Goal: Transaction & Acquisition: Purchase product/service

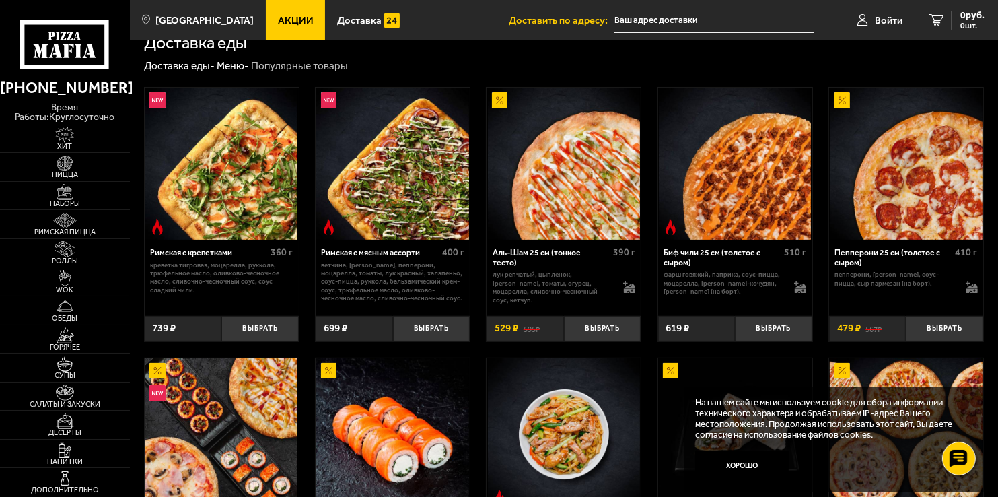
scroll to position [269, 0]
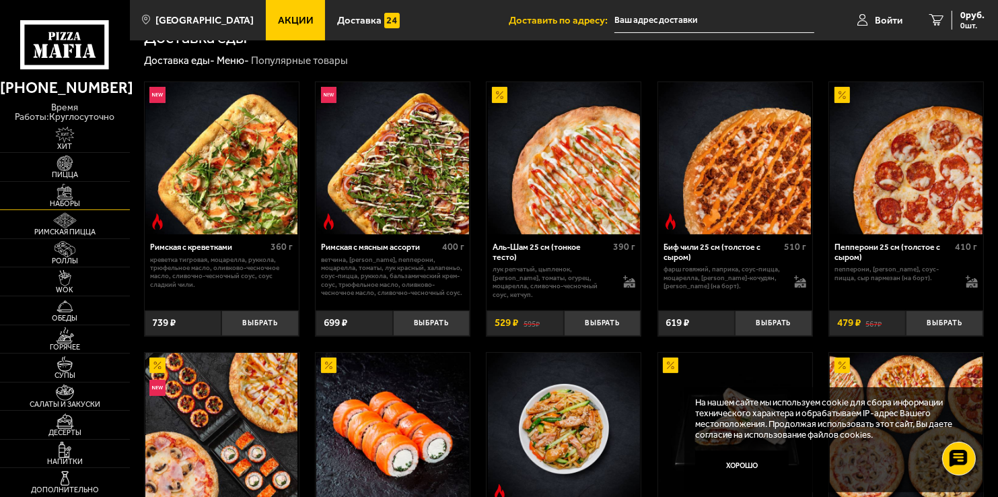
click at [75, 200] on span "Наборы" at bounding box center [65, 203] width 130 height 7
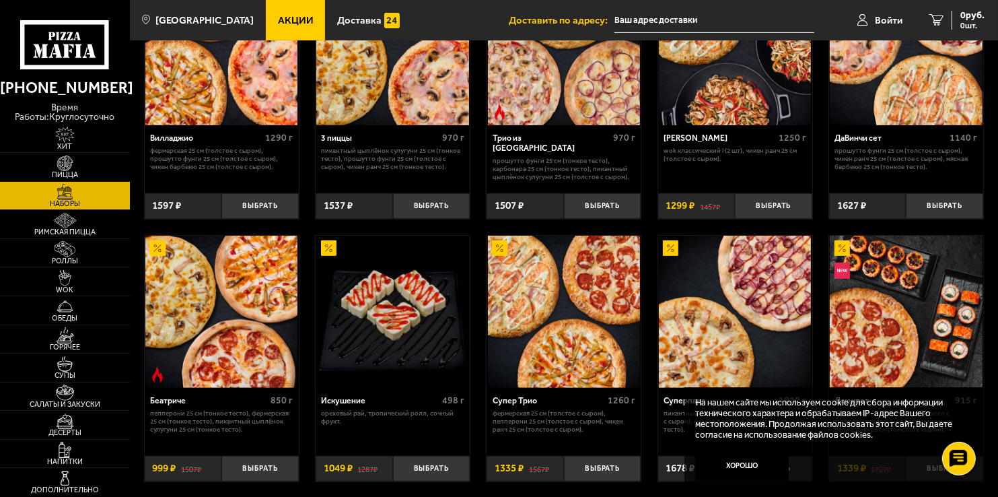
scroll to position [404, 0]
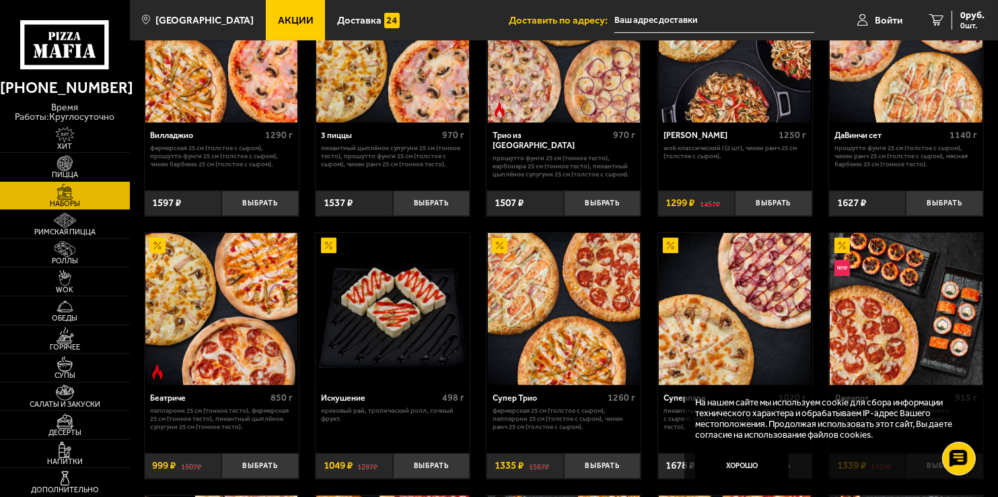
click at [575, 316] on img at bounding box center [564, 309] width 152 height 152
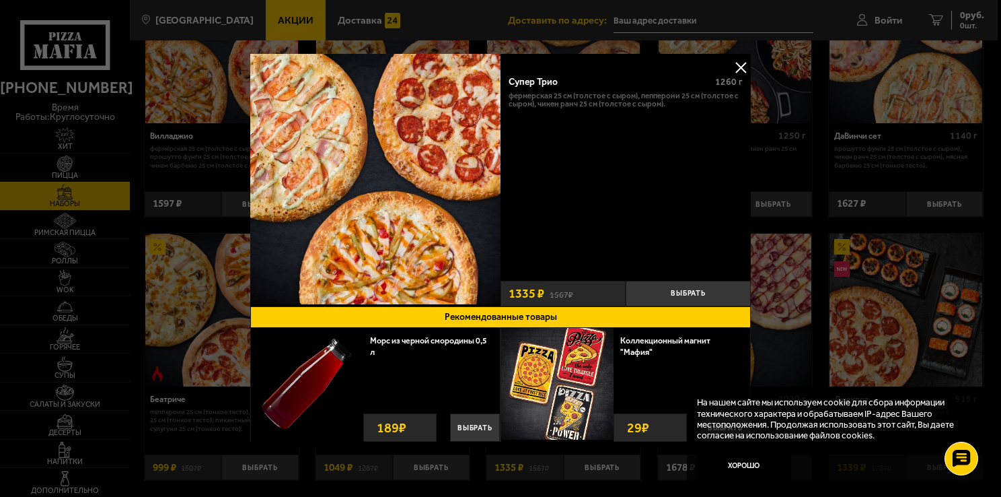
click at [738, 66] on button at bounding box center [741, 67] width 20 height 20
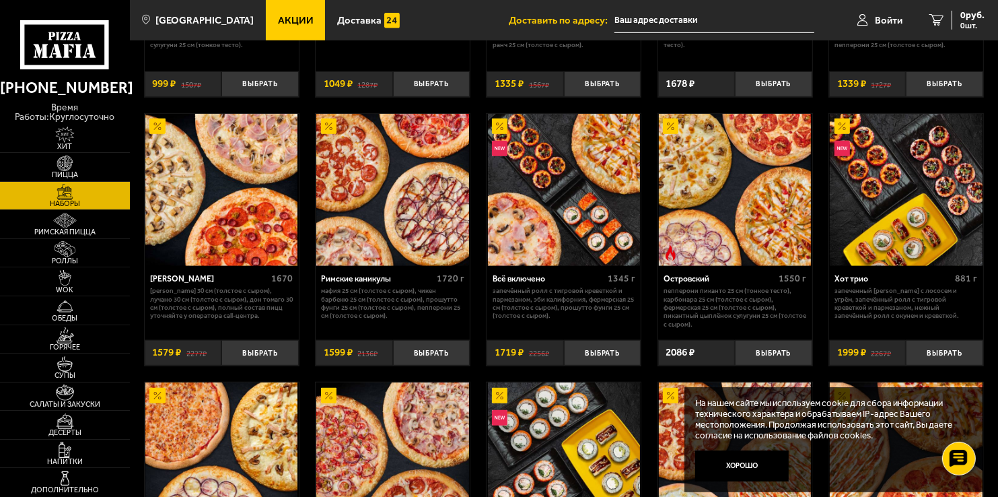
scroll to position [808, 0]
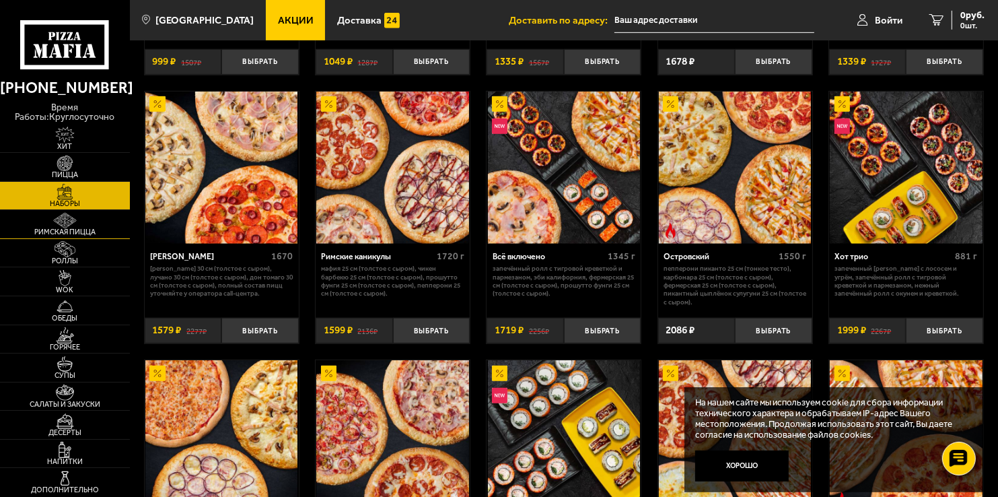
click at [73, 232] on span "Римская пицца" at bounding box center [65, 231] width 130 height 7
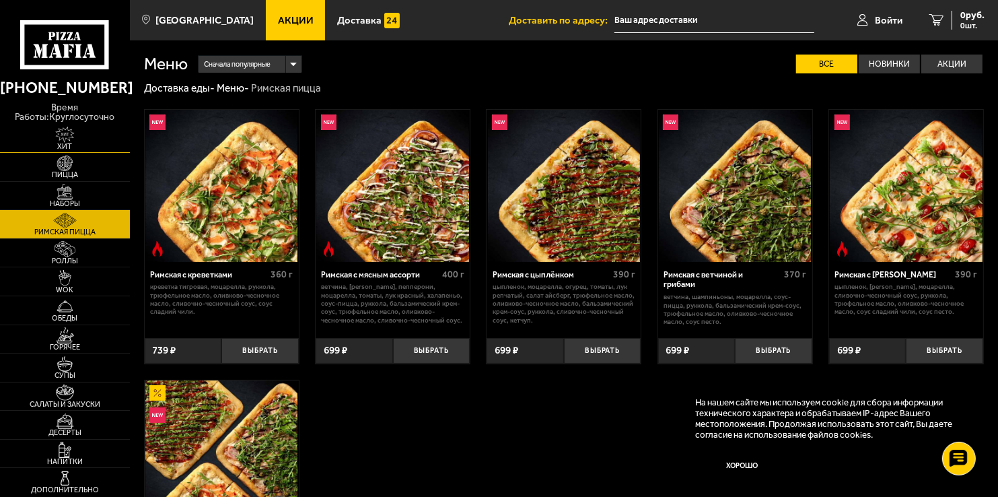
click at [75, 145] on span "Хит" at bounding box center [65, 146] width 130 height 7
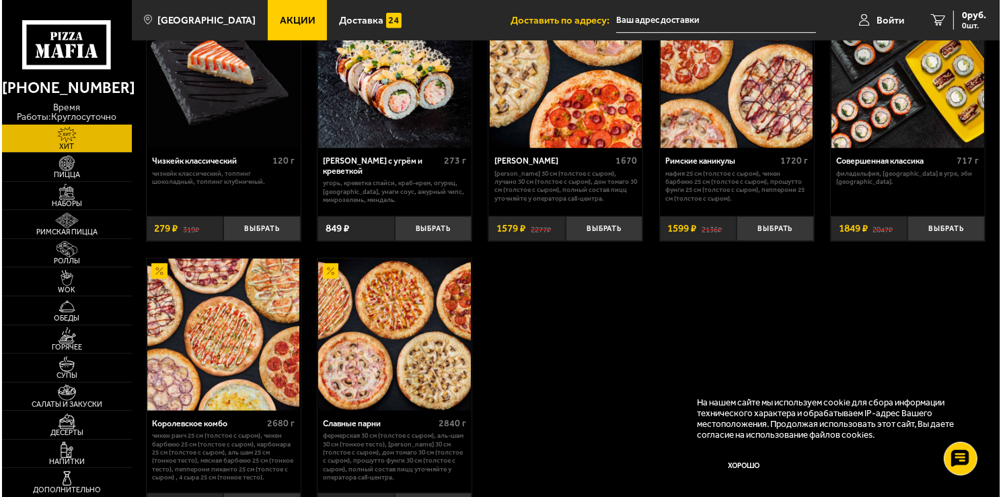
scroll to position [538, 0]
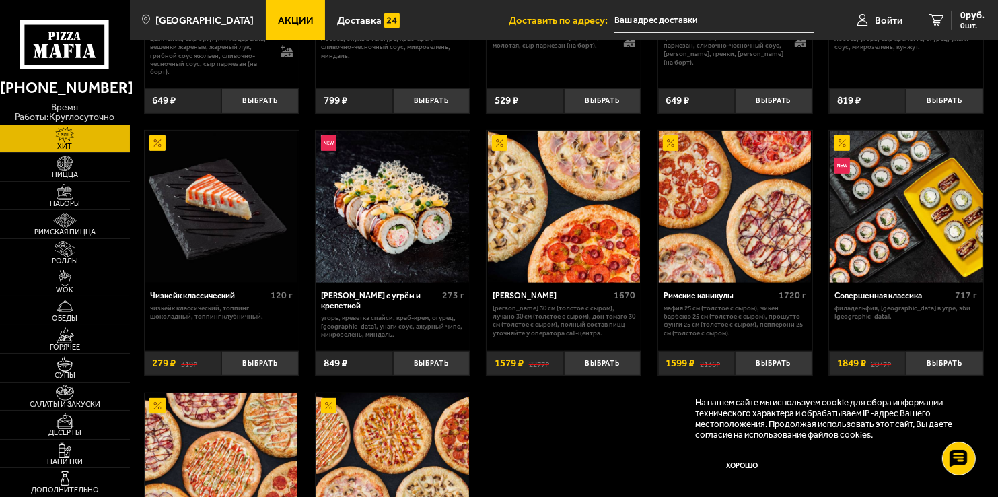
click at [571, 188] on img at bounding box center [564, 207] width 152 height 152
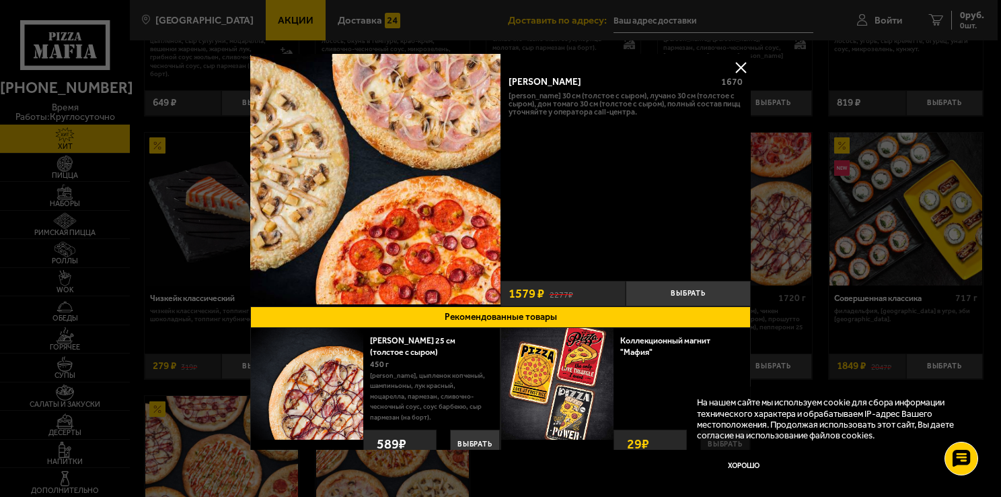
click at [740, 66] on button at bounding box center [741, 67] width 20 height 20
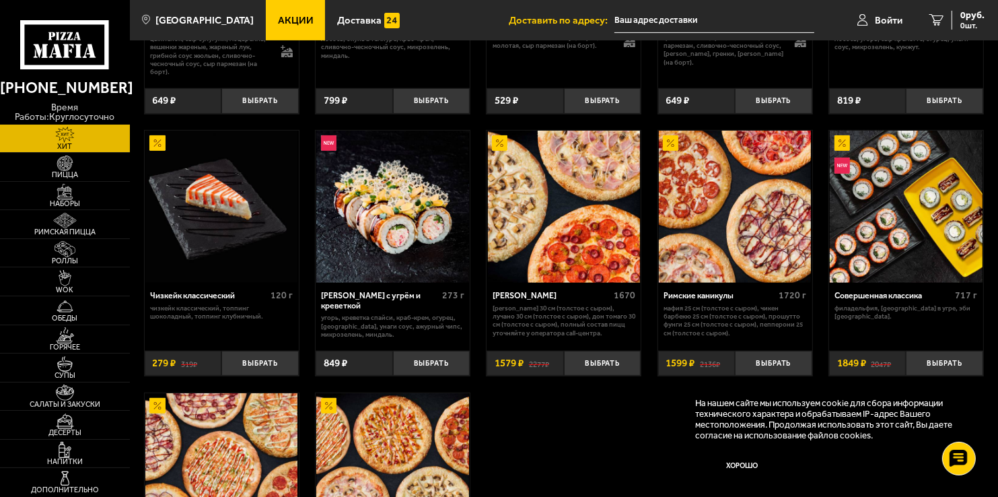
click at [547, 236] on img at bounding box center [564, 207] width 152 height 152
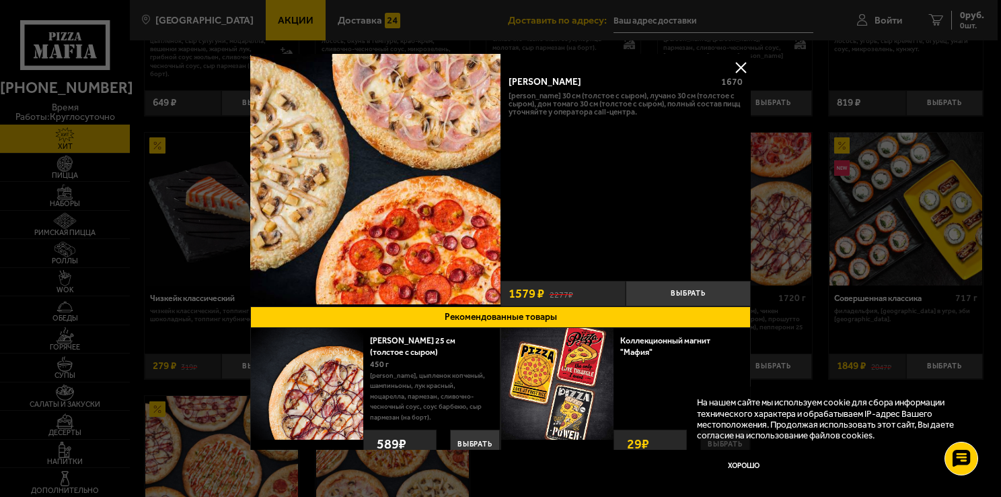
click at [738, 66] on button at bounding box center [741, 67] width 20 height 20
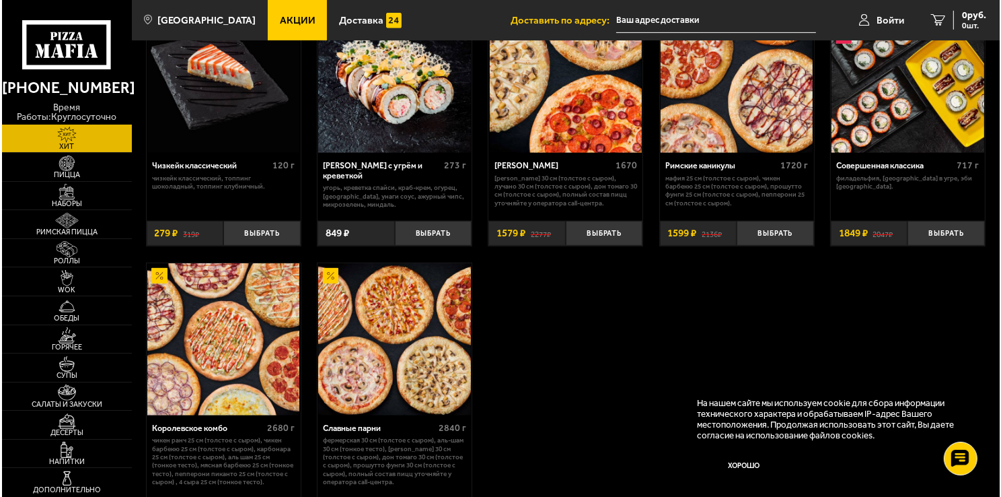
scroll to position [673, 0]
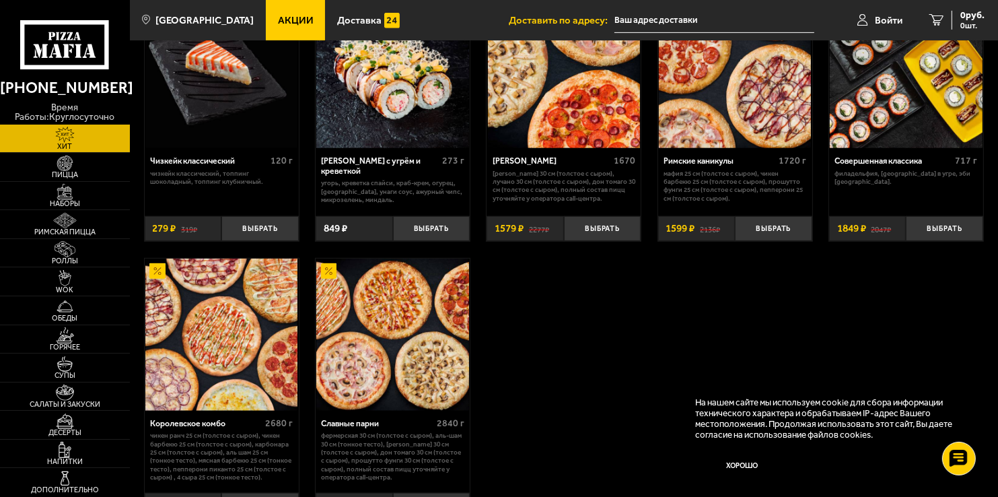
click at [742, 127] on img at bounding box center [735, 72] width 152 height 152
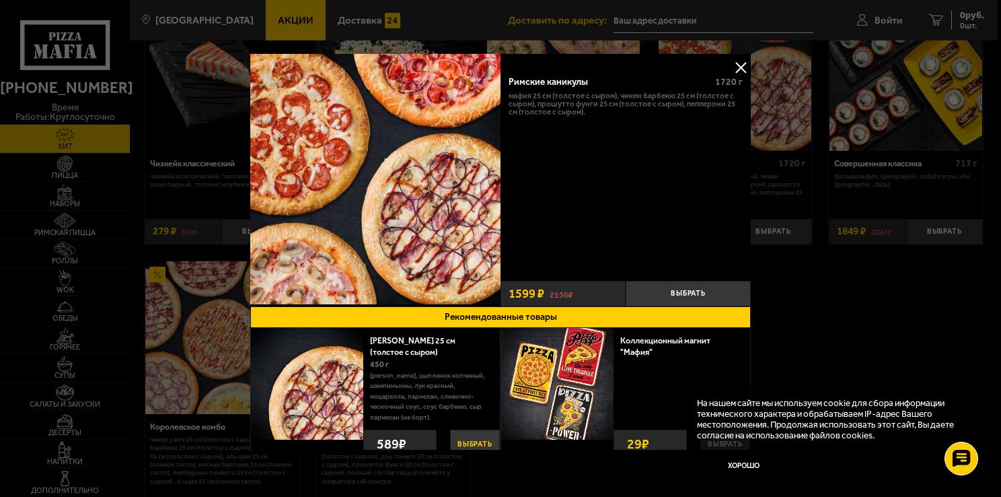
click at [466, 438] on button "Выбрать" at bounding box center [475, 443] width 50 height 28
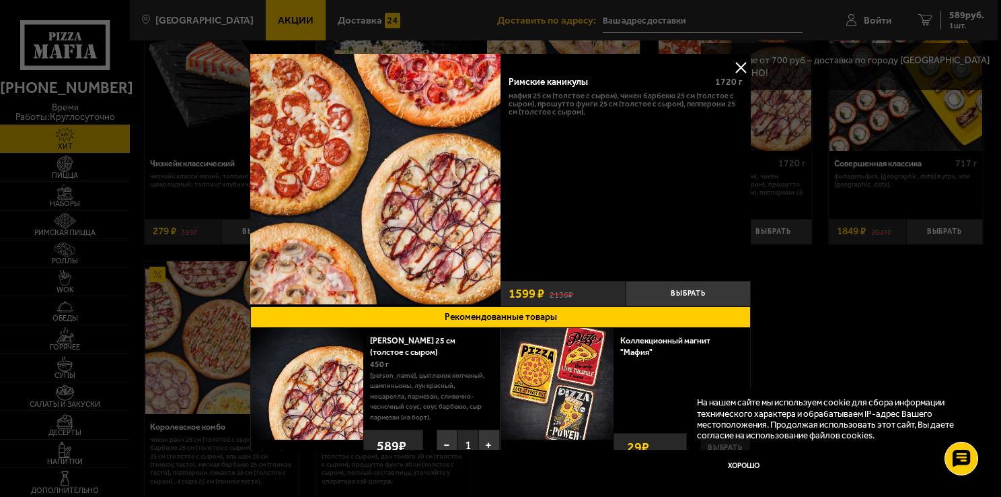
click at [400, 444] on strong "589 ₽" at bounding box center [392, 445] width 36 height 27
click at [404, 365] on div "450 г" at bounding box center [430, 363] width 120 height 13
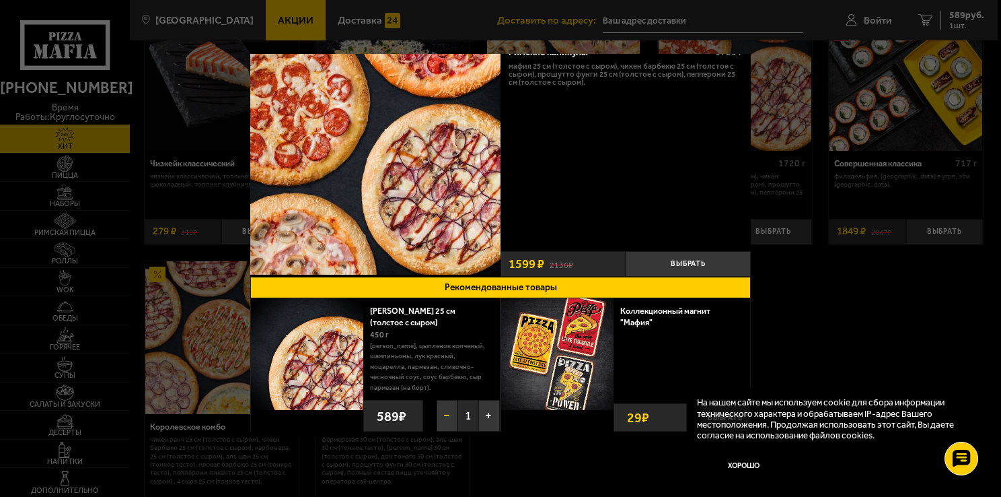
click at [455, 415] on button "−" at bounding box center [447, 416] width 21 height 32
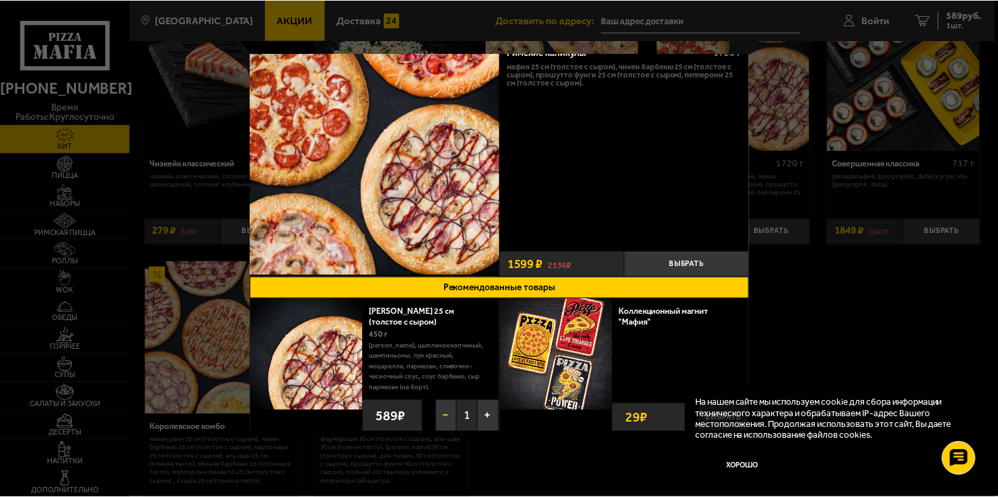
scroll to position [26, 0]
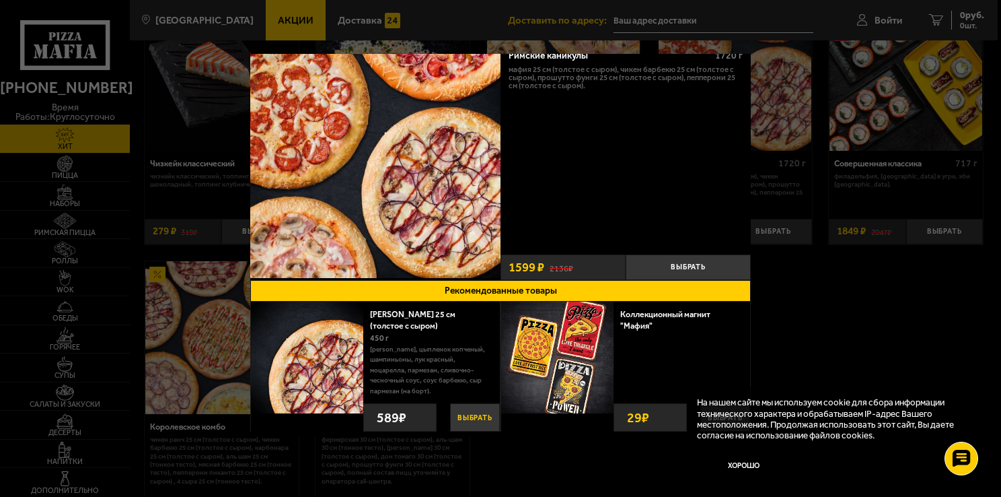
click at [450, 416] on button "Выбрать" at bounding box center [475, 417] width 50 height 28
click at [427, 331] on div "450 г" at bounding box center [430, 337] width 120 height 13
click at [417, 183] on img at bounding box center [375, 153] width 250 height 250
click at [332, 227] on img at bounding box center [375, 153] width 250 height 250
click at [691, 262] on button "Выбрать" at bounding box center [688, 267] width 125 height 26
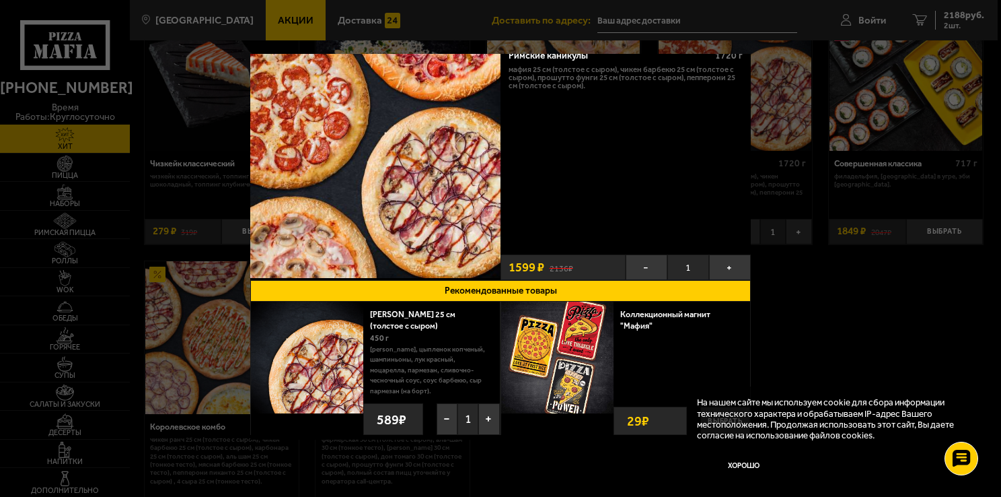
click at [807, 343] on div at bounding box center [500, 248] width 1001 height 497
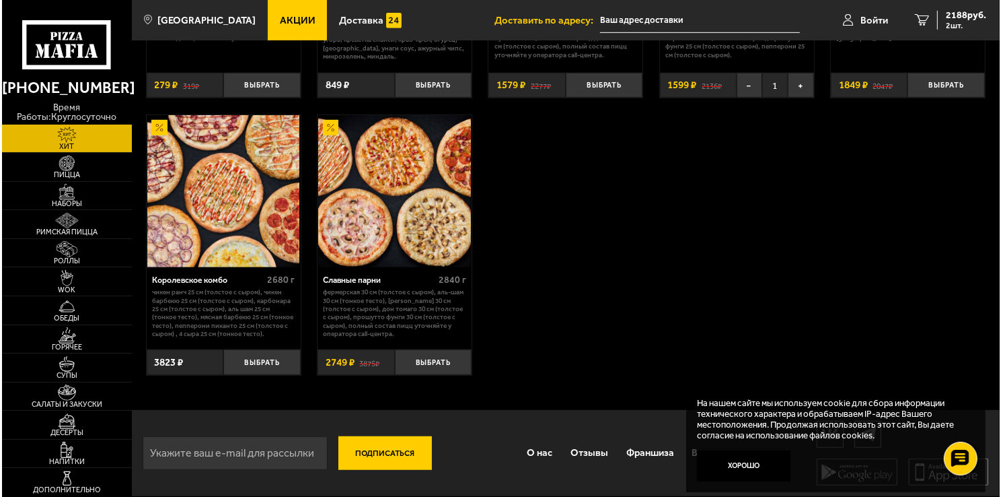
scroll to position [482, 0]
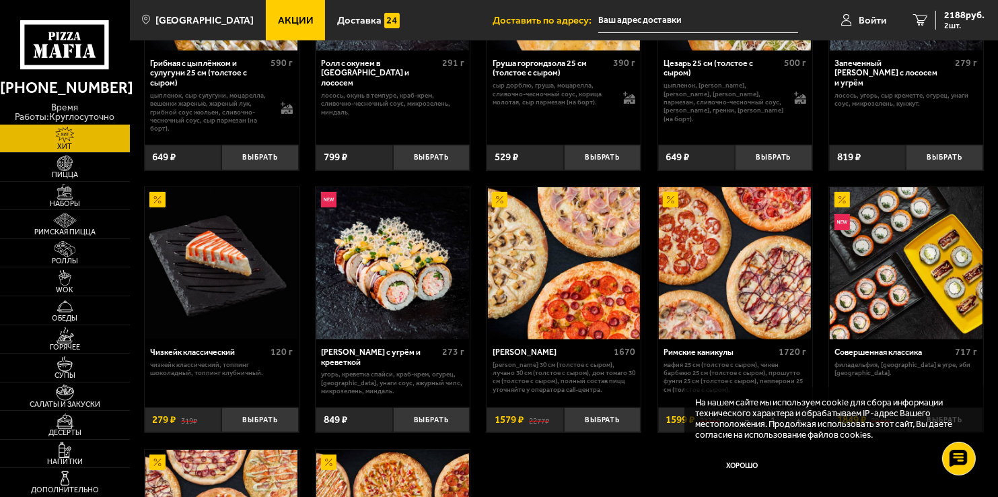
click at [474, 181] on div "Аль-Шам 25 см (толстое с сыром) 490 г цыпленок, лук репчатый, салат айсберг, то…" at bounding box center [564, 168] width 868 height 1111
click at [479, 181] on div "Аль-Шам 25 см (толстое с сыром) 490 г цыпленок, лук репчатый, салат айсберг, то…" at bounding box center [564, 168] width 868 height 1111
click at [476, 179] on div "Аль-Шам 25 см (толстое с сыром) 490 г цыпленок, лук репчатый, салат айсберг, то…" at bounding box center [564, 168] width 868 height 1111
click at [428, 420] on button "Выбрать" at bounding box center [431, 420] width 77 height 26
click at [579, 269] on img at bounding box center [564, 263] width 152 height 152
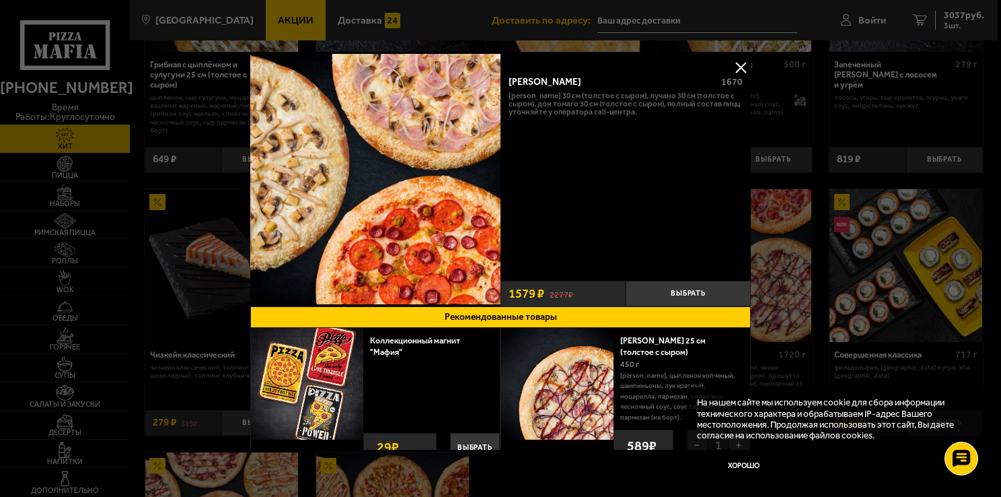
click at [738, 65] on button at bounding box center [741, 67] width 20 height 20
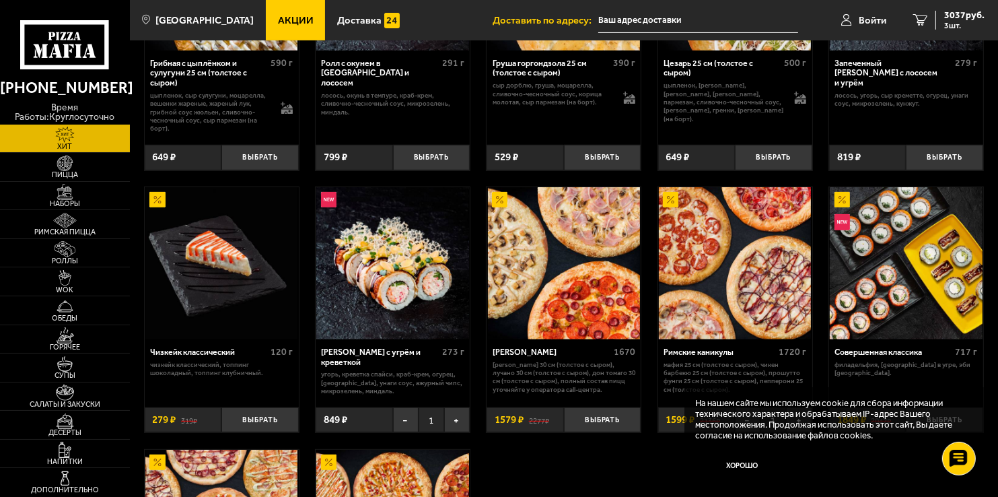
click at [568, 265] on img at bounding box center [564, 263] width 152 height 152
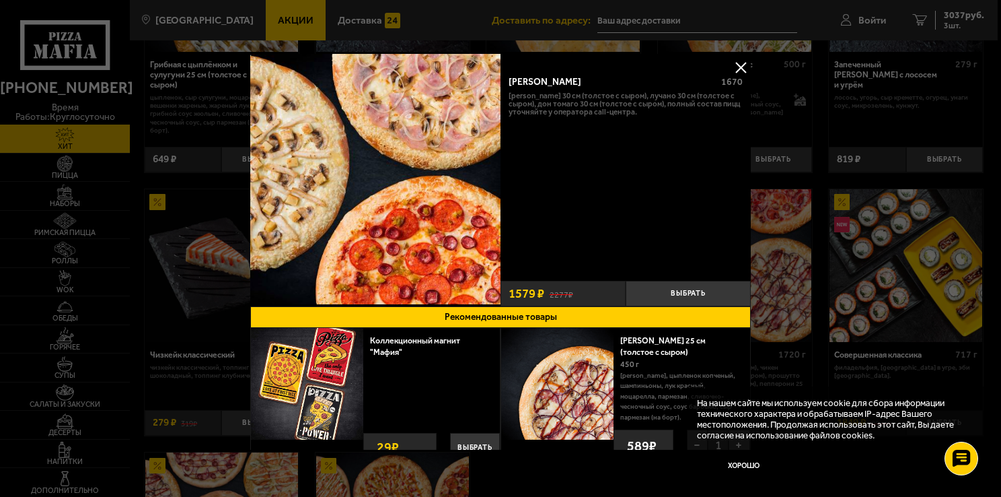
click at [737, 67] on button at bounding box center [741, 67] width 20 height 20
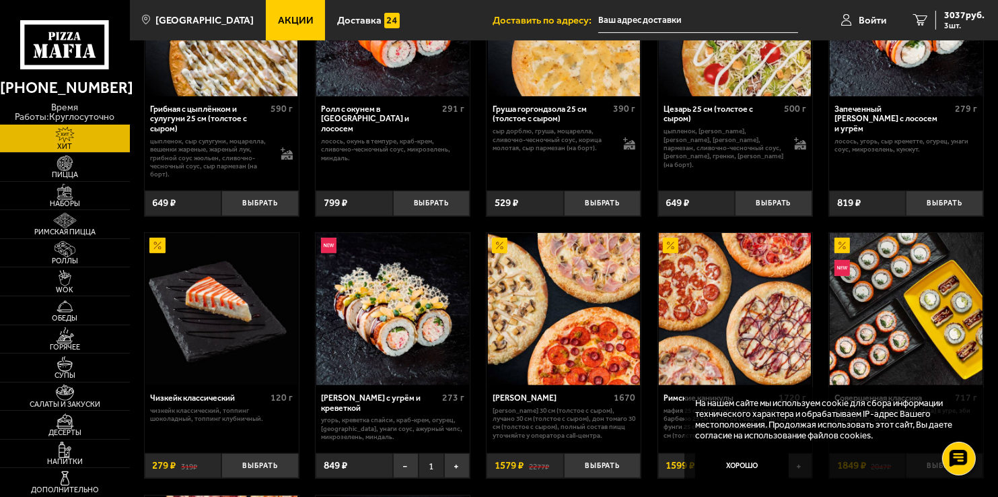
scroll to position [415, 0]
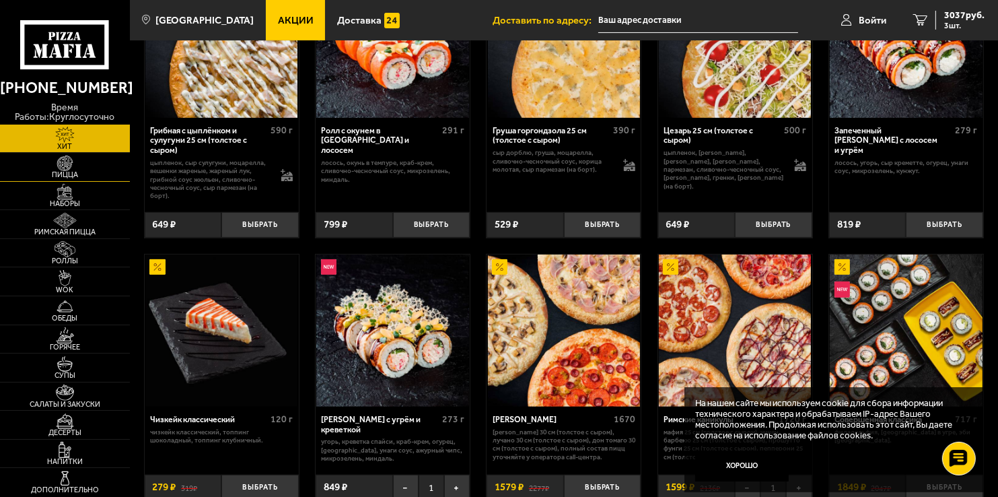
click at [73, 166] on img at bounding box center [65, 163] width 40 height 16
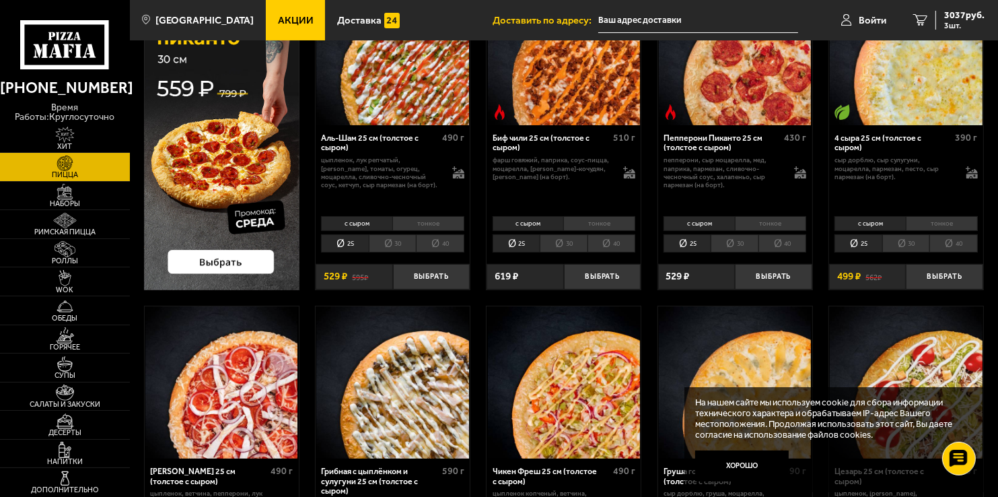
scroll to position [67, 0]
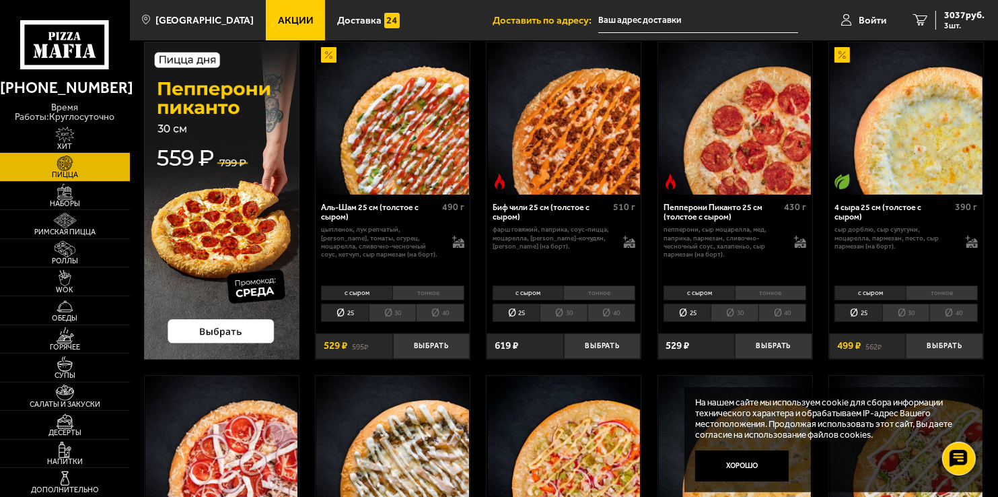
click at [226, 331] on img at bounding box center [221, 201] width 155 height 318
click at [742, 315] on li "30" at bounding box center [734, 313] width 47 height 18
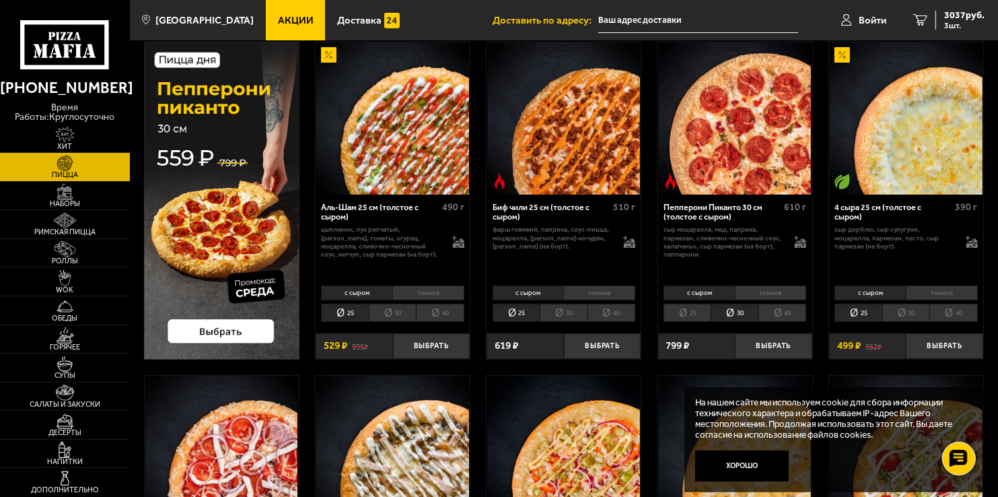
click at [777, 293] on li "тонкое" at bounding box center [771, 292] width 72 height 15
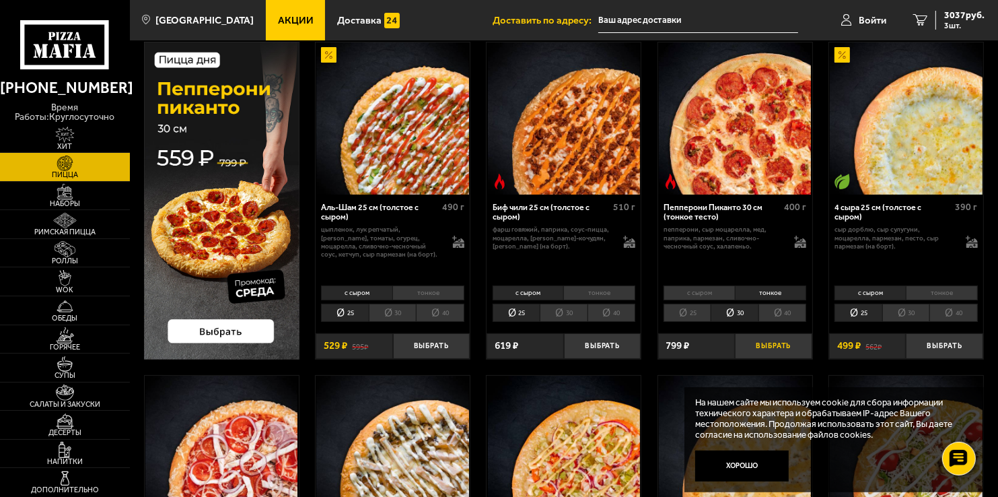
drag, startPoint x: 773, startPoint y: 344, endPoint x: 785, endPoint y: 334, distance: 15.3
click at [773, 344] on button "Выбрать" at bounding box center [773, 346] width 77 height 26
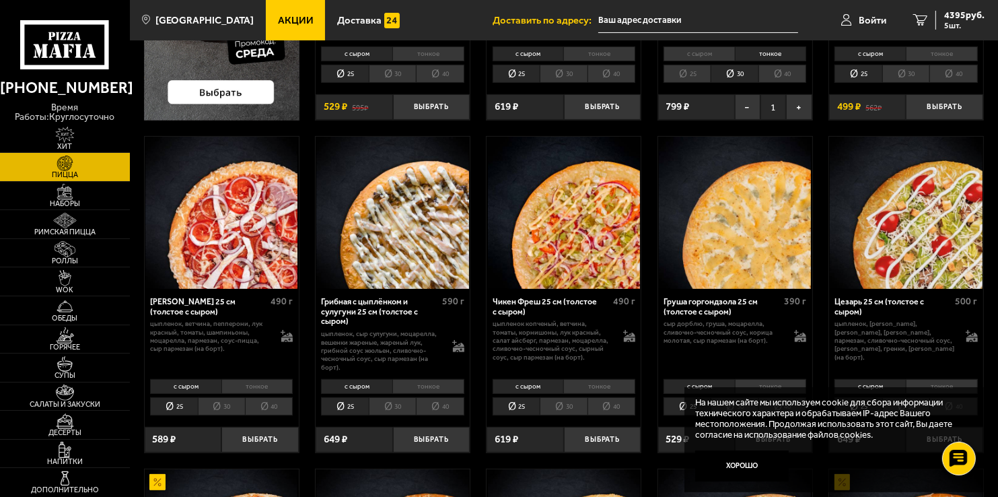
scroll to position [337, 0]
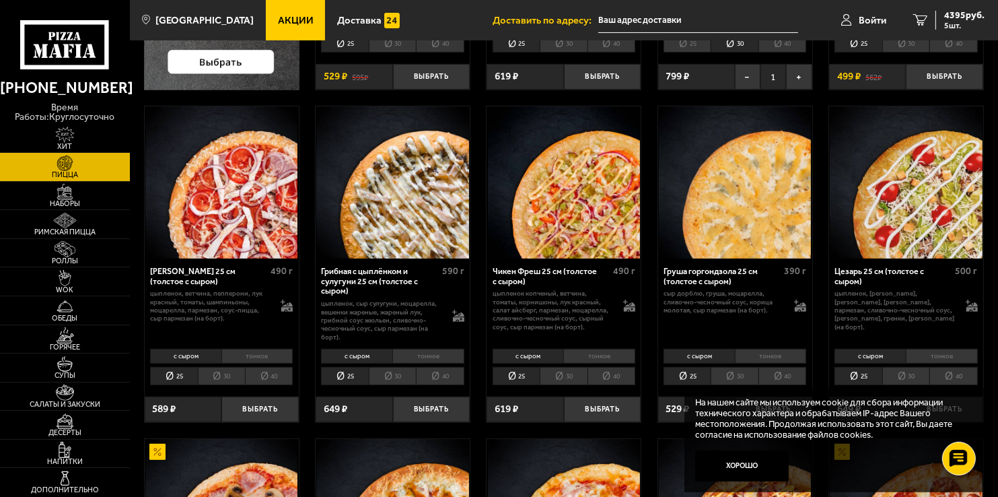
click at [912, 375] on li "30" at bounding box center [905, 376] width 47 height 18
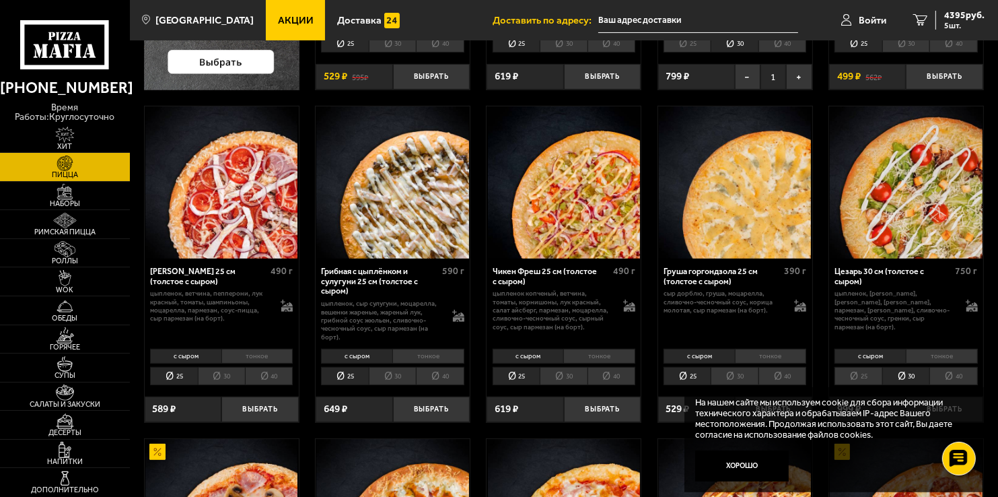
click at [873, 378] on li "25" at bounding box center [858, 376] width 47 height 18
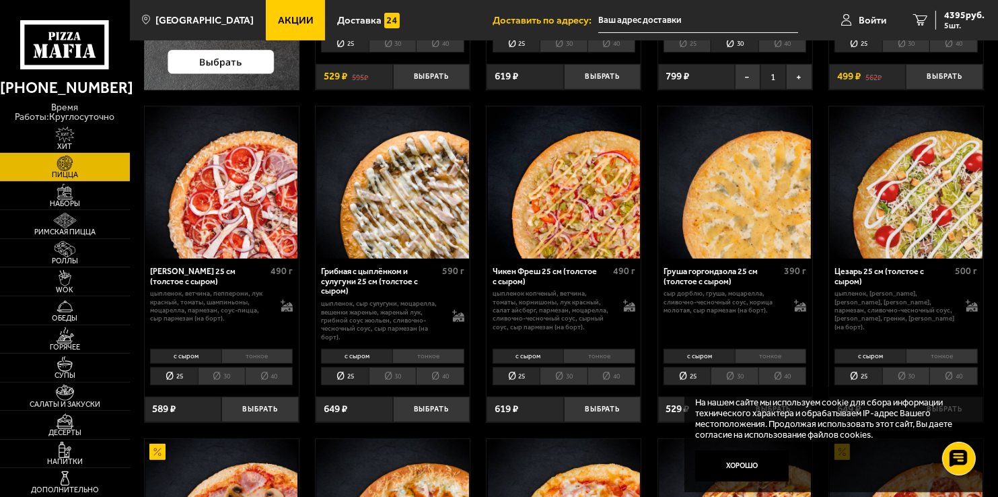
click at [905, 378] on li "30" at bounding box center [905, 376] width 47 height 18
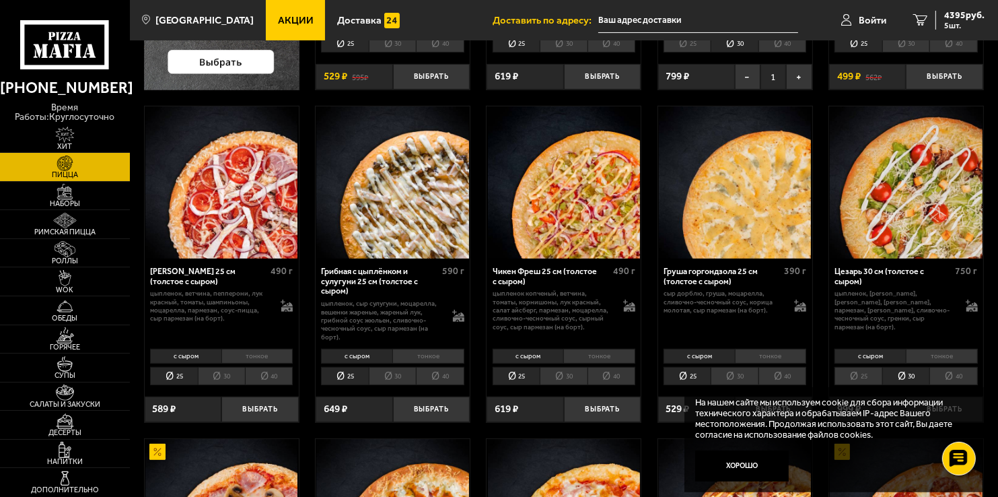
click at [560, 378] on li "30" at bounding box center [563, 376] width 47 height 18
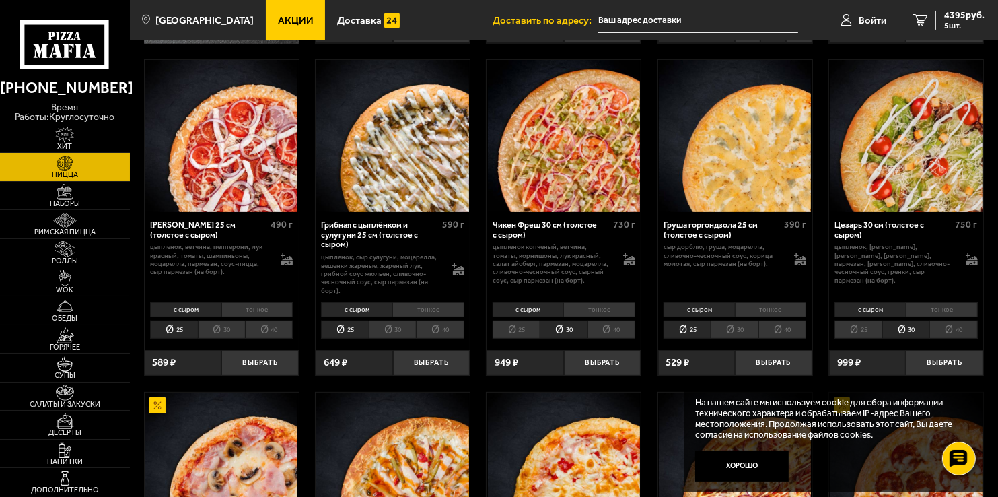
scroll to position [404, 0]
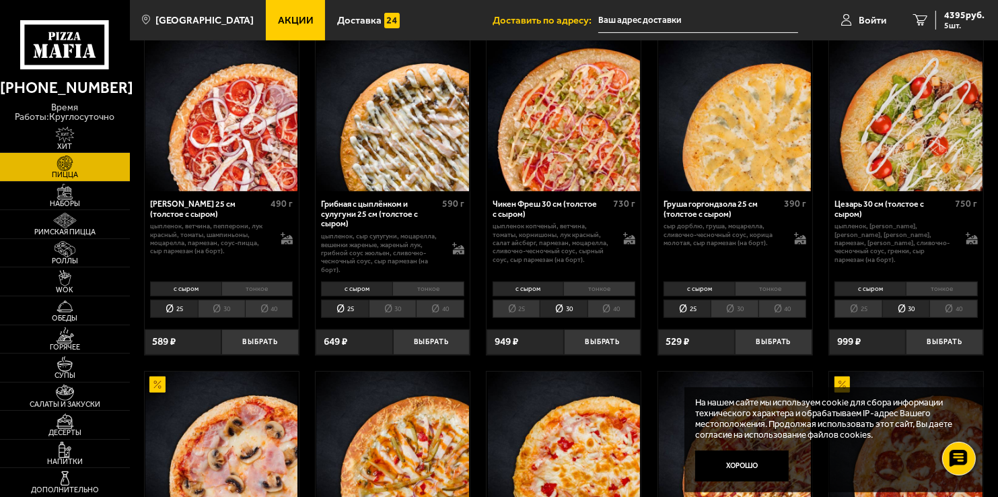
click at [913, 311] on li "30" at bounding box center [905, 309] width 47 height 18
click at [937, 290] on li "тонкое" at bounding box center [942, 288] width 72 height 15
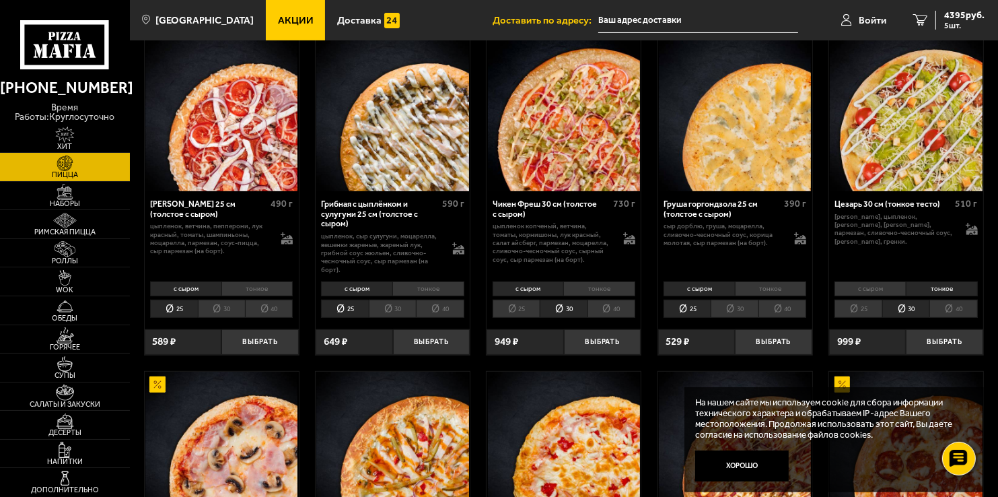
click at [876, 287] on li "с сыром" at bounding box center [870, 288] width 71 height 15
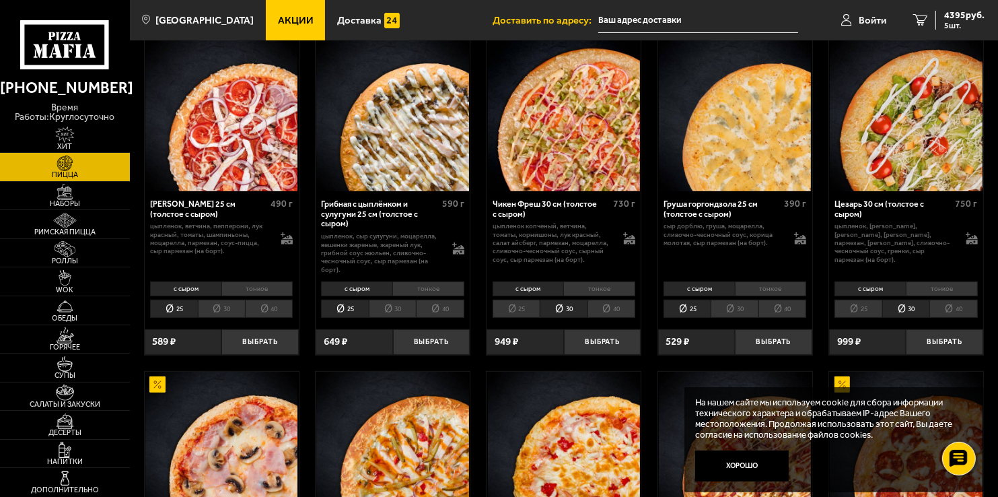
click at [934, 287] on li "тонкое" at bounding box center [942, 288] width 72 height 15
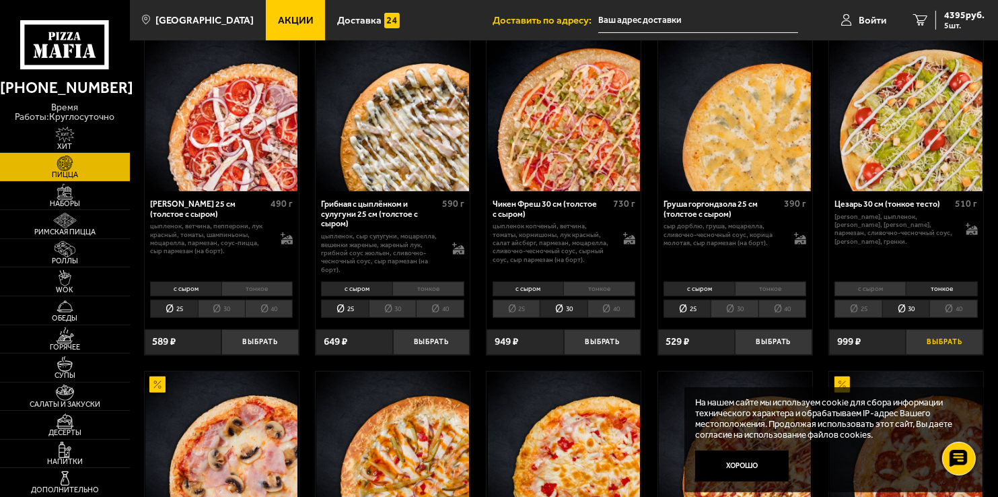
click at [940, 342] on button "Выбрать" at bounding box center [944, 342] width 77 height 26
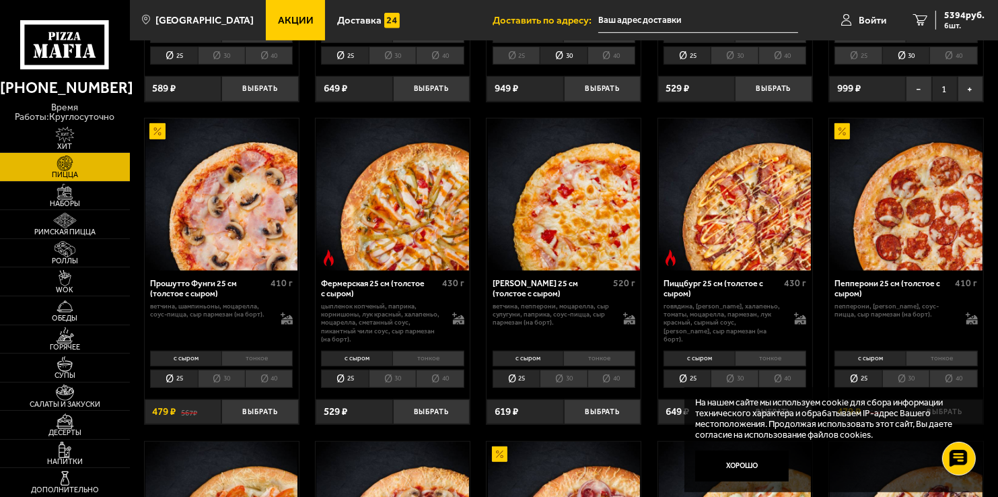
scroll to position [673, 0]
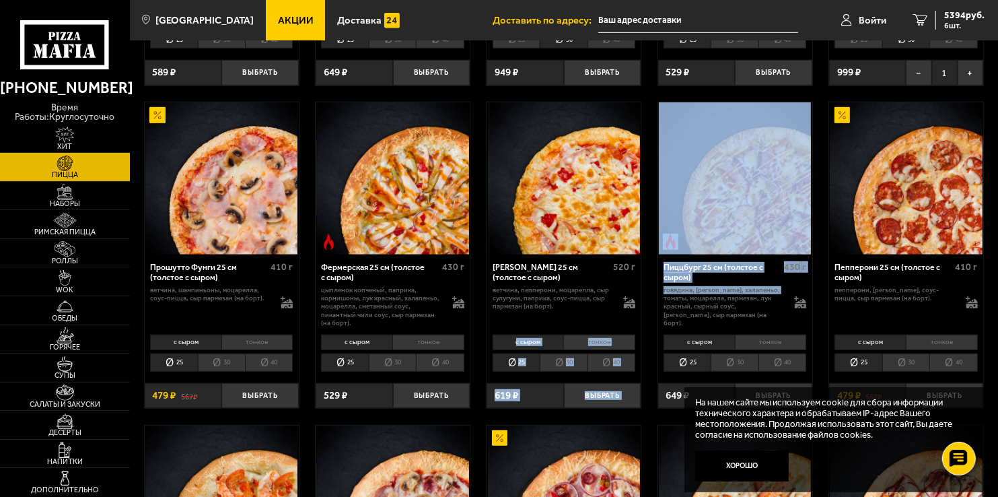
click at [649, 296] on div "Аль-Шам 25 см (толстое с сыром) 490 г цыпленок, лук репчатый, салат айсберг, то…" at bounding box center [564, 403] width 868 height 1963
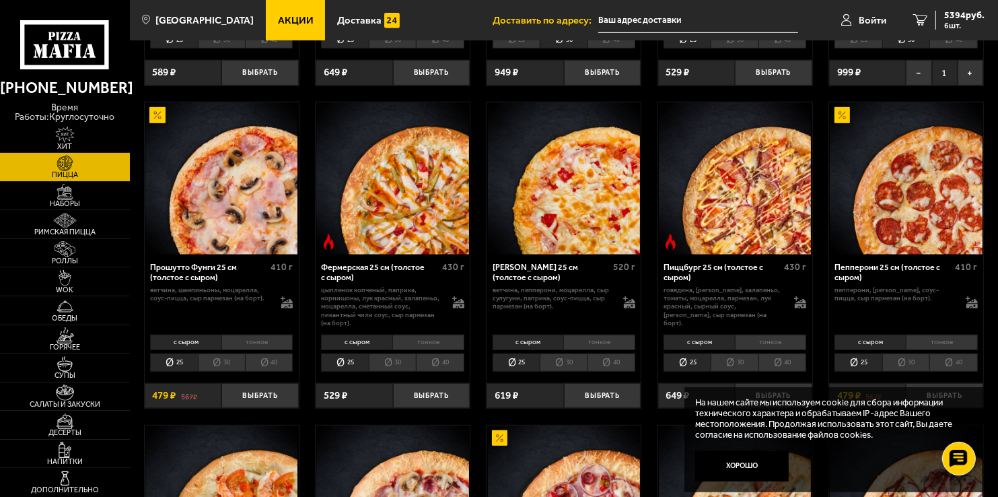
click at [649, 311] on div "Аль-Шам 25 см (толстое с сыром) 490 г цыпленок, лук репчатый, салат айсберг, то…" at bounding box center [564, 403] width 868 height 1963
click at [649, 295] on div "Аль-Шам 25 см (толстое с сыром) 490 г цыпленок, лук репчатый, салат айсберг, то…" at bounding box center [564, 403] width 868 height 1963
click at [651, 312] on div "Аль-Шам 25 см (толстое с сыром) 490 г цыпленок, лук репчатый, салат айсберг, то…" at bounding box center [564, 403] width 868 height 1963
click at [649, 294] on div "Аль-Шам 25 см (толстое с сыром) 490 г цыпленок, лук репчатый, салат айсберг, то…" at bounding box center [564, 403] width 868 height 1963
drag, startPoint x: 649, startPoint y: 294, endPoint x: 644, endPoint y: 302, distance: 9.2
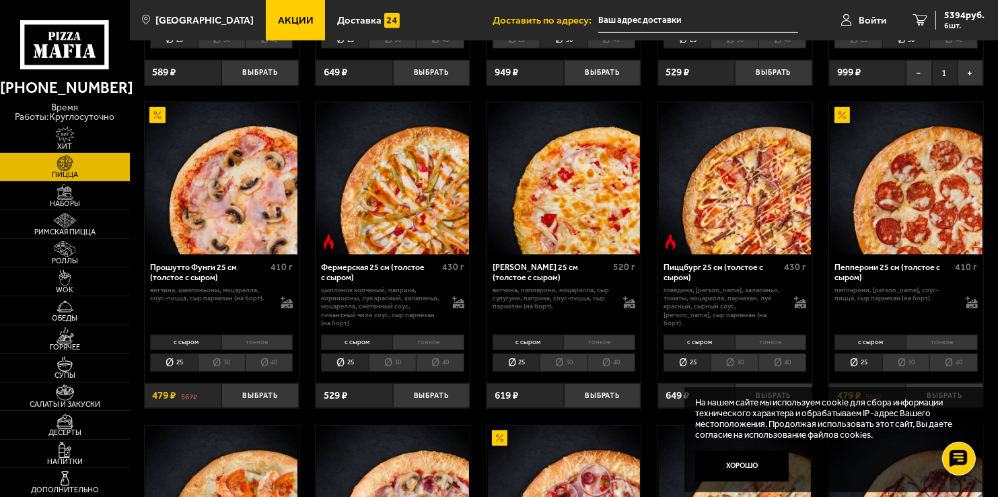
click at [646, 316] on div "Аль-Шам 25 см (толстое с сыром) 490 г цыпленок, лук репчатый, салат айсберг, то…" at bounding box center [564, 403] width 868 height 1963
click at [647, 281] on div "Аль-Шам 25 см (толстое с сыром) 490 г цыпленок, лук репчатый, салат айсберг, то…" at bounding box center [564, 403] width 868 height 1963
click at [652, 308] on div "Аль-Шам 25 см (толстое с сыром) 490 г цыпленок, лук репчатый, салат айсберг, то…" at bounding box center [564, 403] width 868 height 1963
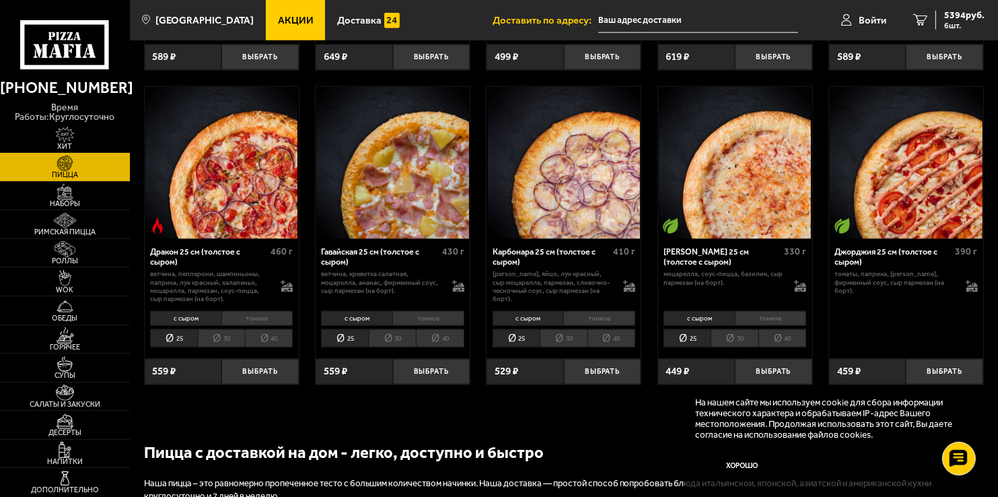
scroll to position [1683, 0]
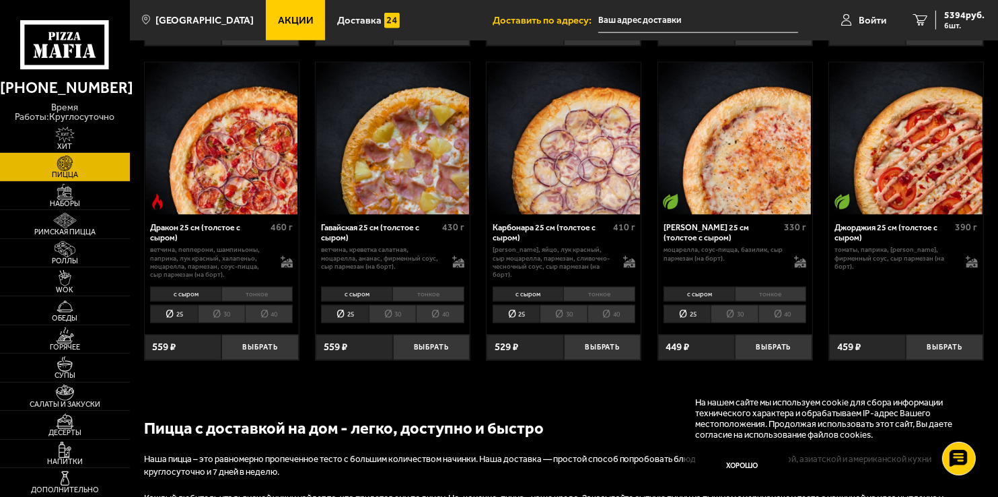
click at [896, 289] on div "Джорджия 25 см (толстое с сыром) 390 г томаты, паприка, [PERSON_NAME], фирменны…" at bounding box center [906, 271] width 154 height 112
click at [941, 347] on button "Выбрать" at bounding box center [944, 347] width 77 height 26
click at [958, 19] on span "5853 руб." at bounding box center [964, 15] width 40 height 9
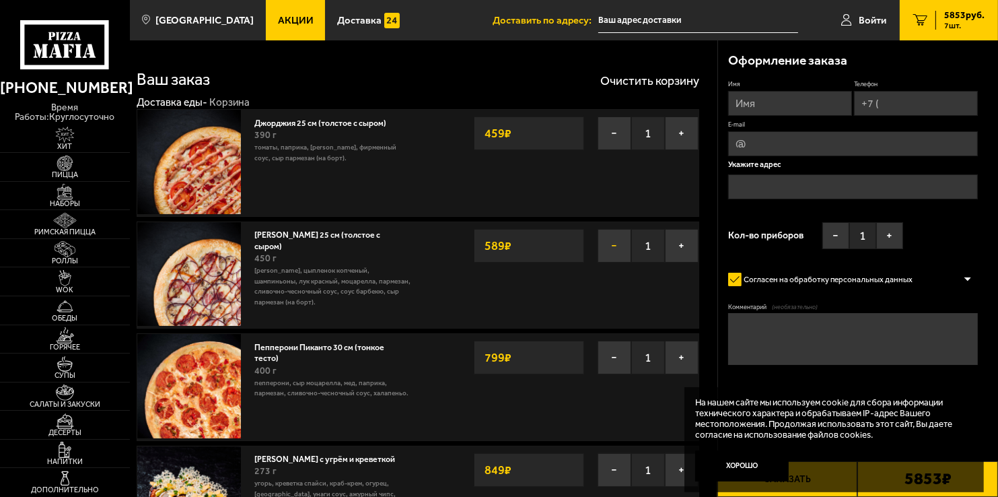
click at [611, 247] on button "−" at bounding box center [615, 246] width 34 height 34
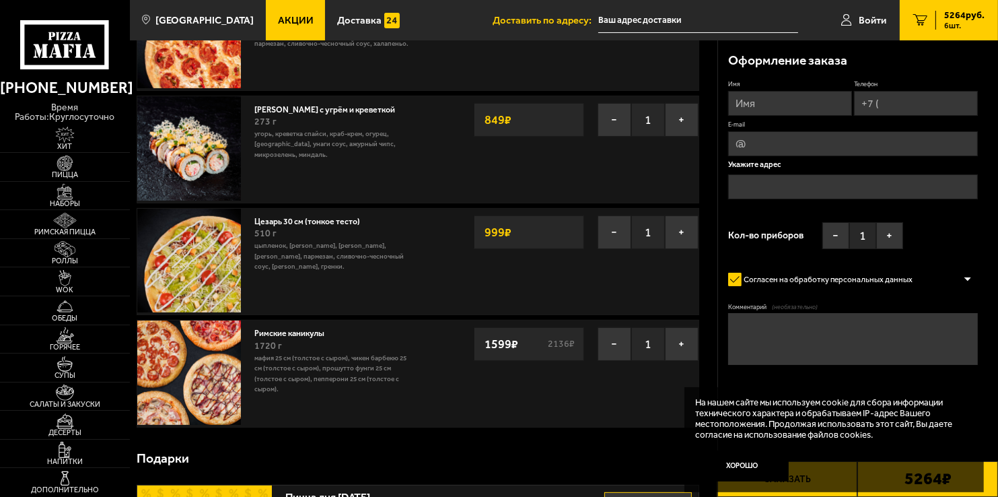
scroll to position [269, 0]
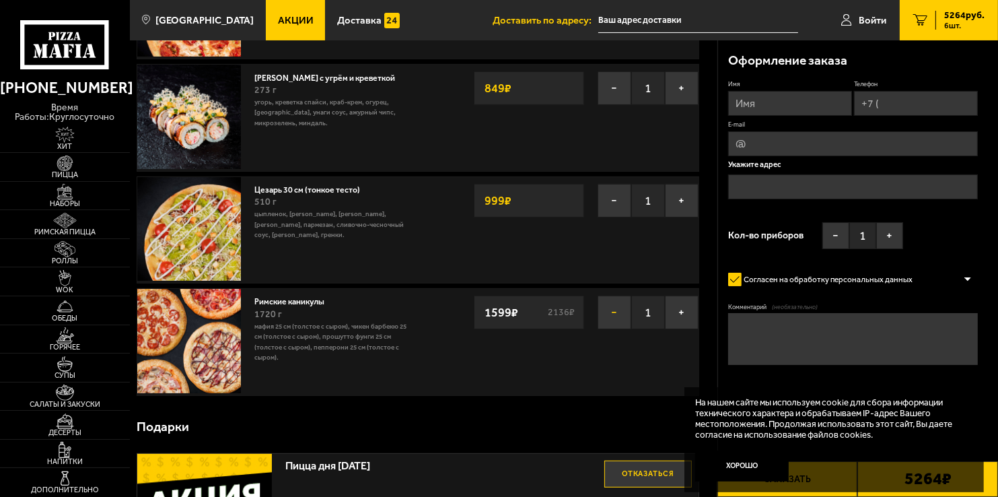
click at [611, 312] on button "−" at bounding box center [615, 312] width 34 height 34
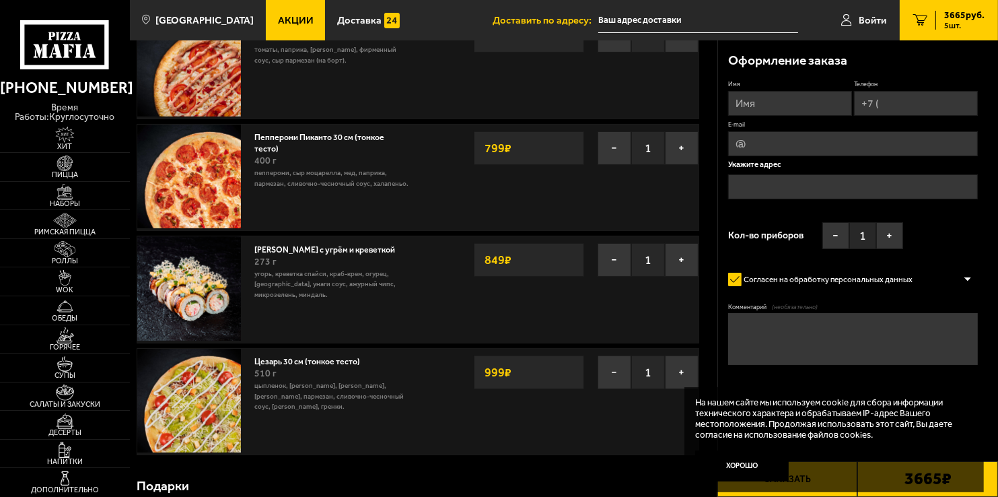
scroll to position [67, 0]
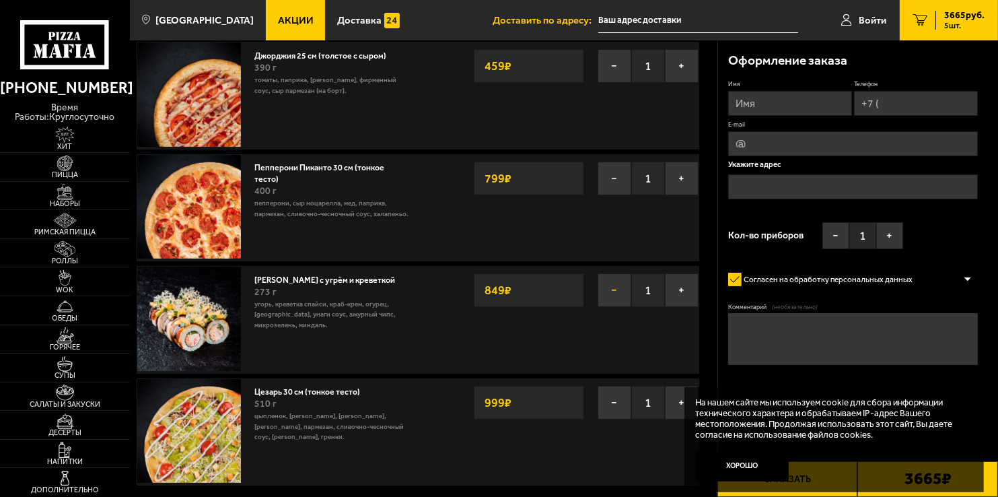
click at [613, 289] on button "−" at bounding box center [615, 290] width 34 height 34
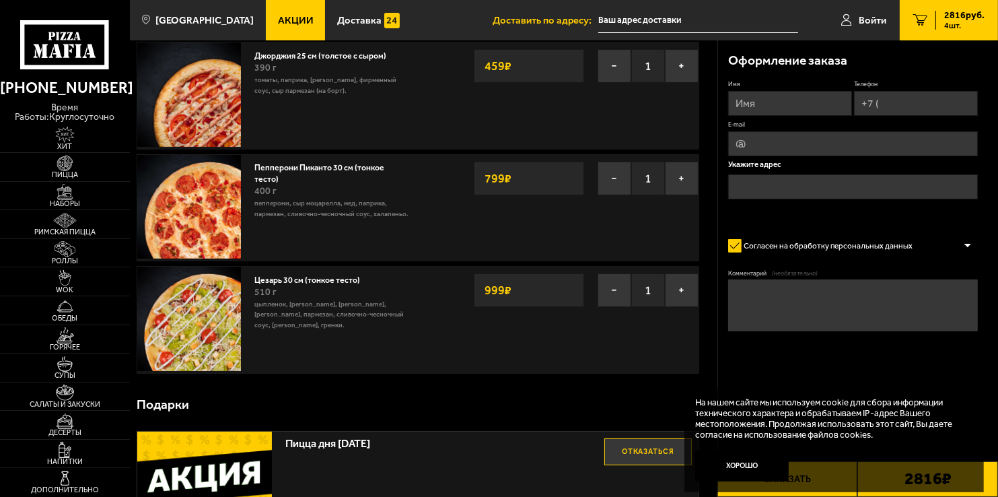
scroll to position [0, 0]
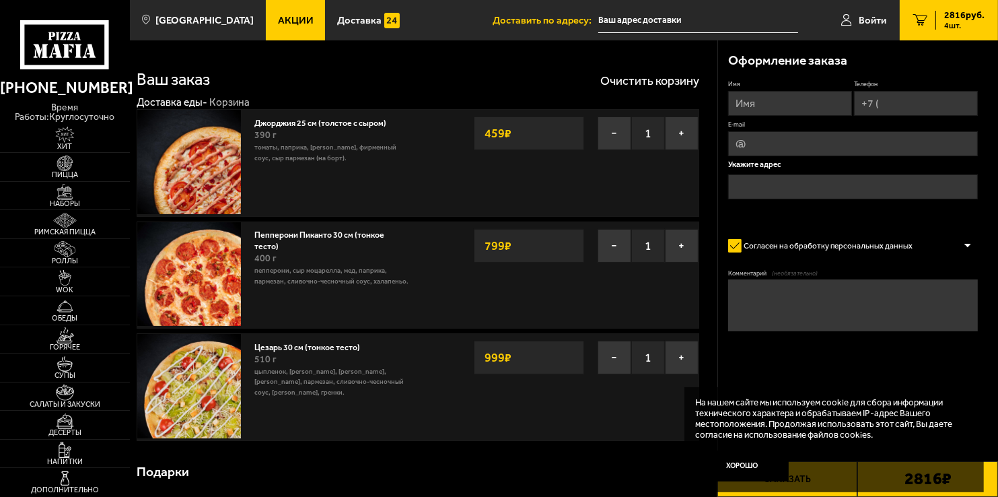
click at [370, 256] on div "400 г" at bounding box center [332, 258] width 157 height 15
click at [224, 254] on img at bounding box center [189, 274] width 104 height 104
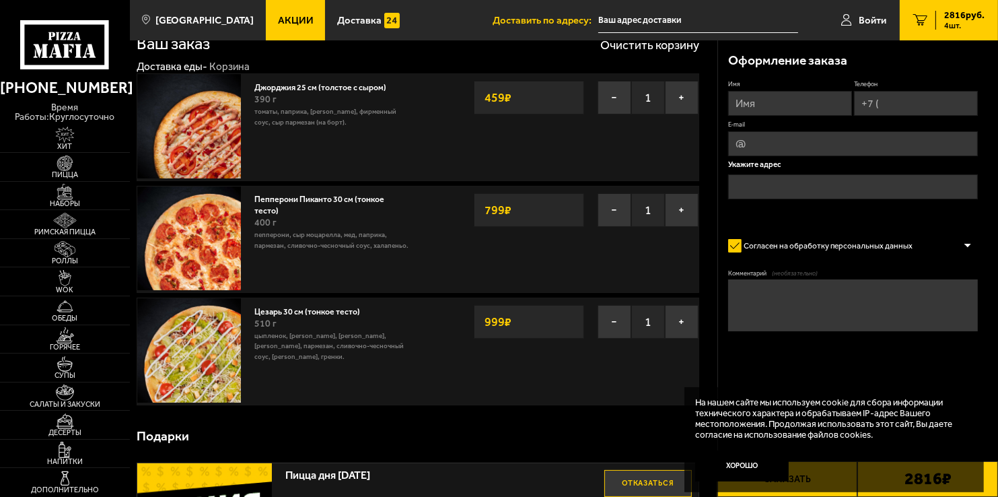
scroll to position [67, 0]
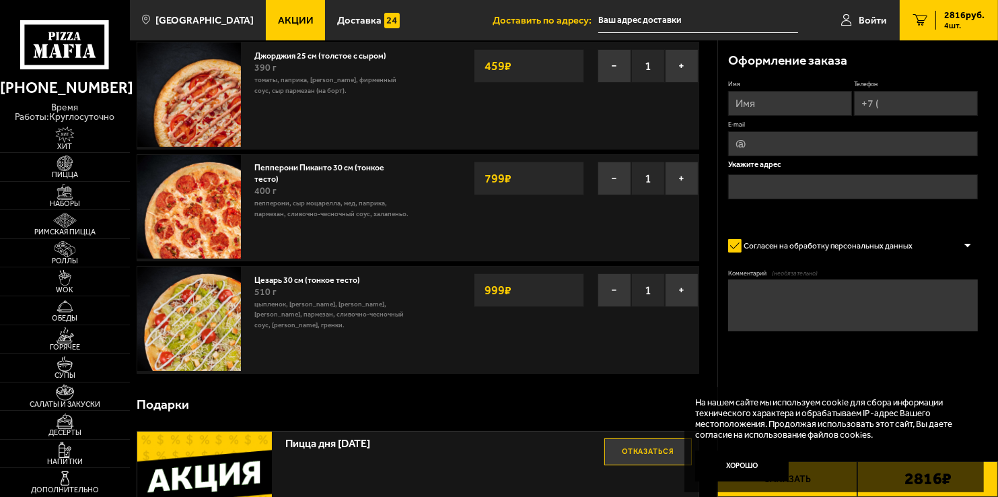
click at [783, 299] on textarea "Комментарий (необязательно)" at bounding box center [853, 305] width 250 height 52
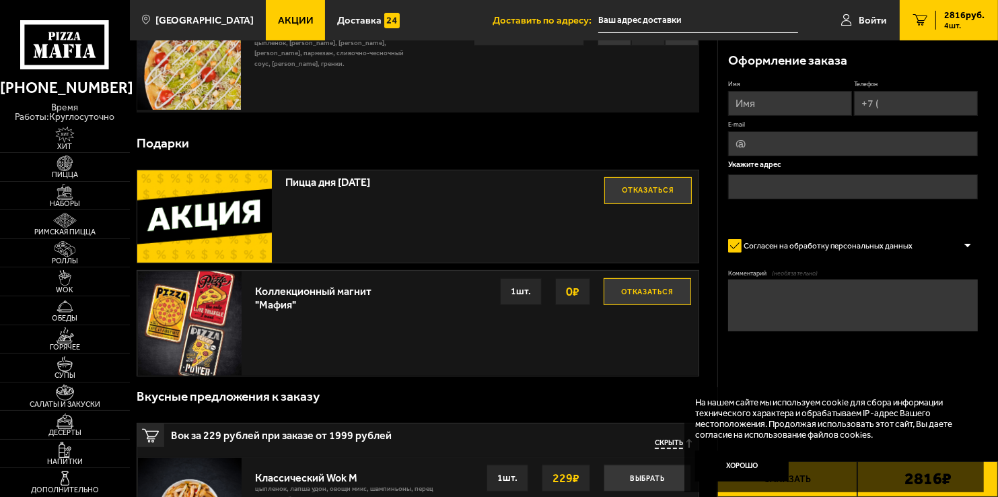
scroll to position [337, 0]
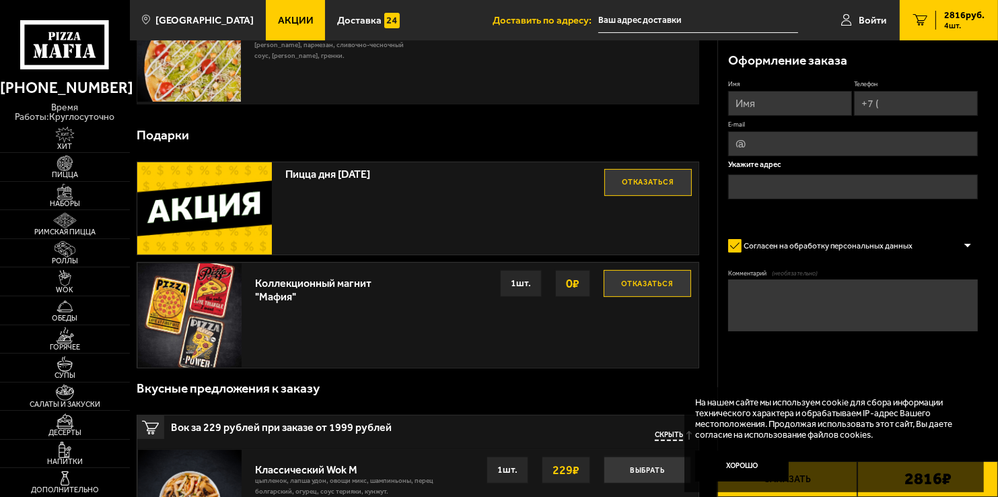
click at [219, 195] on img at bounding box center [204, 208] width 135 height 93
click at [213, 220] on img at bounding box center [204, 208] width 135 height 93
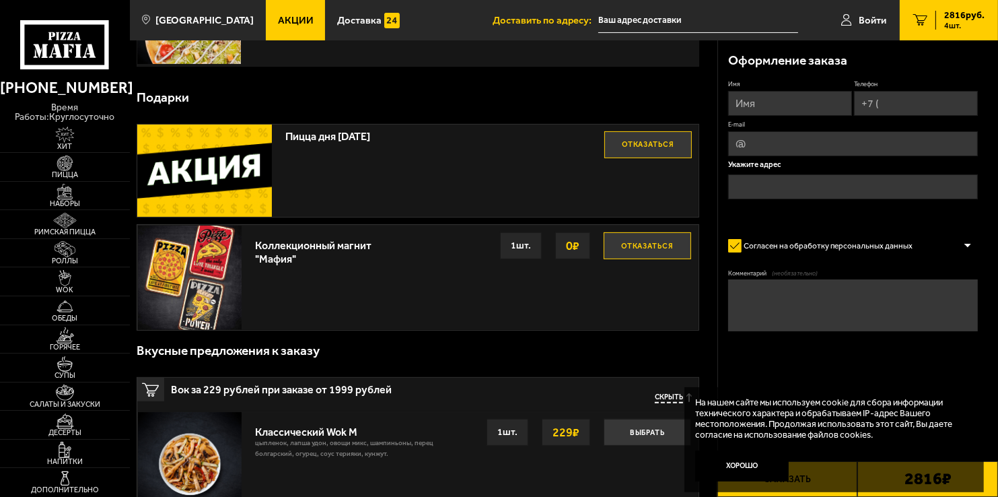
scroll to position [269, 0]
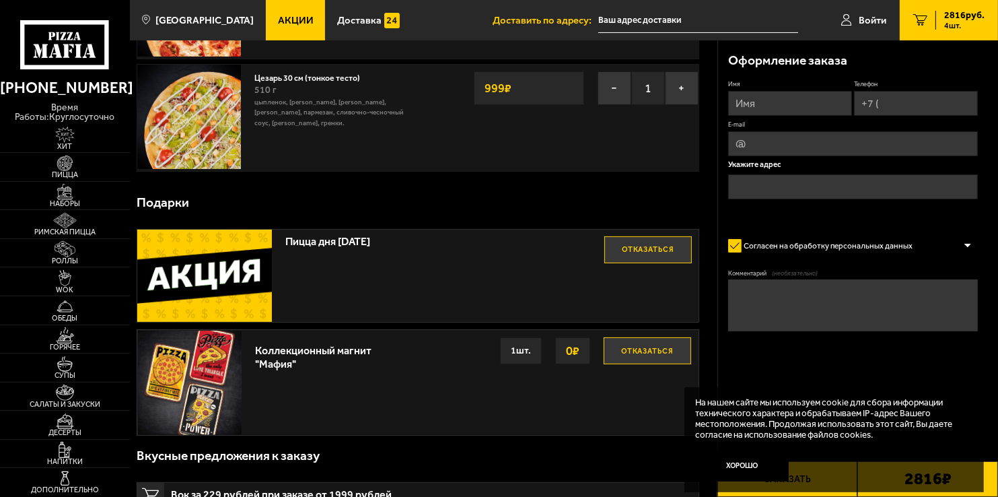
click at [203, 263] on img at bounding box center [204, 276] width 135 height 93
drag, startPoint x: 279, startPoint y: 249, endPoint x: 197, endPoint y: 266, distance: 83.8
click at [275, 251] on div "Пицца дня [DATE] Отказаться" at bounding box center [417, 276] width 561 height 93
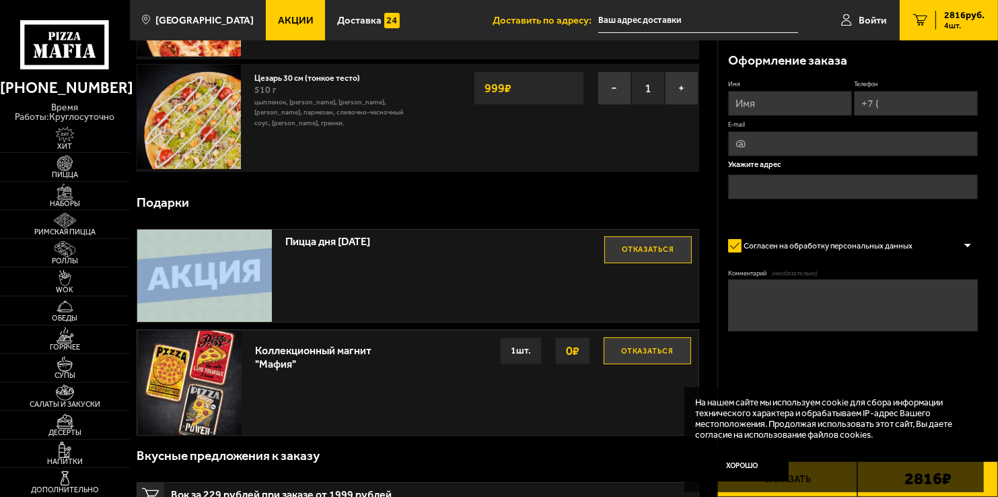
click at [186, 274] on img at bounding box center [204, 276] width 135 height 93
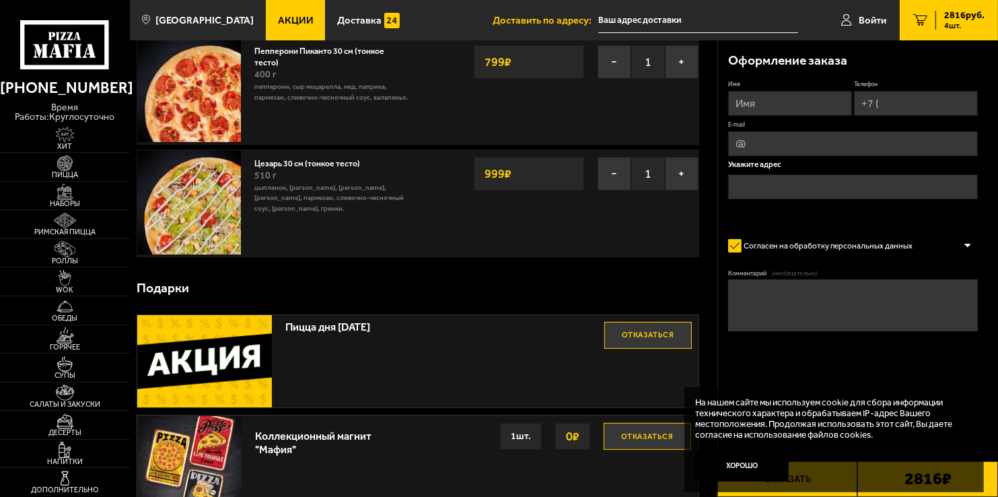
scroll to position [0, 0]
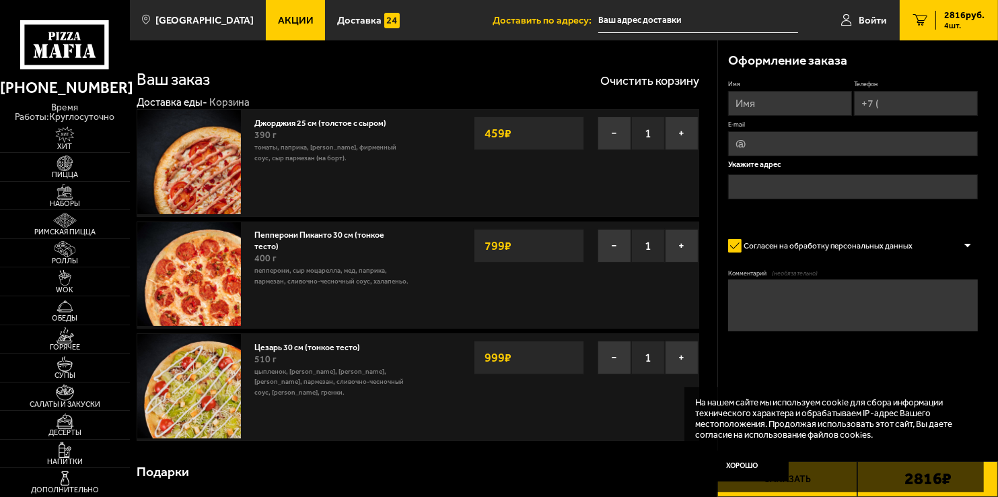
click at [767, 137] on input "E-mail" at bounding box center [853, 143] width 250 height 25
drag, startPoint x: 763, startPoint y: 109, endPoint x: 746, endPoint y: 114, distance: 17.0
click at [763, 109] on input "Имя" at bounding box center [790, 103] width 124 height 25
click at [608, 254] on button "−" at bounding box center [615, 246] width 34 height 34
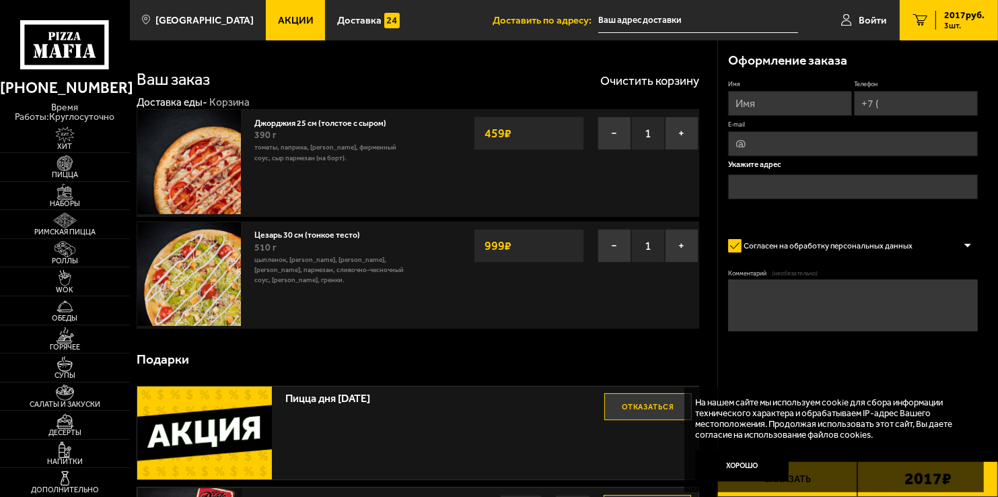
click at [536, 351] on div "Подарки" at bounding box center [418, 359] width 563 height 40
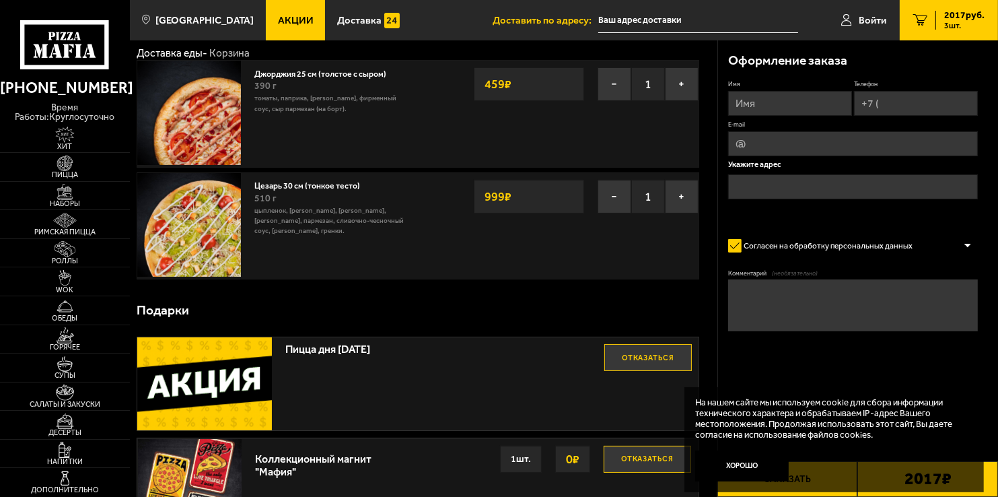
scroll to position [135, 0]
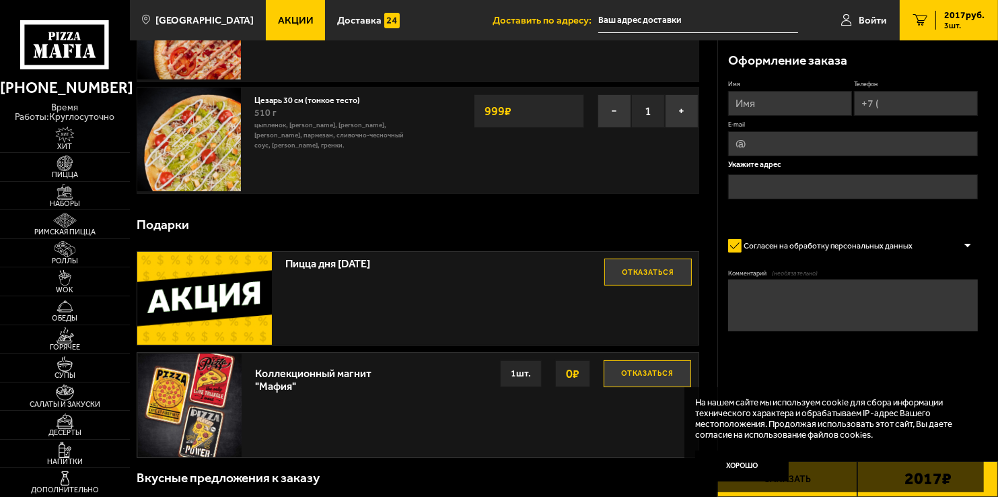
click at [234, 300] on img at bounding box center [204, 298] width 135 height 93
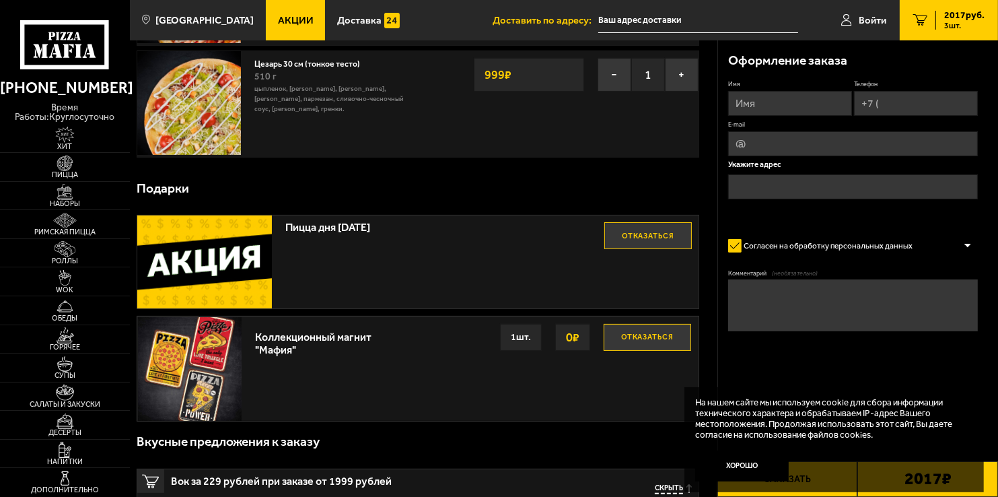
scroll to position [202, 0]
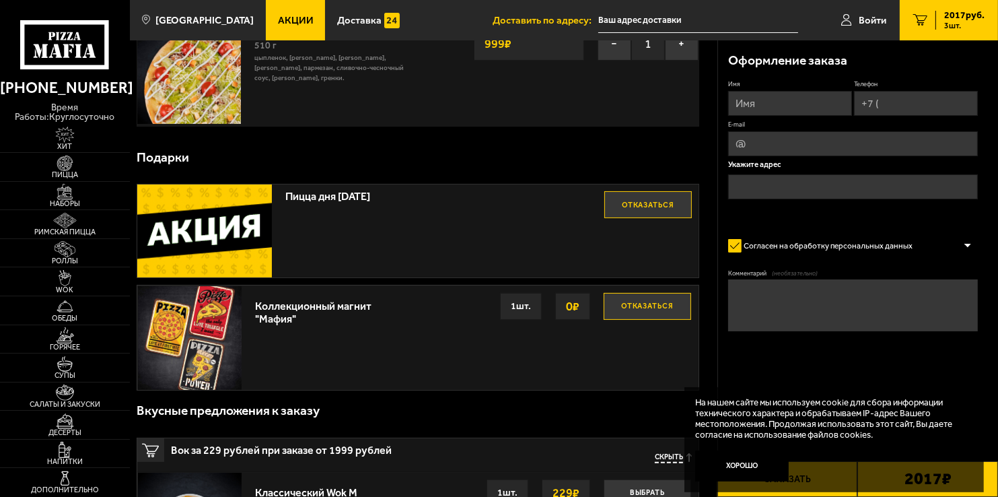
click at [190, 227] on img at bounding box center [204, 230] width 135 height 93
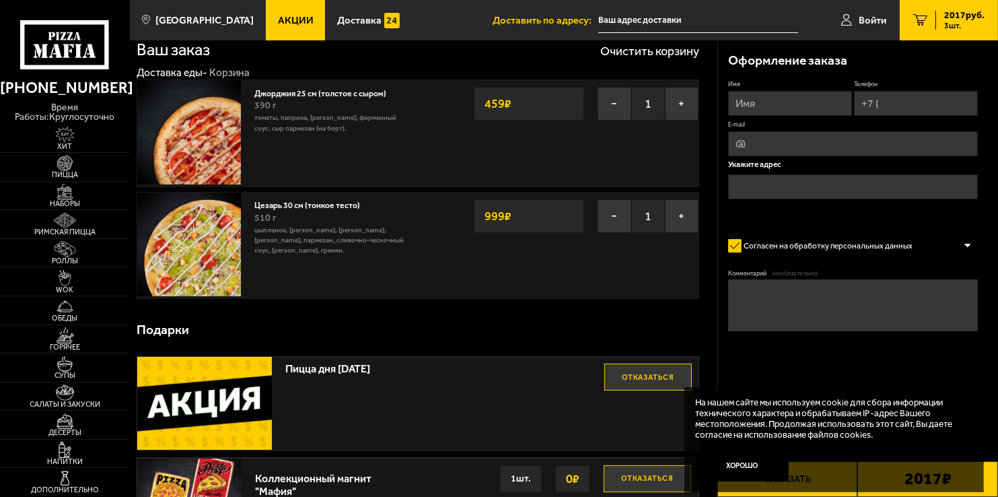
scroll to position [0, 0]
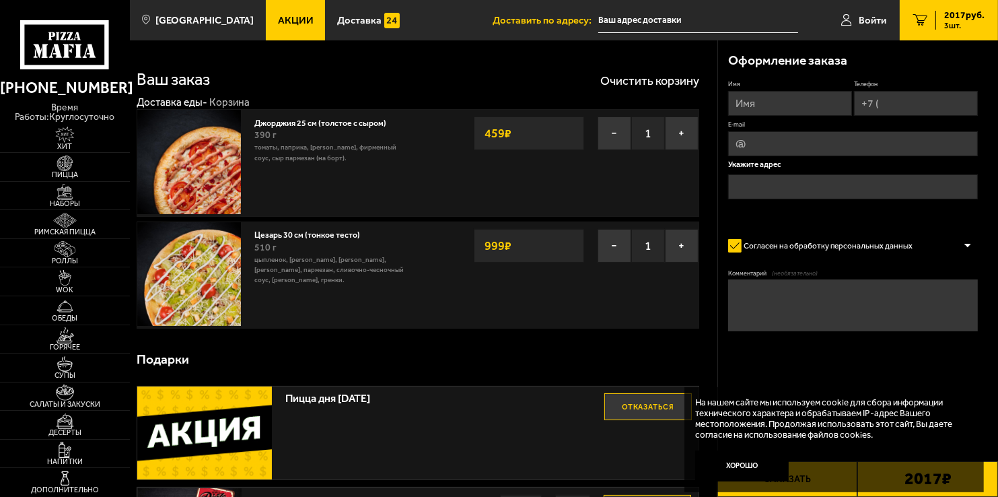
click at [893, 105] on input "Телефон" at bounding box center [916, 103] width 124 height 25
type input "[PHONE_NUMBER]"
type input "[PERSON_NAME]"
type input "[PERSON_NAME][EMAIL_ADDRESS][DOMAIN_NAME]"
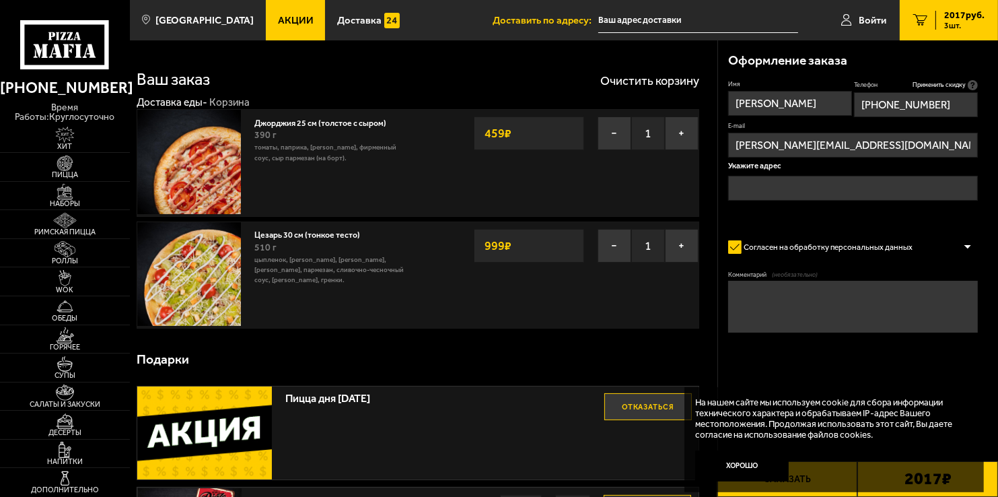
drag, startPoint x: 956, startPoint y: 101, endPoint x: 901, endPoint y: 105, distance: 54.7
click at [901, 105] on input "[PHONE_NUMBER]" at bounding box center [916, 104] width 124 height 25
type input "[PHONE_NUMBER]"
drag, startPoint x: 767, startPoint y: 103, endPoint x: 902, endPoint y: 102, distance: 134.6
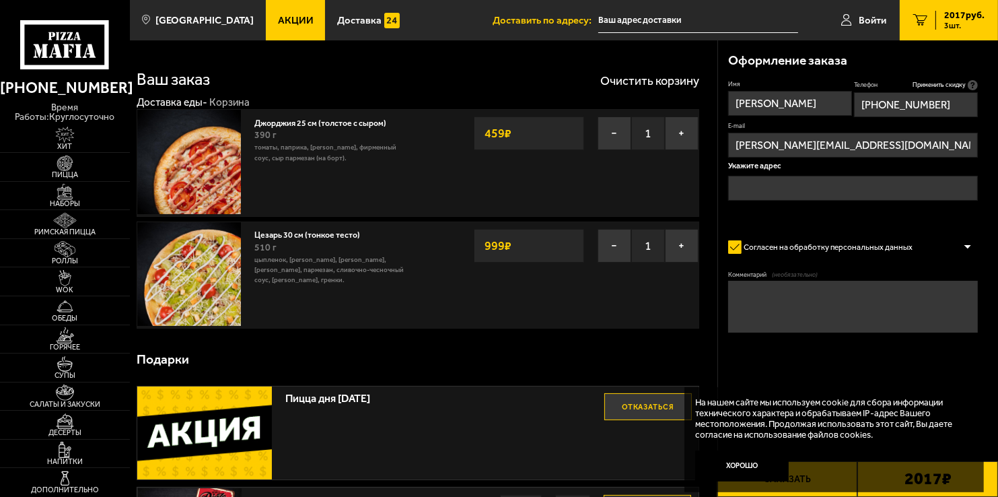
click at [902, 102] on div "Имя [PERSON_NAME] Сейдирзаев Телефон Применить скидку Вы будете зарегистрирован…" at bounding box center [853, 151] width 250 height 143
type input "[PERSON_NAME]"
click at [741, 176] on input "text" at bounding box center [853, 188] width 250 height 25
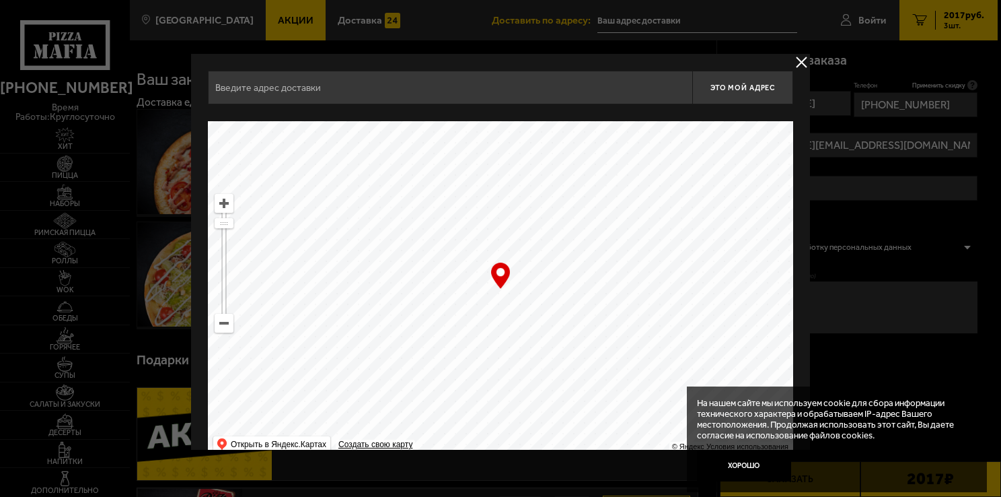
click at [798, 63] on button "delivery type" at bounding box center [802, 62] width 17 height 17
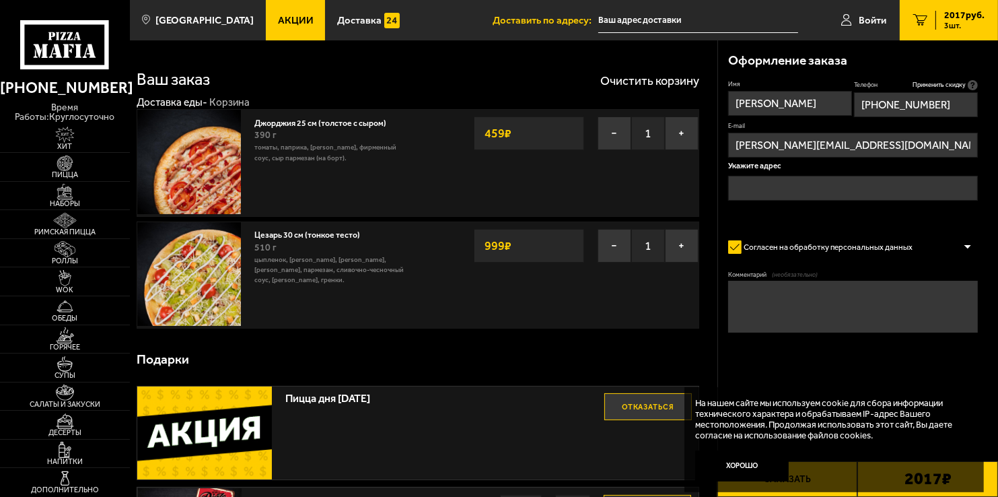
click at [870, 147] on input "[PERSON_NAME][EMAIL_ADDRESS][DOMAIN_NAME]" at bounding box center [853, 145] width 250 height 25
drag, startPoint x: 847, startPoint y: 141, endPoint x: 694, endPoint y: 139, distance: 152.8
click at [792, 141] on input "E-mail" at bounding box center [853, 145] width 250 height 25
type input "[EMAIL_ADDRESS][DOMAIN_NAME]"
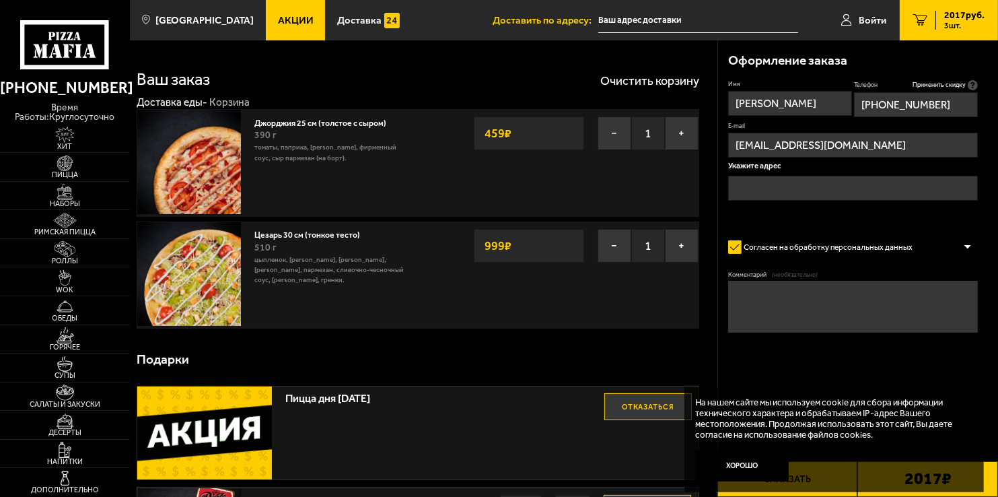
click at [789, 182] on input "text" at bounding box center [853, 188] width 250 height 25
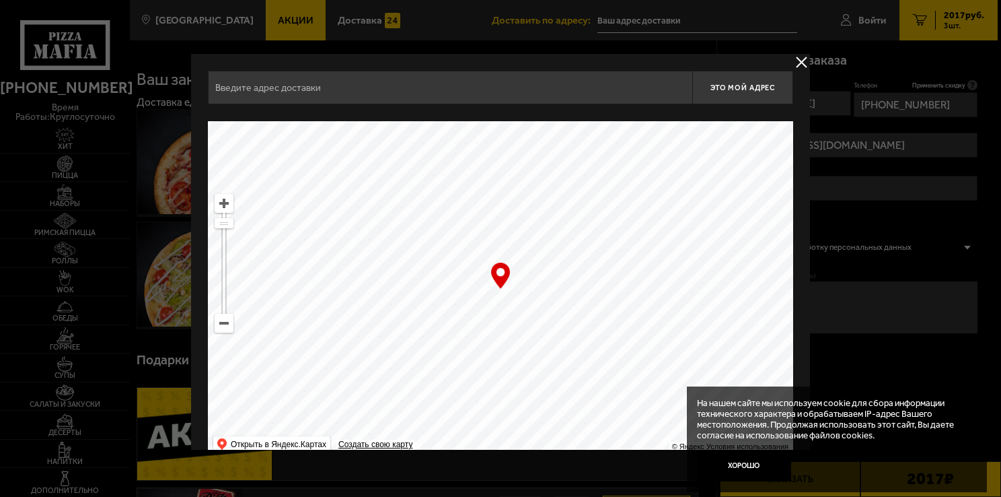
click at [347, 93] on input "text" at bounding box center [450, 88] width 485 height 34
click at [359, 88] on input "text" at bounding box center [450, 88] width 485 height 34
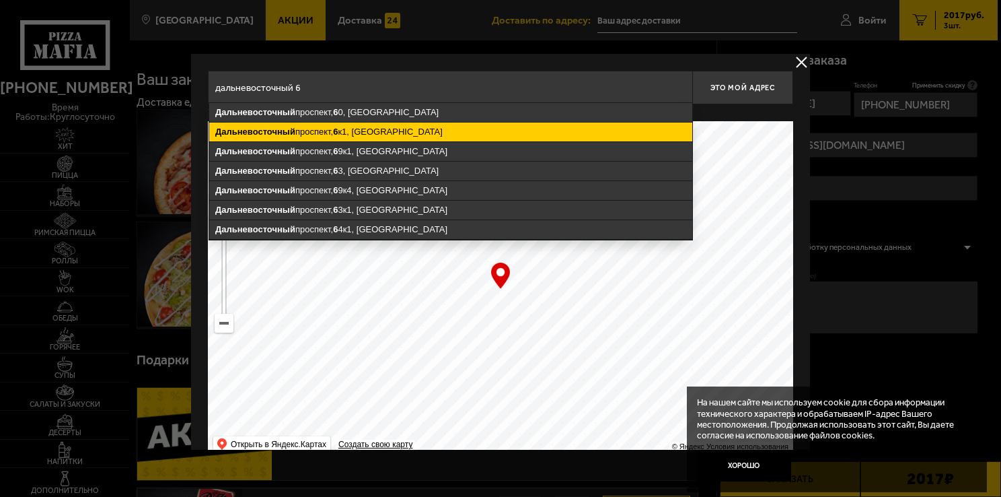
click at [374, 129] on ymaps "[STREET_ADDRESS]" at bounding box center [450, 131] width 483 height 19
type input "[STREET_ADDRESS]"
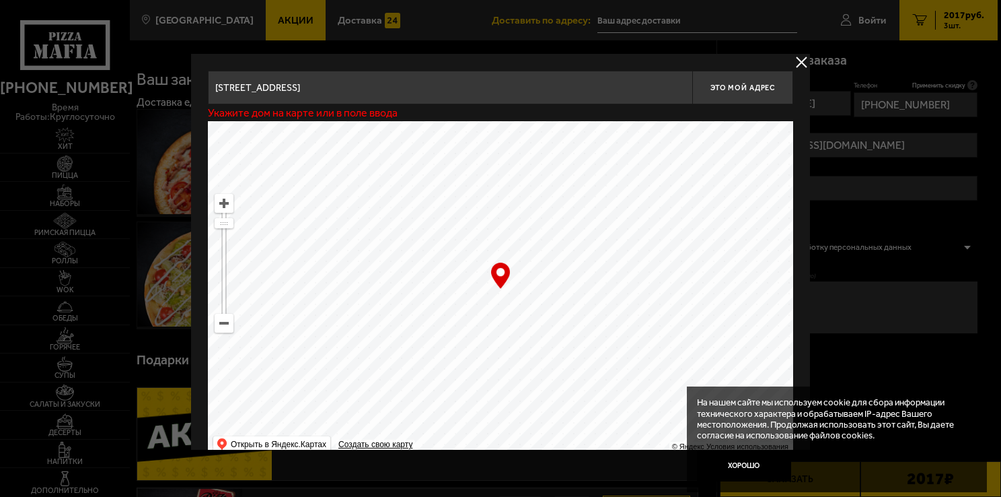
type input "[STREET_ADDRESS]"
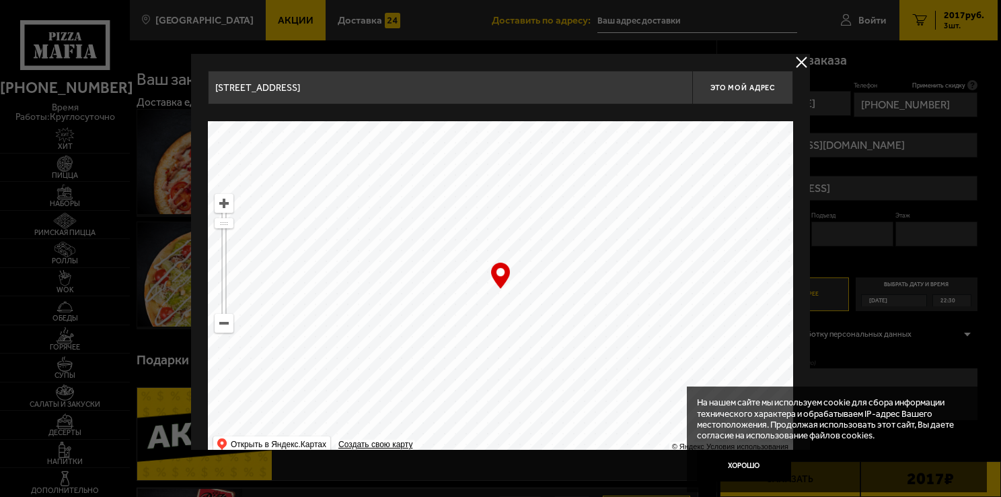
click at [446, 85] on input "[STREET_ADDRESS]" at bounding box center [450, 88] width 485 height 34
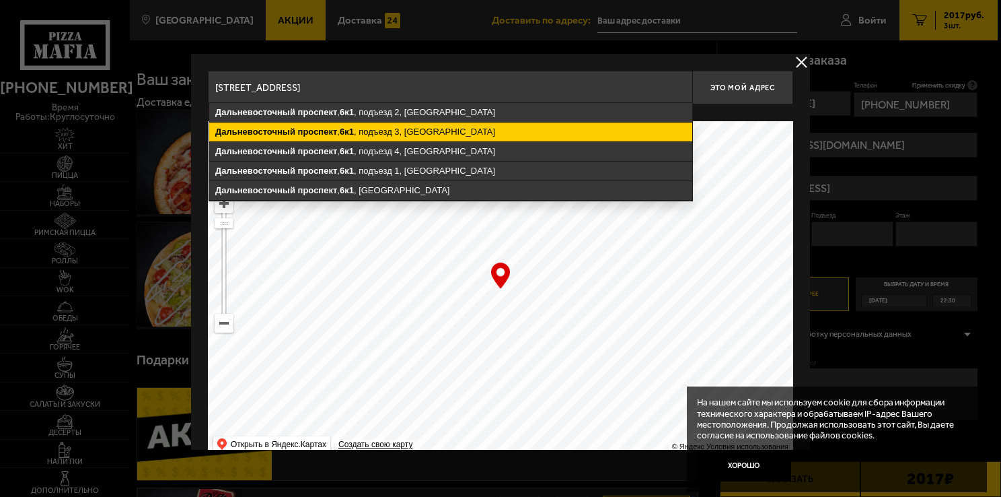
click at [433, 137] on ymaps "[STREET_ADDRESS]" at bounding box center [450, 131] width 483 height 19
type input "[STREET_ADDRESS]"
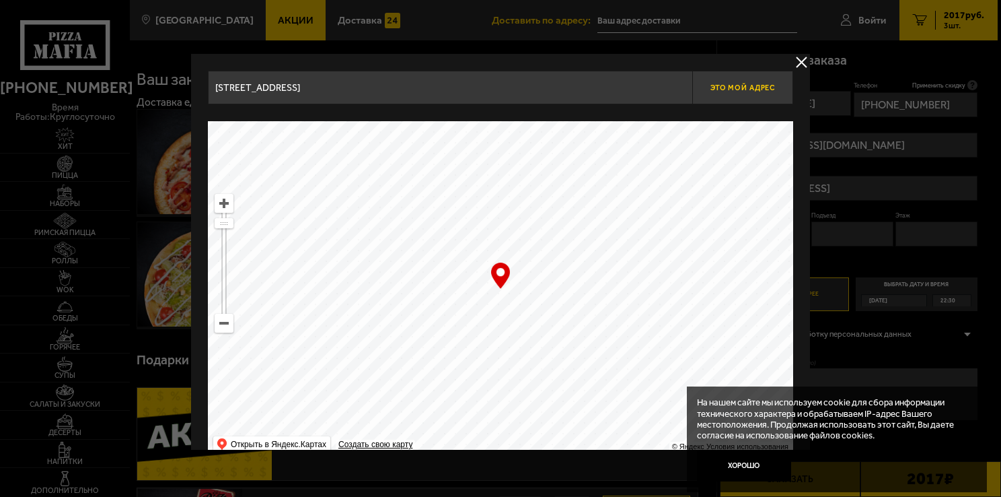
drag, startPoint x: 741, startPoint y: 85, endPoint x: 746, endPoint y: 100, distance: 15.8
click at [742, 85] on span "Это мой адрес" at bounding box center [743, 87] width 65 height 9
type input "[STREET_ADDRESS]"
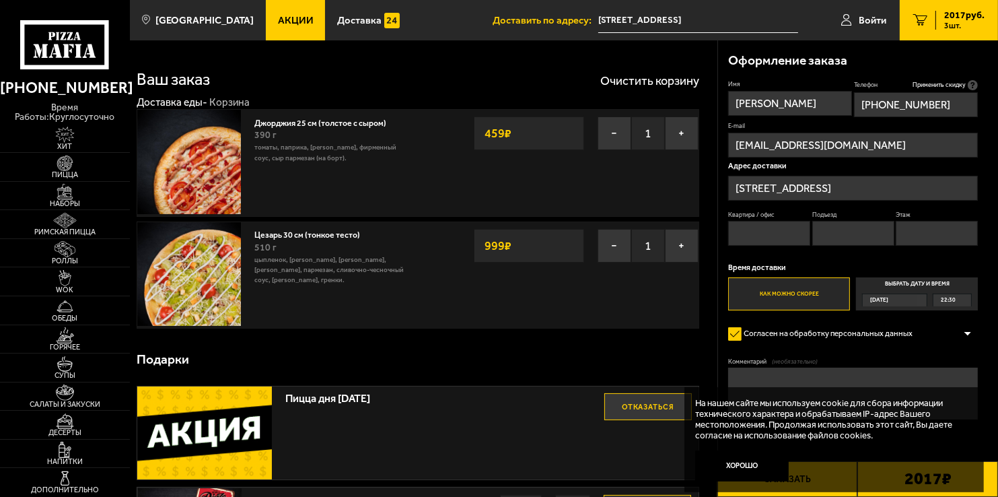
click at [777, 234] on input "Квартира / офис" at bounding box center [769, 233] width 82 height 25
type input "180"
click at [849, 239] on input "Подъезд" at bounding box center [853, 233] width 82 height 25
type input "3"
click at [911, 233] on input "Этаж" at bounding box center [937, 233] width 82 height 25
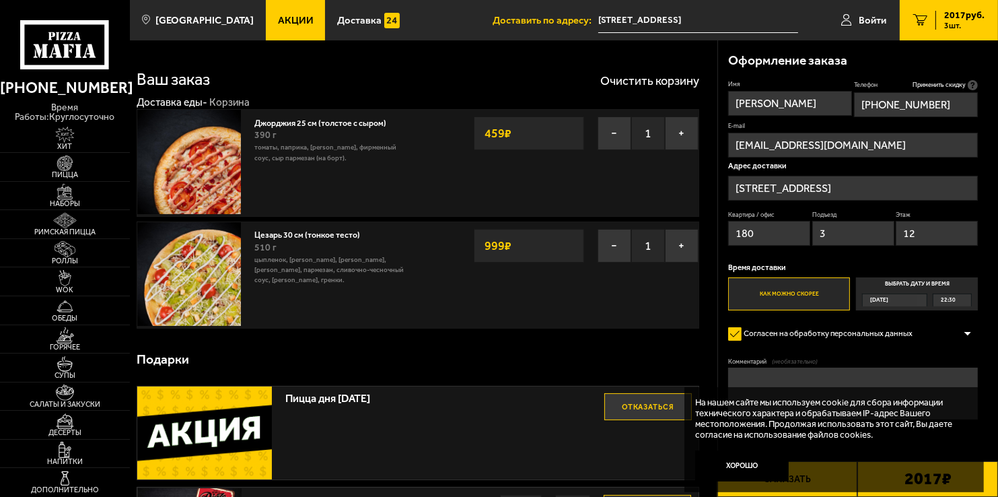
type input "12"
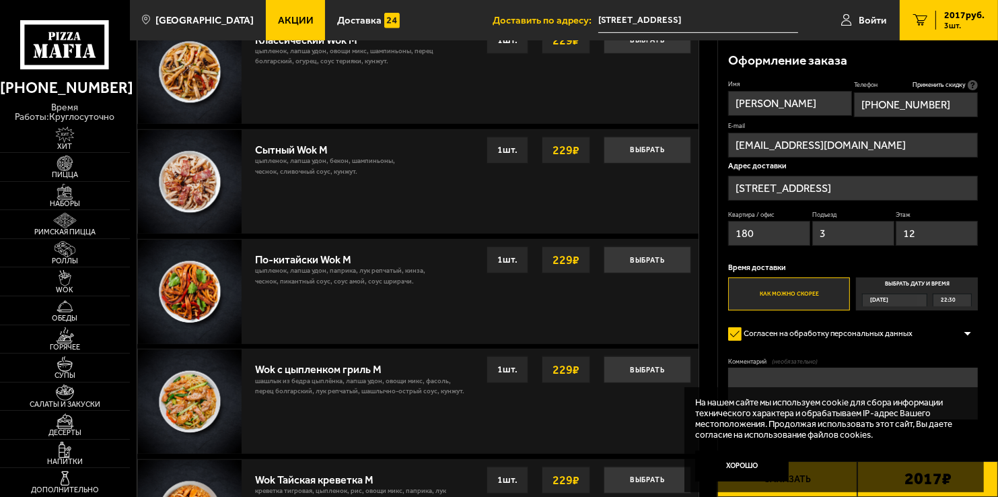
scroll to position [808, 0]
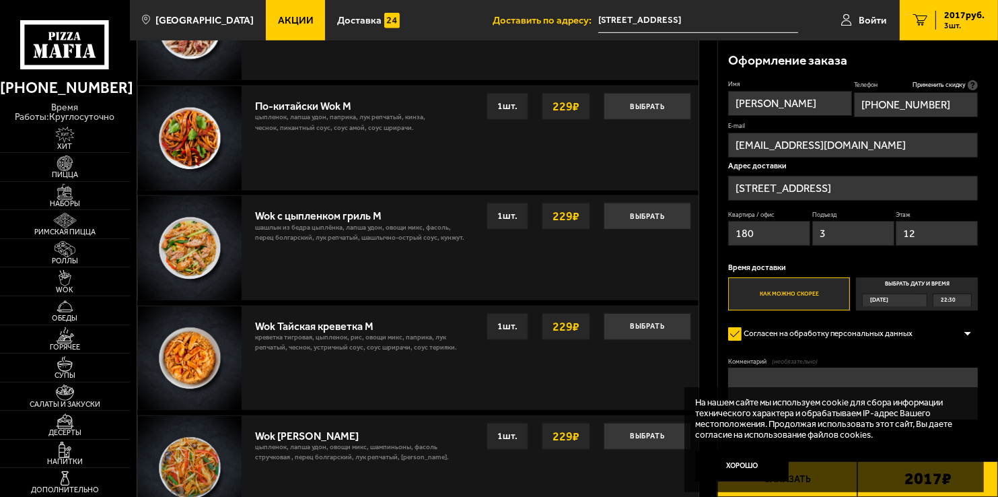
click at [796, 483] on div "На нашем сайте мы используем cookie для сбора информации технического характера…" at bounding box center [834, 439] width 300 height 105
click at [762, 470] on button "Хорошо" at bounding box center [742, 465] width 94 height 31
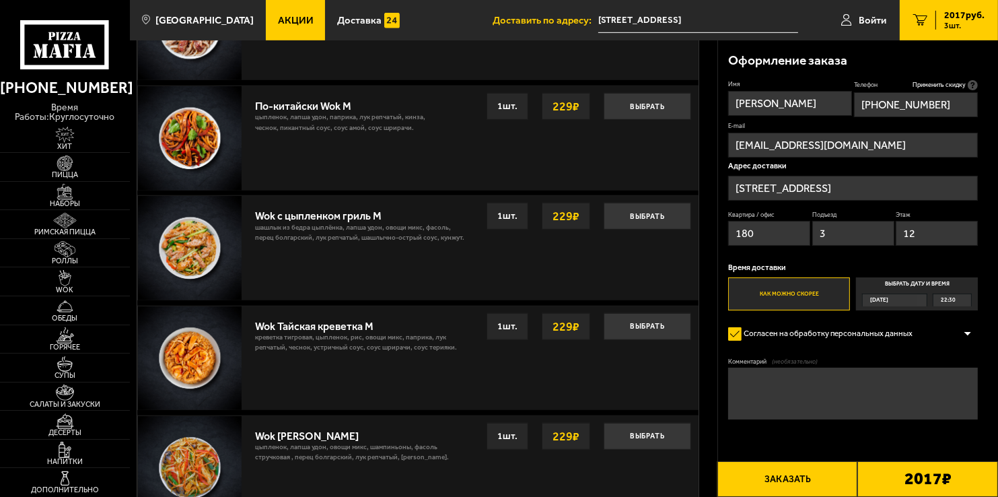
click at [800, 477] on button "Заказать" at bounding box center [787, 479] width 141 height 36
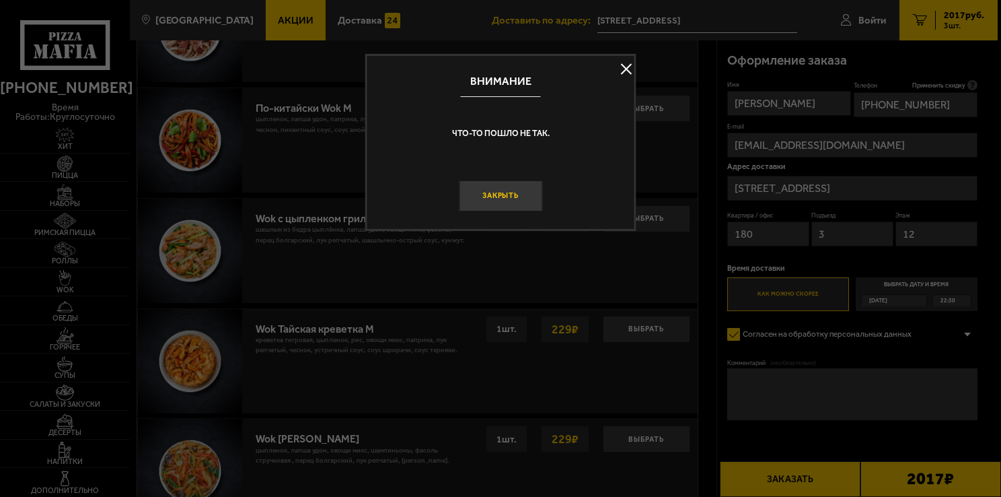
click at [493, 190] on button "Закрыть" at bounding box center [500, 196] width 83 height 32
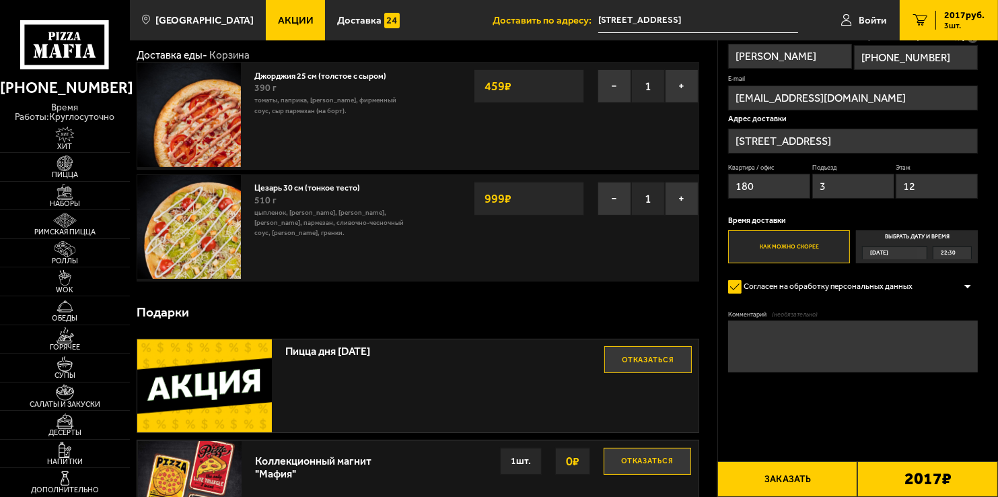
scroll to position [67, 0]
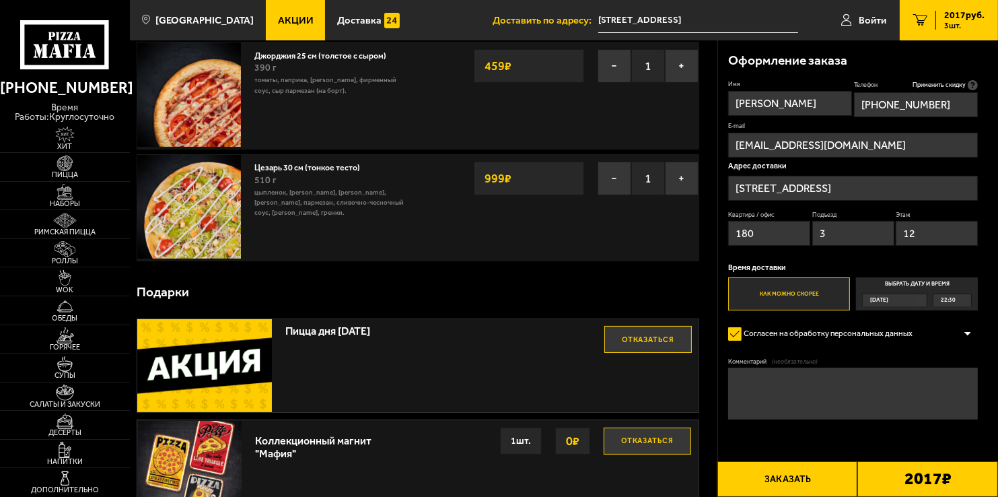
click at [823, 483] on button "Заказать" at bounding box center [787, 479] width 141 height 36
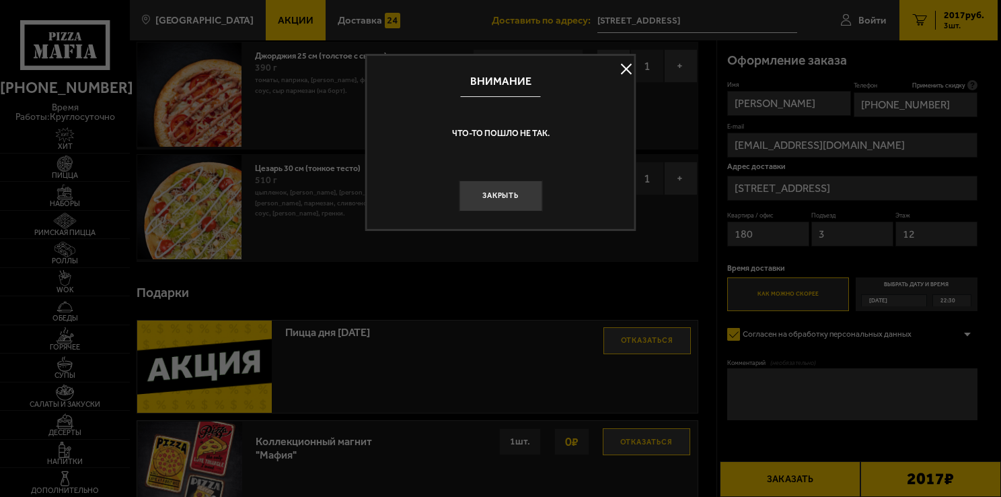
click at [510, 204] on button "Закрыть" at bounding box center [500, 196] width 83 height 32
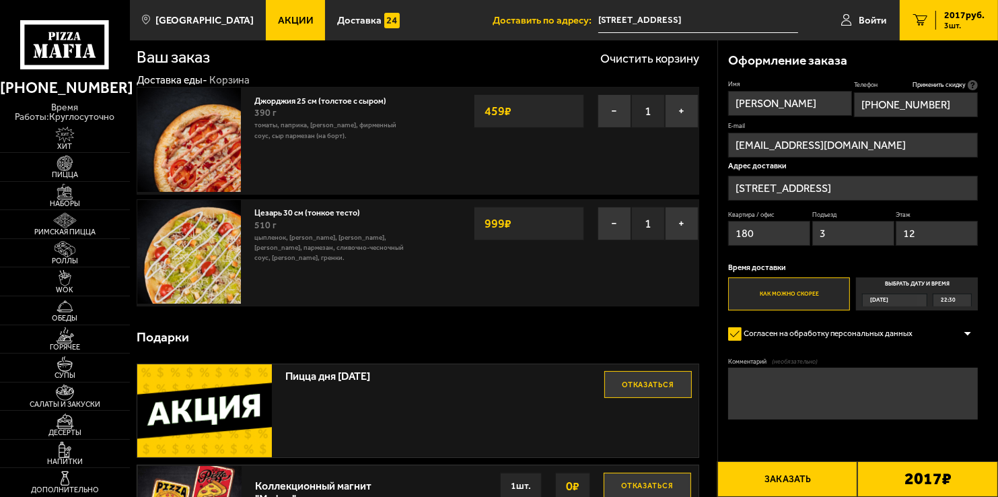
scroll to position [0, 0]
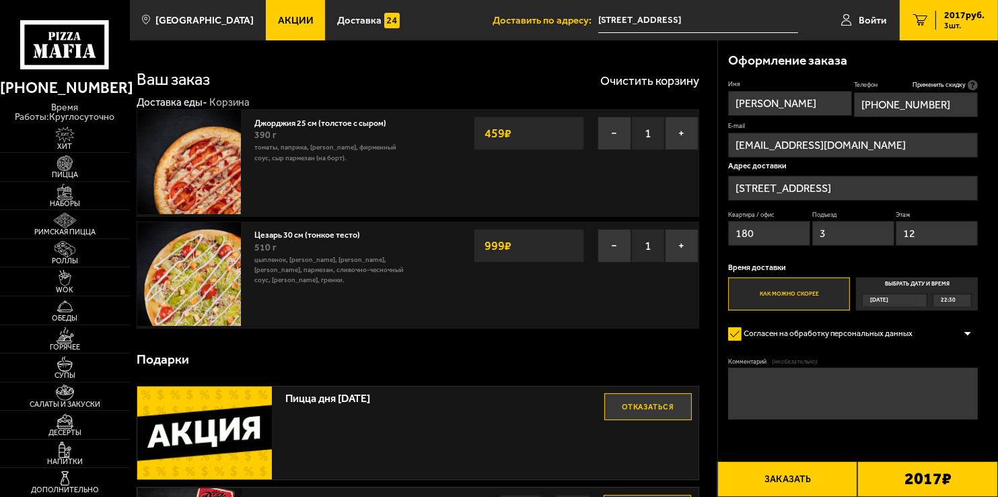
click at [801, 489] on button "Заказать" at bounding box center [787, 479] width 141 height 36
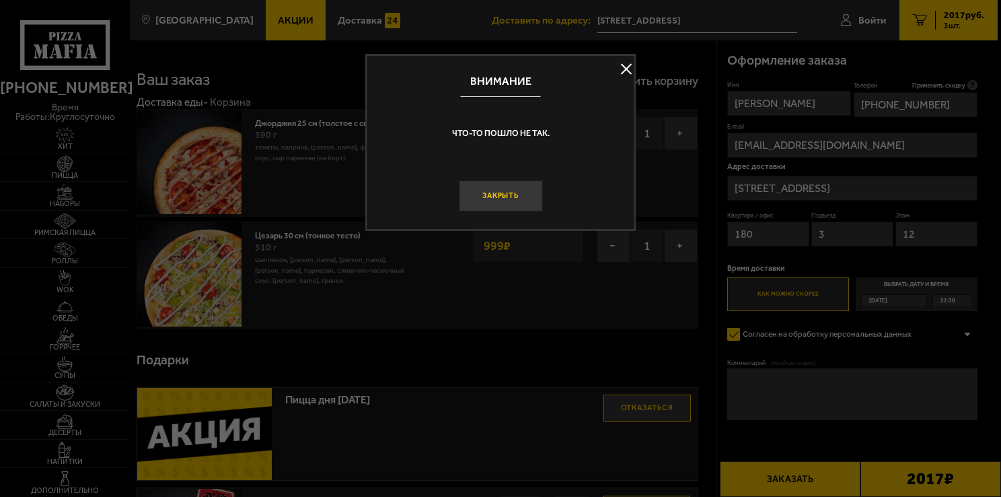
click at [493, 195] on button "Закрыть" at bounding box center [500, 196] width 83 height 32
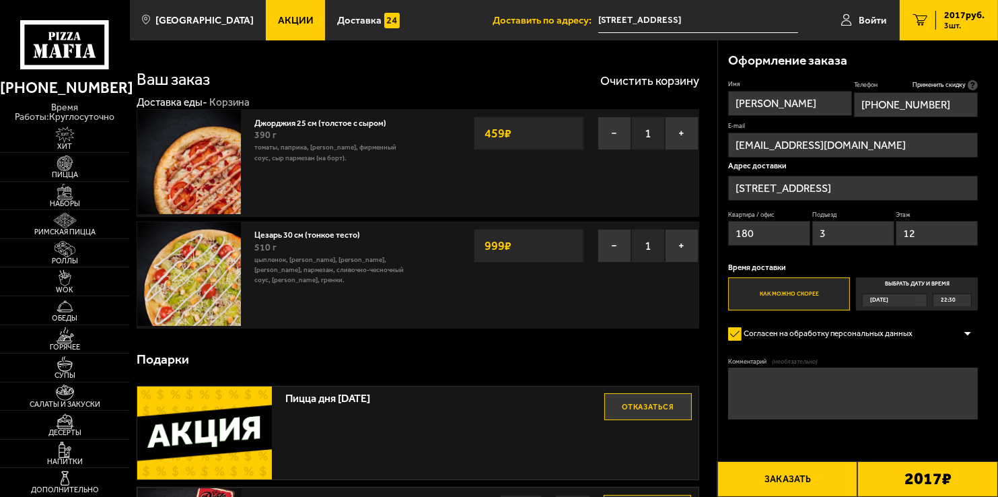
click at [960, 17] on span "2017 руб." at bounding box center [964, 15] width 40 height 9
click at [957, 11] on span "2017 руб." at bounding box center [964, 15] width 40 height 9
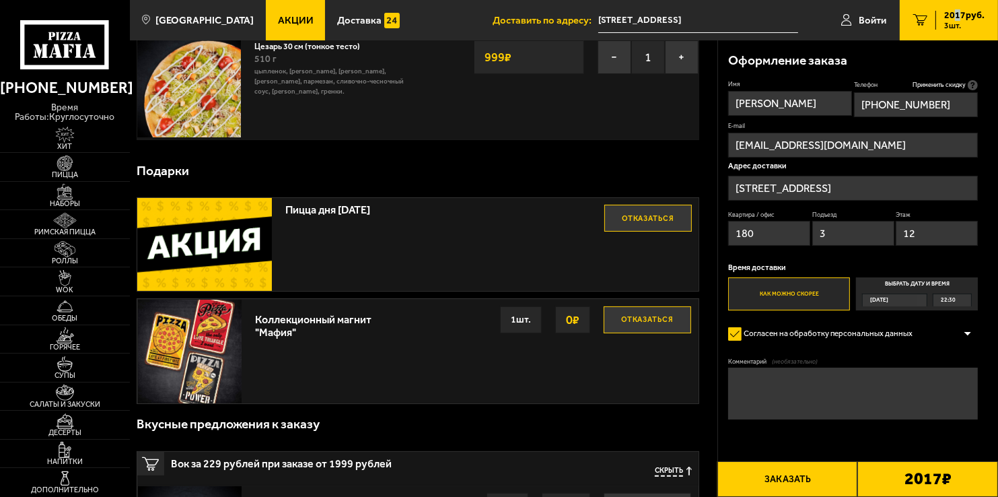
scroll to position [202, 0]
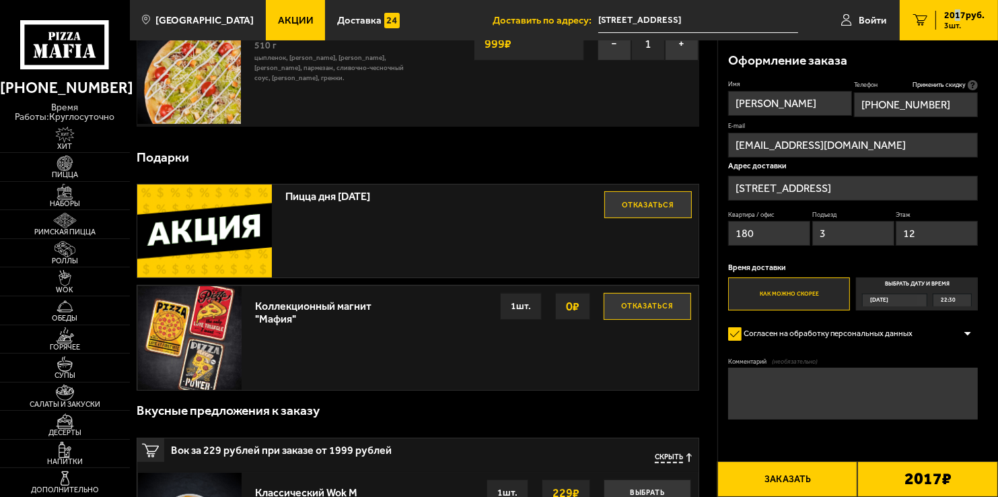
click at [801, 478] on button "Заказать" at bounding box center [787, 479] width 141 height 36
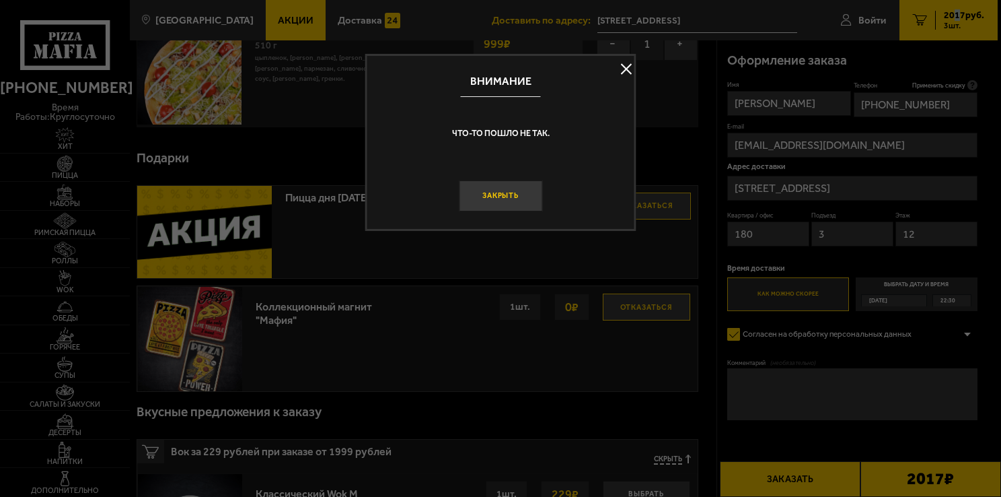
click at [503, 198] on button "Закрыть" at bounding box center [500, 196] width 83 height 32
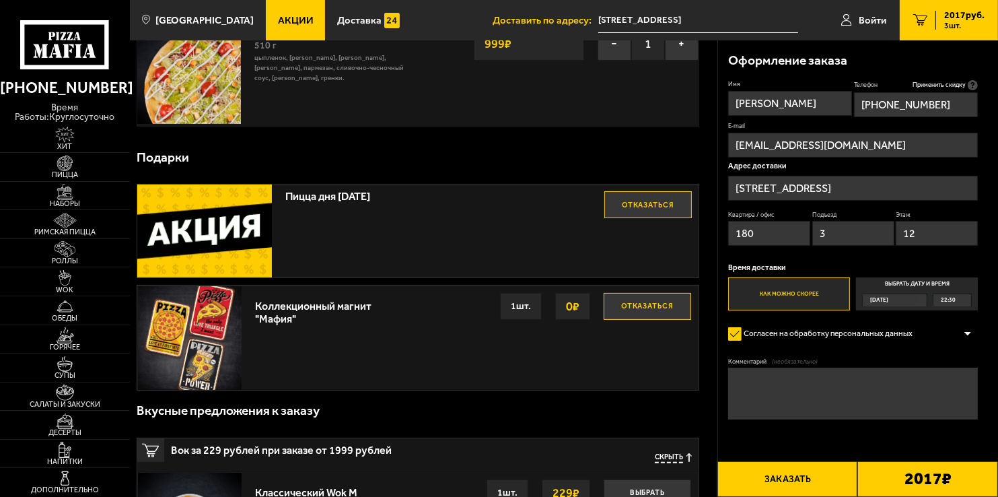
click at [922, 481] on b "2017 ₽" at bounding box center [928, 478] width 47 height 17
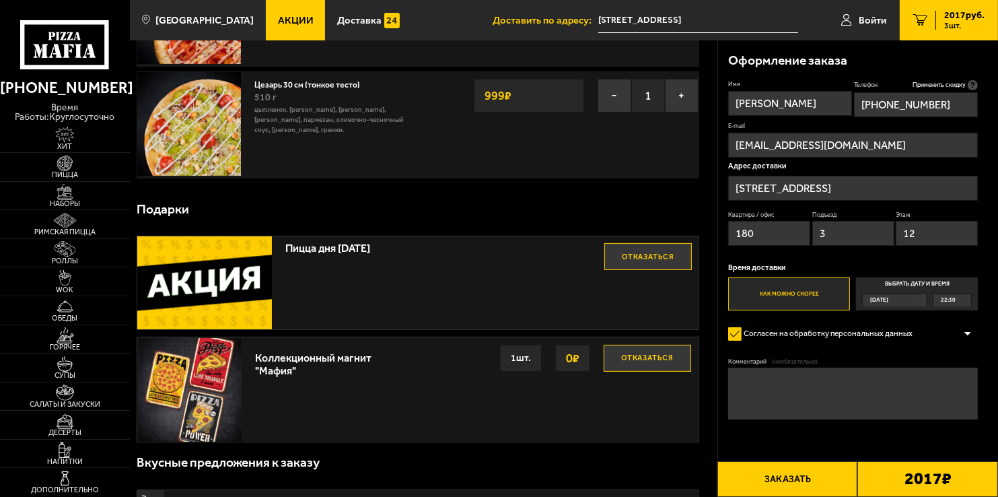
scroll to position [0, 0]
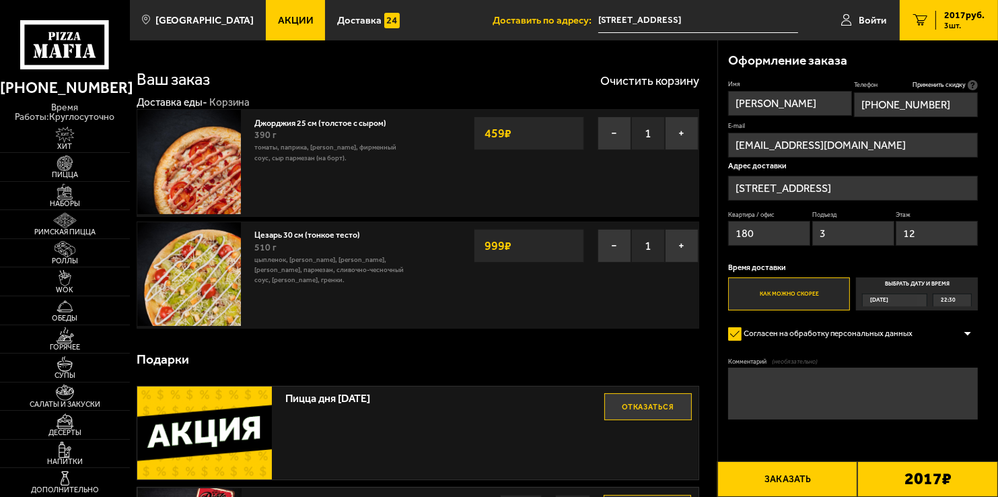
click at [950, 300] on span "22:30" at bounding box center [948, 300] width 15 height 12
click at [0, 0] on input "Выбрать дату и время [DATE] 22:30" at bounding box center [0, 0] width 0 height 0
click at [888, 302] on span "[DATE]" at bounding box center [879, 300] width 18 height 12
click at [0, 0] on input "Выбрать дату и время [DATE] 22:30" at bounding box center [0, 0] width 0 height 0
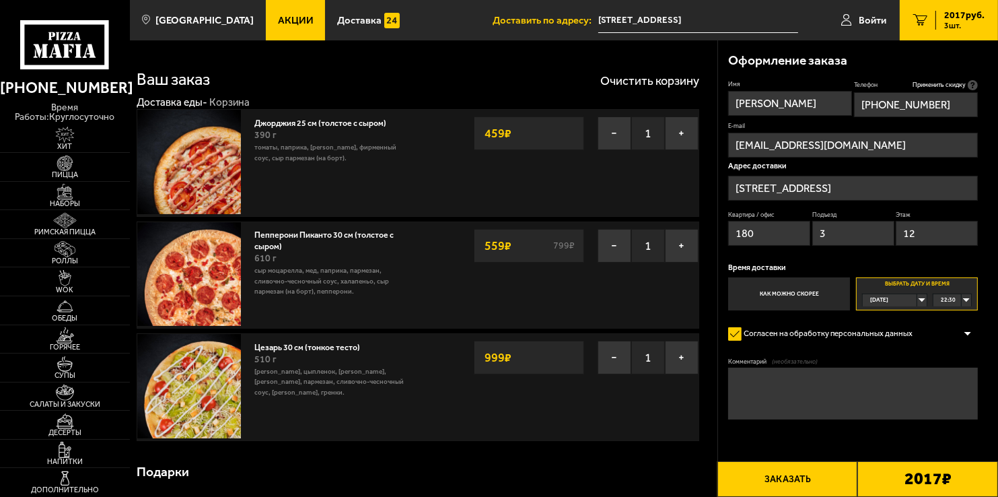
click at [794, 295] on label "Как можно скорее" at bounding box center [789, 293] width 122 height 33
click at [0, 0] on input "Как можно скорее" at bounding box center [0, 0] width 0 height 0
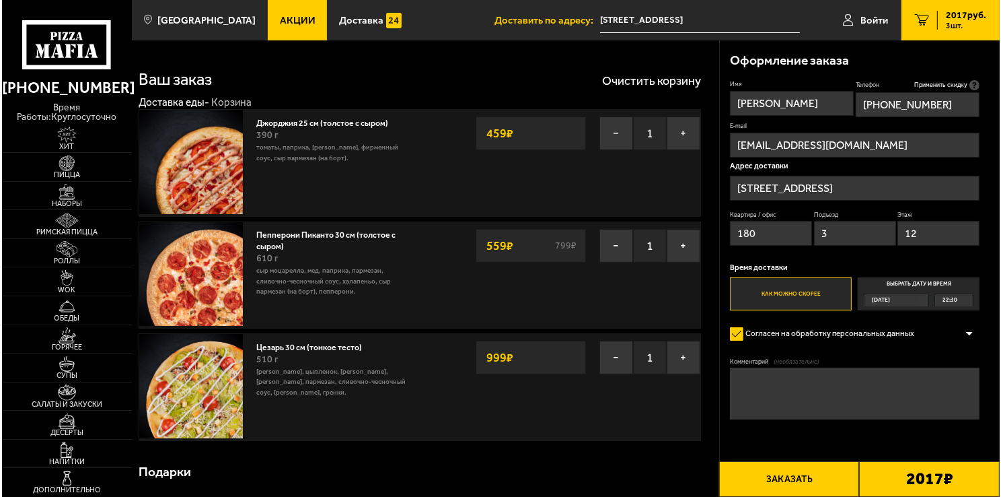
scroll to position [67, 0]
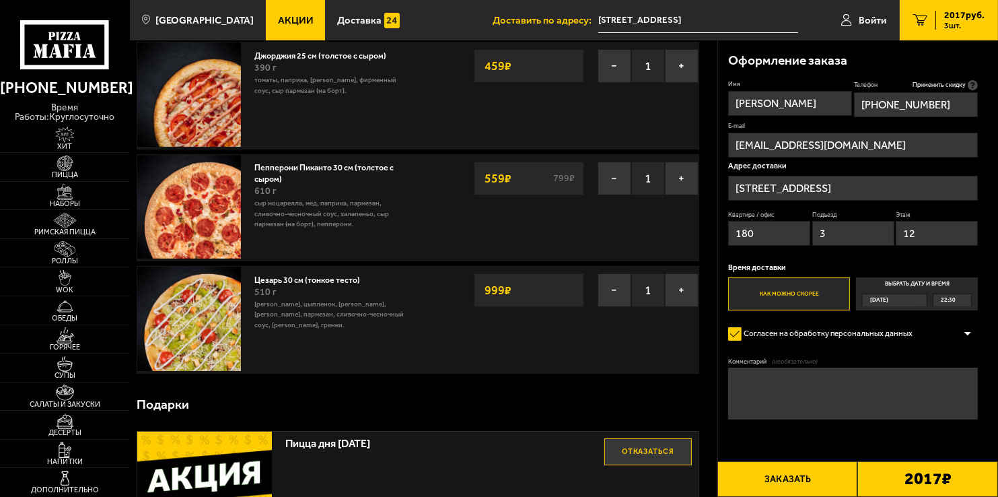
click at [774, 380] on textarea "Комментарий (необязательно)" at bounding box center [853, 393] width 250 height 52
click at [930, 483] on b "2017 ₽" at bounding box center [928, 478] width 47 height 17
click at [800, 474] on button "Заказать" at bounding box center [787, 479] width 141 height 36
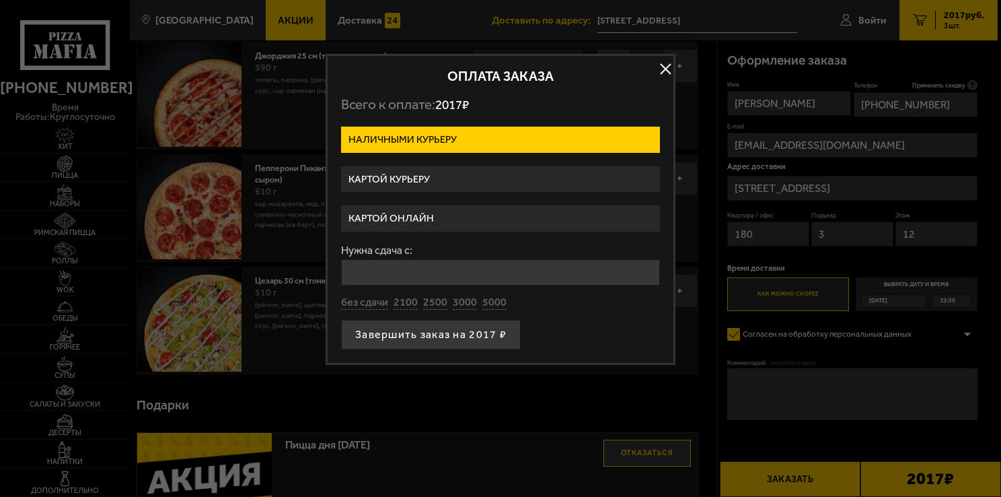
click at [433, 179] on label "Картой курьеру" at bounding box center [500, 179] width 319 height 26
click at [0, 0] on input "Картой курьеру" at bounding box center [0, 0] width 0 height 0
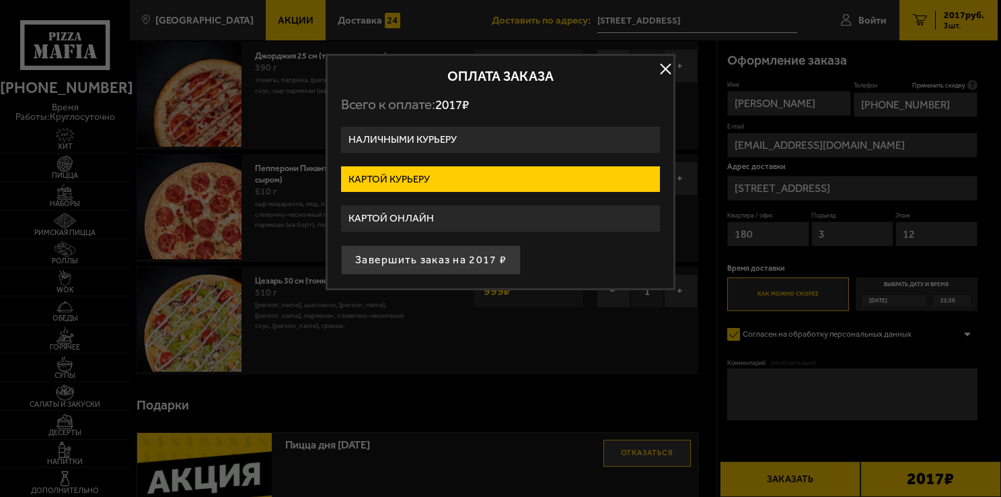
click at [425, 260] on button "Завершить заказ на 2017 ₽" at bounding box center [431, 260] width 180 height 30
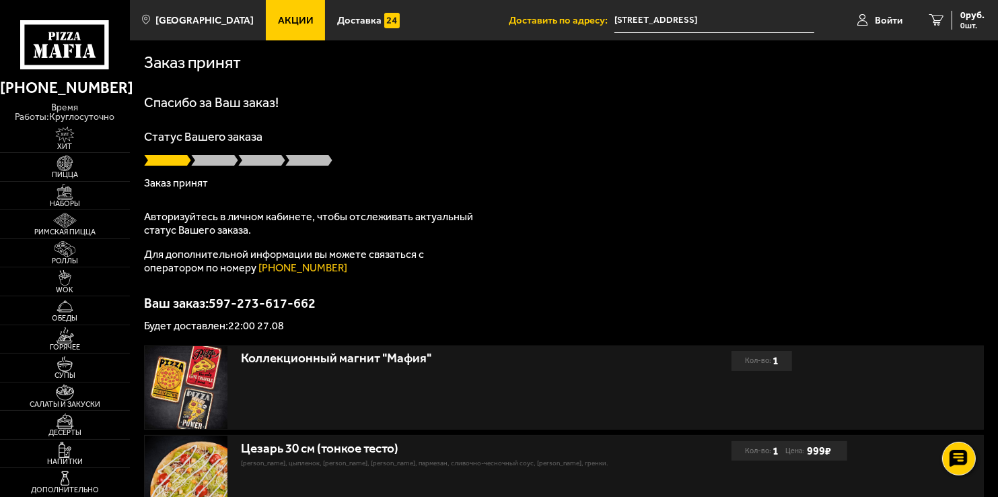
click at [550, 191] on div "Спасибо за Ваш заказ! Статус Вашего заказа Заказ принят Авторизуйтесь в личном …" at bounding box center [564, 214] width 841 height 236
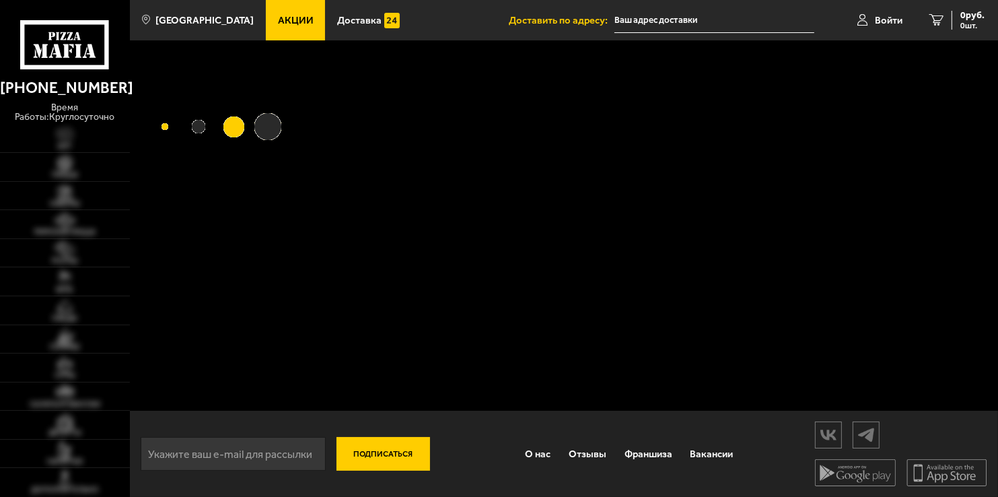
type input "[STREET_ADDRESS]"
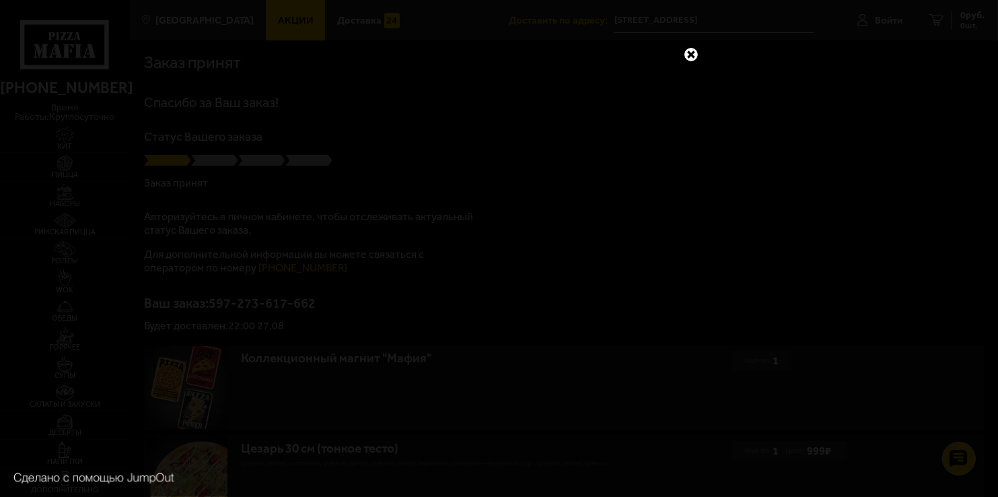
click at [689, 53] on link at bounding box center [690, 54] width 17 height 17
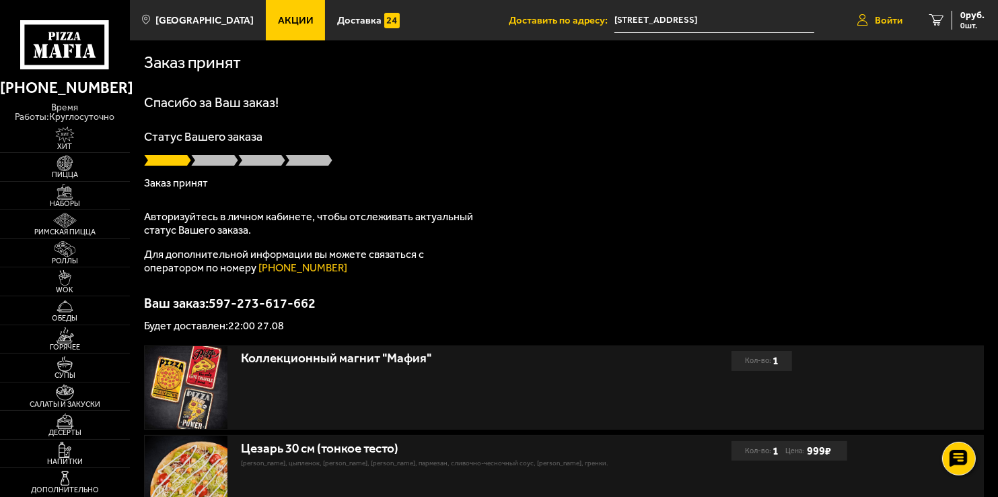
click at [888, 17] on span "Войти" at bounding box center [889, 20] width 28 height 10
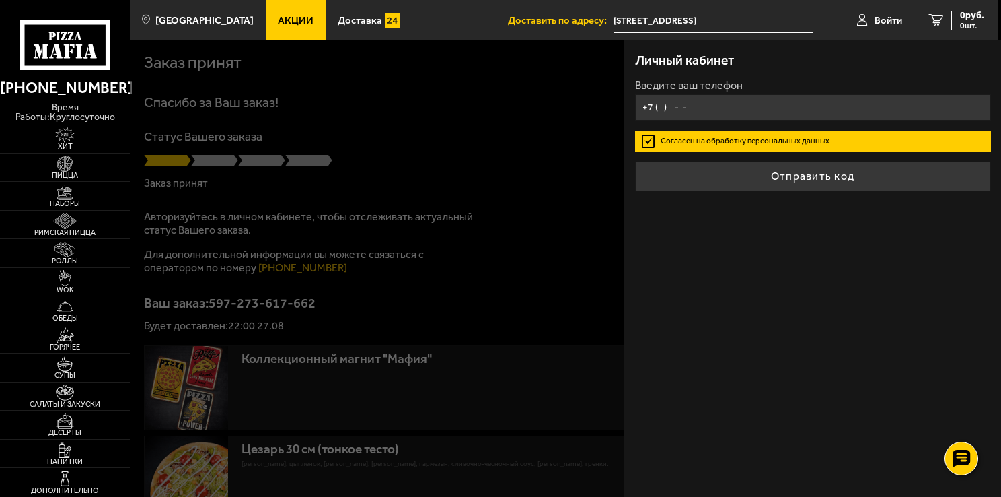
click at [719, 110] on input "+7 ( ) - -" at bounding box center [813, 107] width 356 height 26
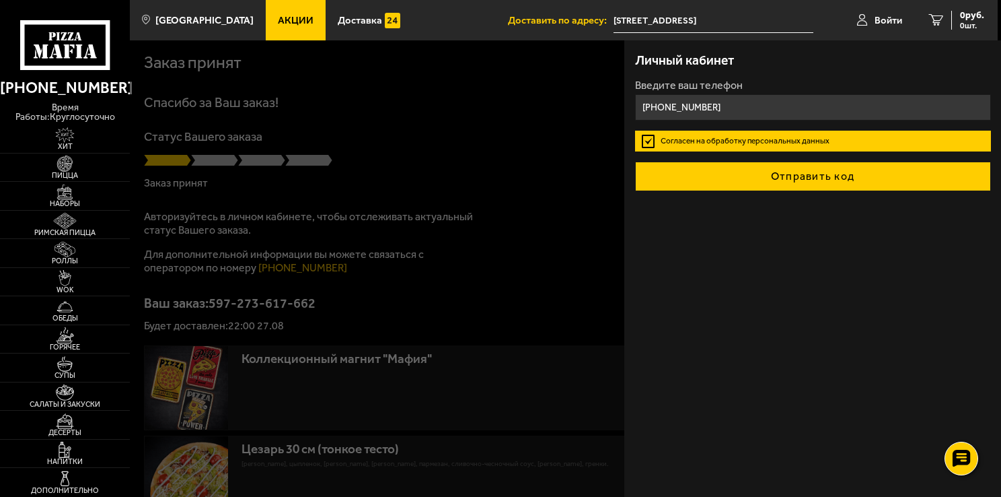
type input "[PHONE_NUMBER]"
click at [804, 176] on button "Отправить код" at bounding box center [813, 177] width 356 height 30
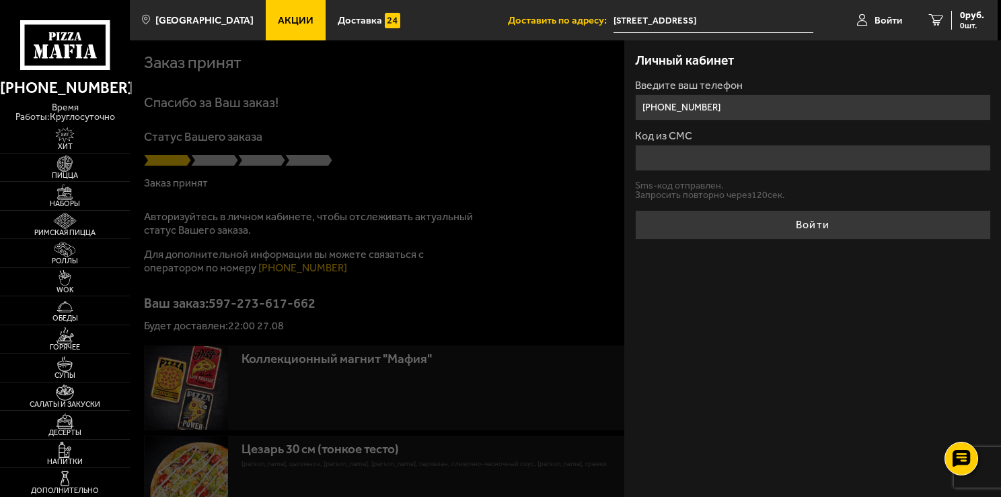
click at [706, 159] on input "Код из СМС" at bounding box center [813, 158] width 356 height 26
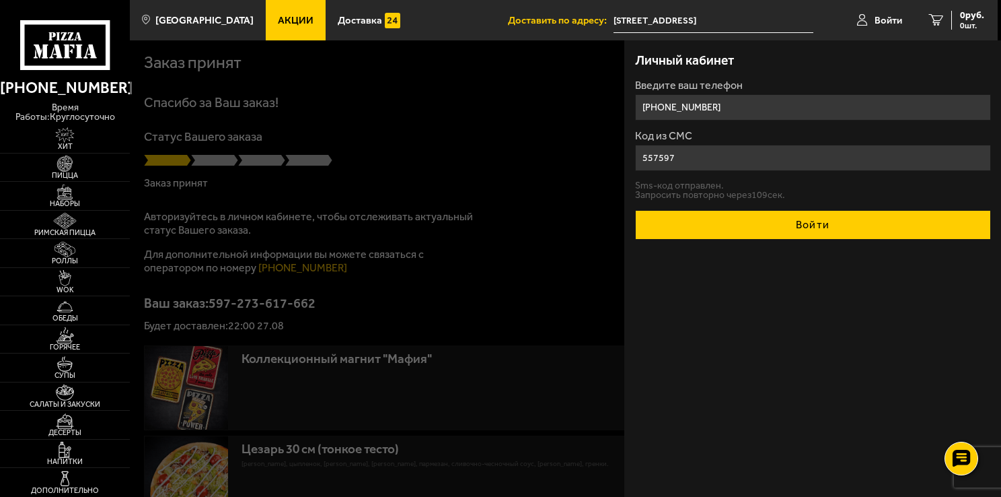
type input "557597"
click at [829, 225] on button "Войти" at bounding box center [813, 225] width 356 height 30
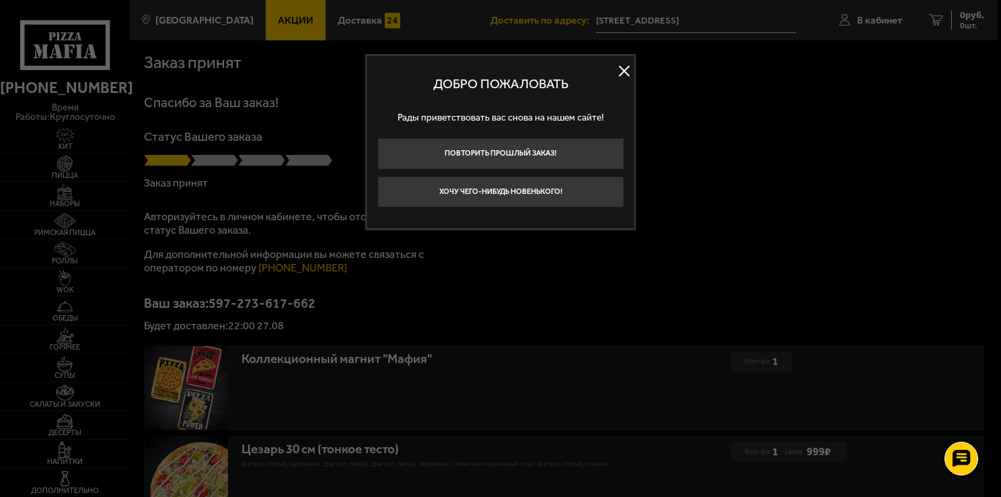
click at [621, 71] on button at bounding box center [624, 71] width 20 height 20
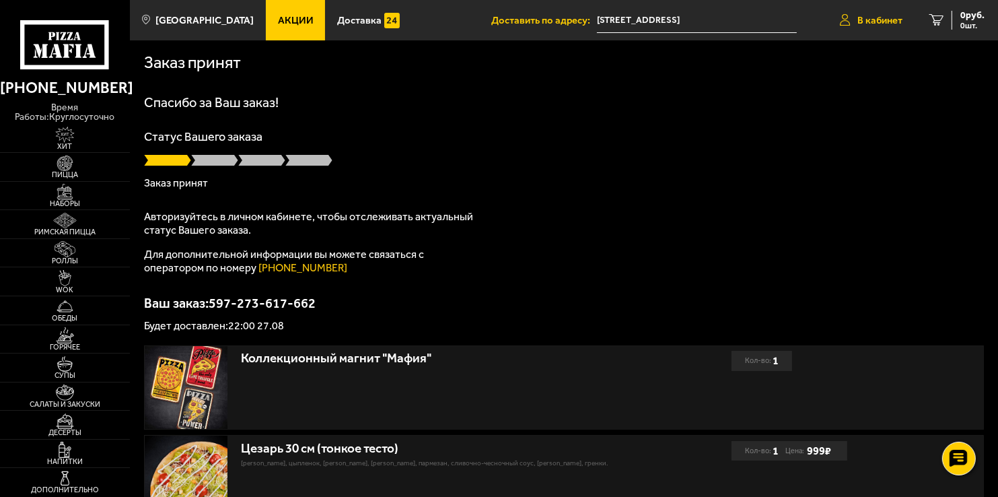
click at [884, 19] on span "В кабинет" at bounding box center [879, 20] width 45 height 10
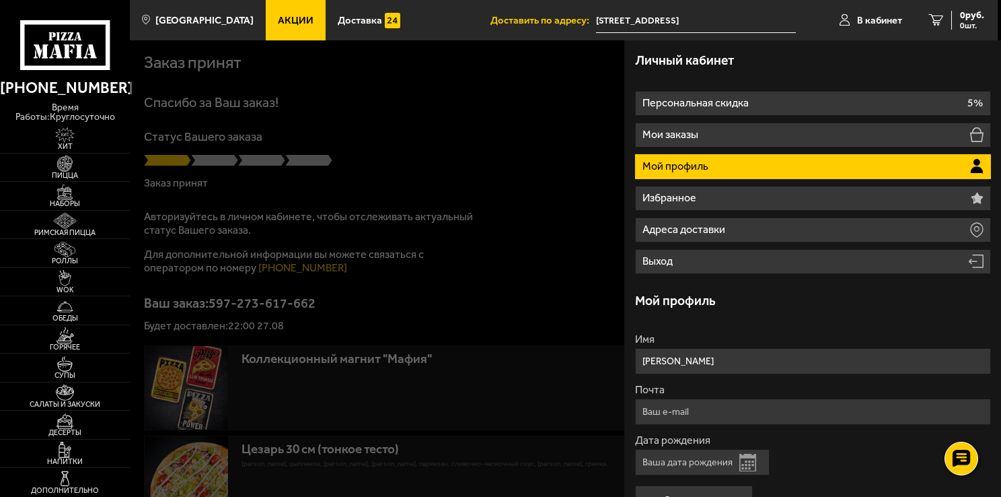
click at [553, 125] on div at bounding box center [630, 288] width 1001 height 497
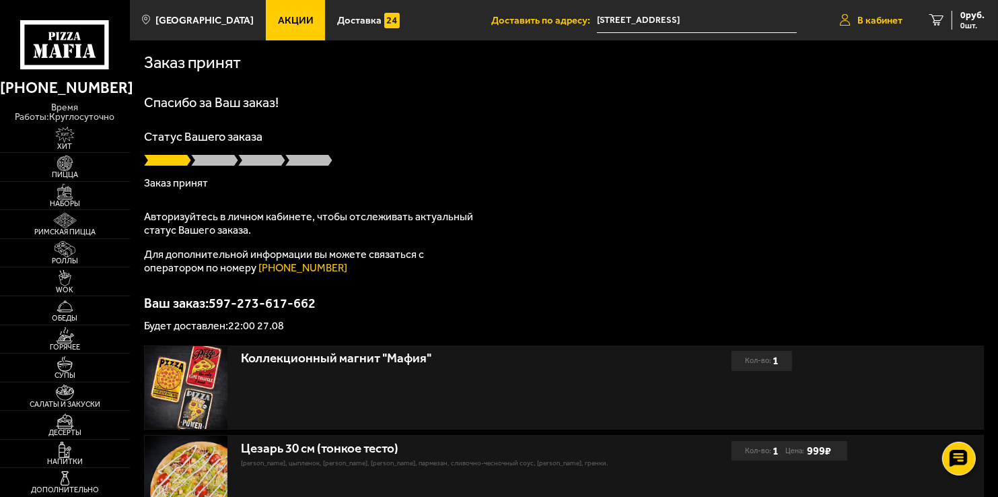
click at [875, 20] on span "В кабинет" at bounding box center [879, 20] width 45 height 10
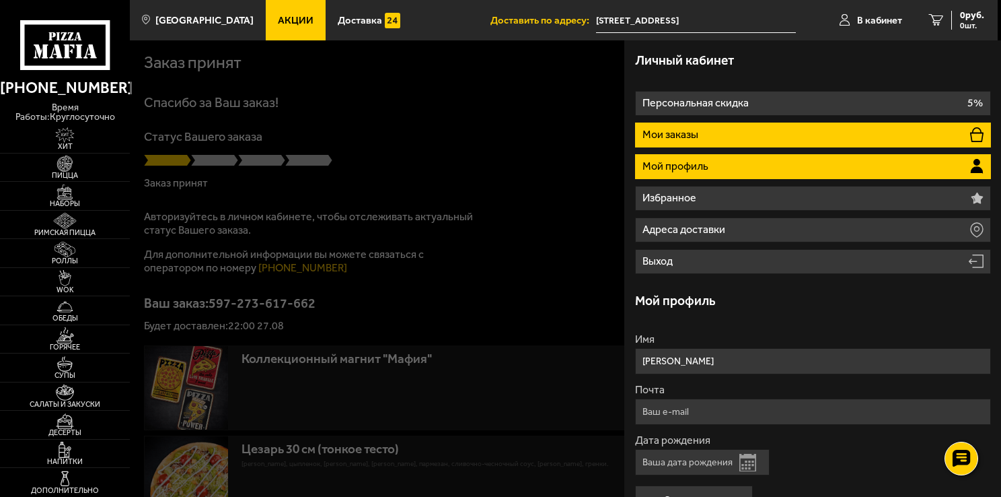
click at [790, 143] on li "Мои заказы" at bounding box center [813, 134] width 356 height 25
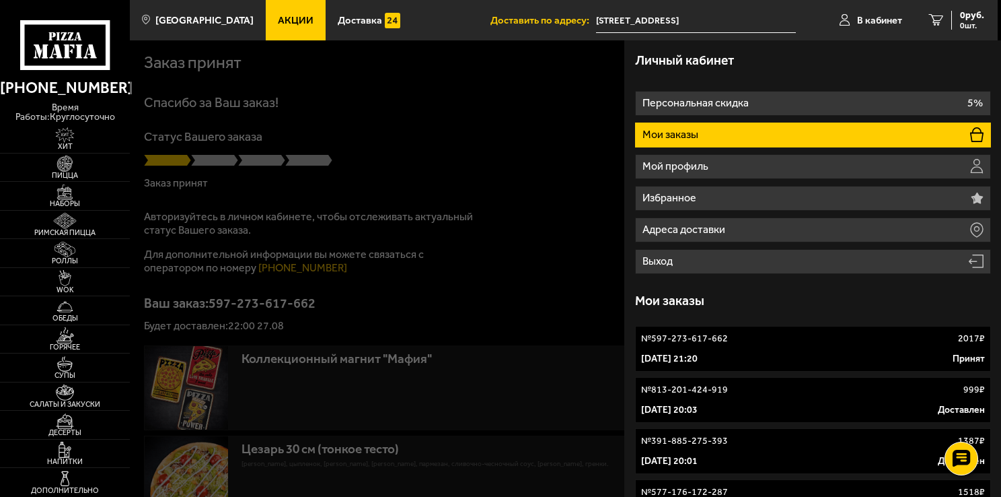
drag, startPoint x: 500, startPoint y: 182, endPoint x: 495, endPoint y: 195, distance: 13.9
click at [500, 183] on div at bounding box center [630, 288] width 1001 height 497
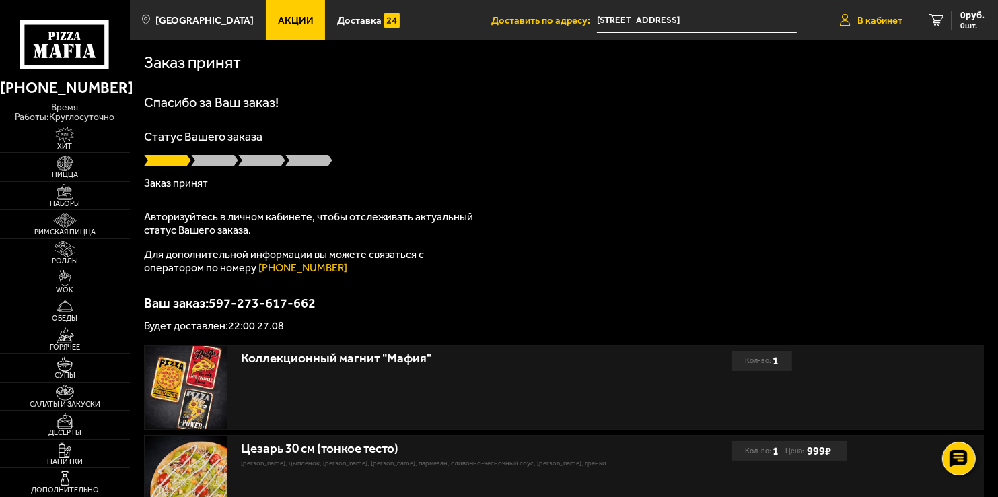
click at [876, 24] on span "В кабинет" at bounding box center [879, 20] width 45 height 10
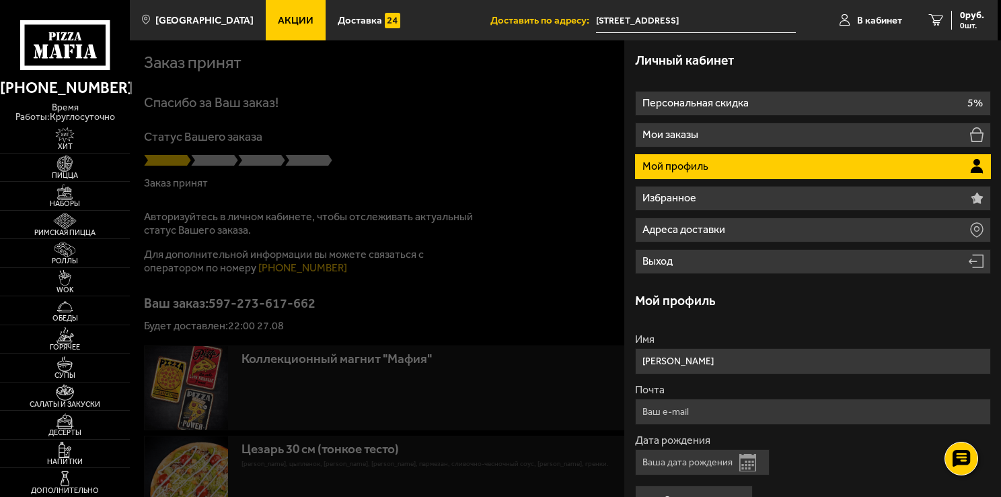
click at [750, 166] on li "Мой профиль" at bounding box center [813, 166] width 356 height 25
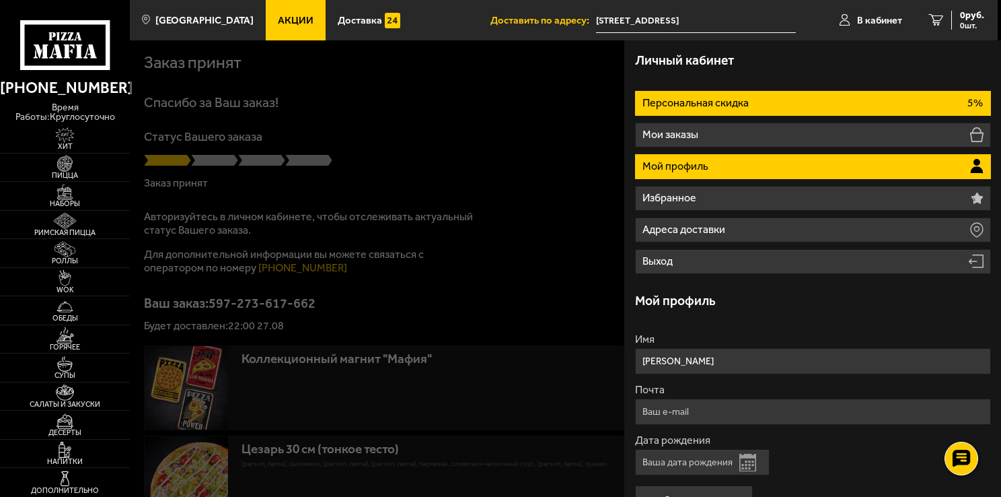
click at [740, 103] on p "Персональная скидка" at bounding box center [697, 103] width 109 height 11
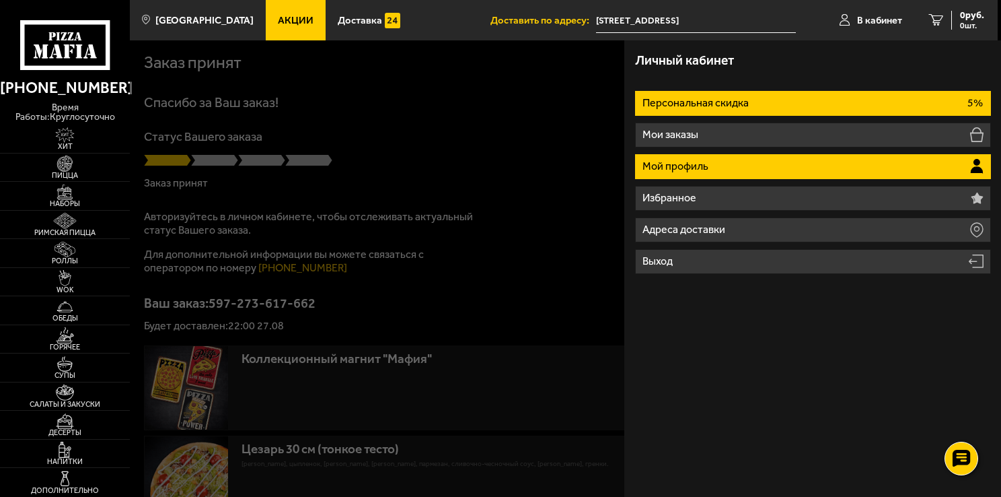
click at [716, 162] on li "Мой профиль" at bounding box center [813, 166] width 356 height 25
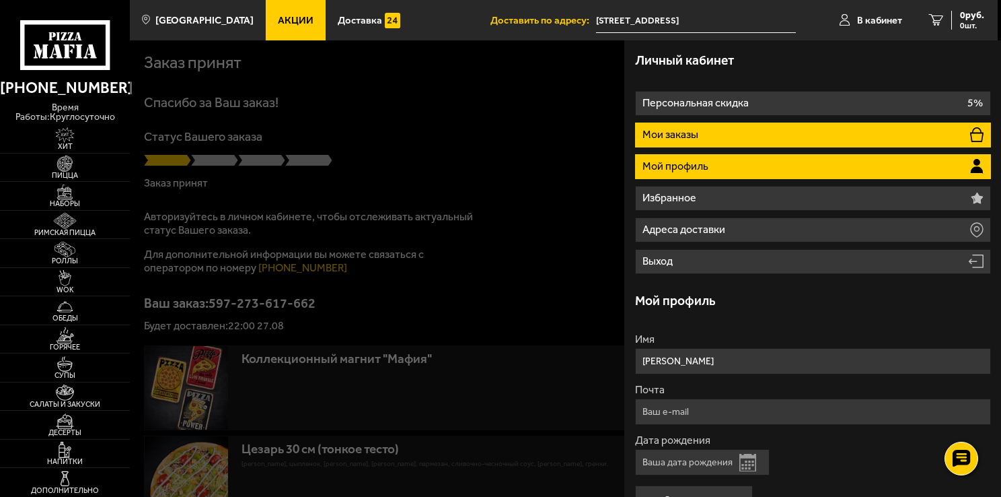
click at [717, 137] on li "Мои заказы" at bounding box center [813, 134] width 356 height 25
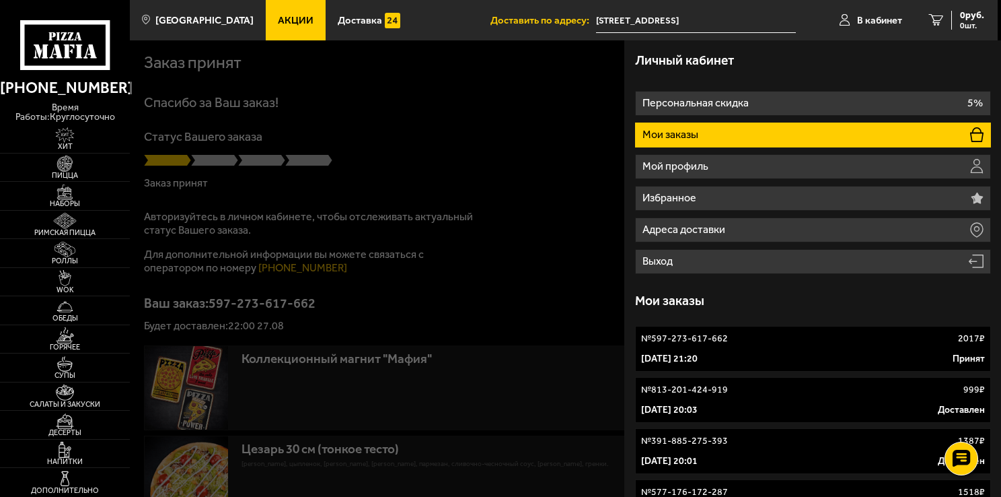
click at [753, 402] on link "№ 813-201-424-919 999 ₽ 19 ноября 2022 г. 20:03 Доставлен" at bounding box center [813, 400] width 356 height 46
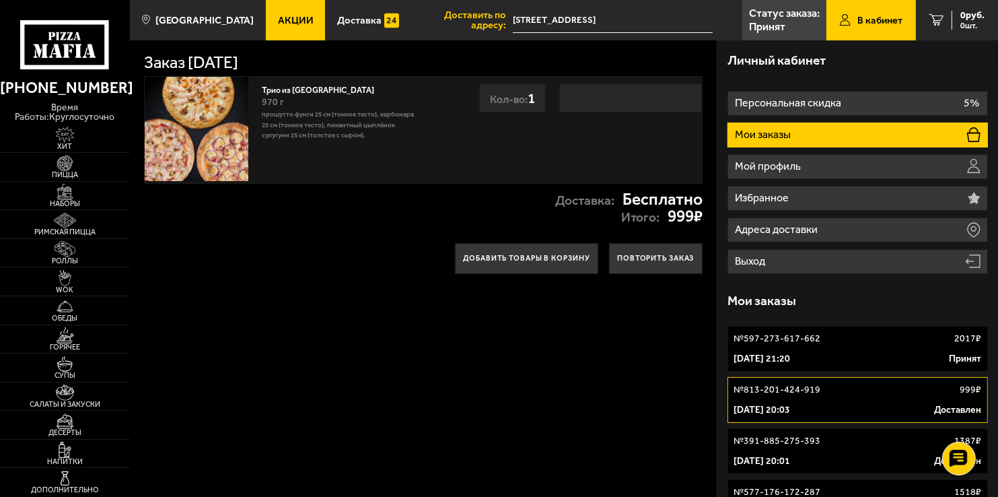
click at [790, 462] on p "12 декабря 2021 г. 20:01" at bounding box center [762, 460] width 57 height 13
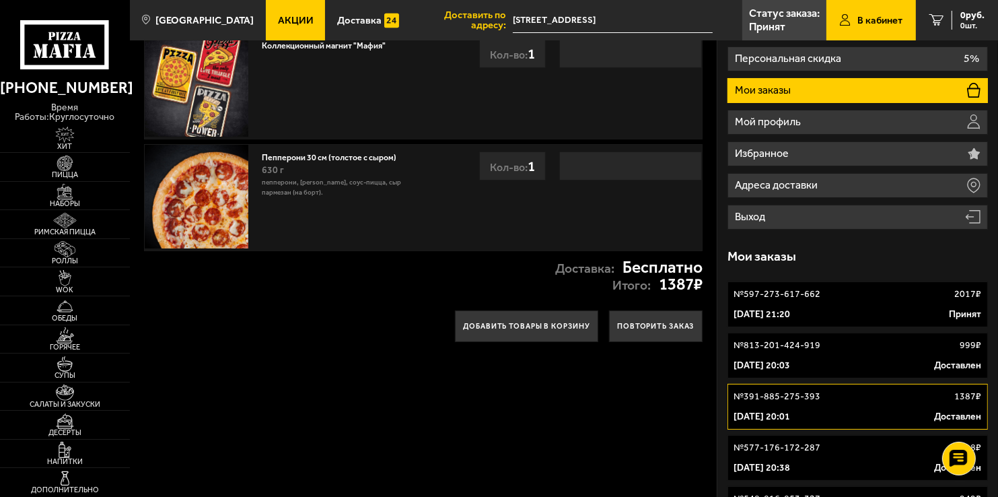
scroll to position [67, 0]
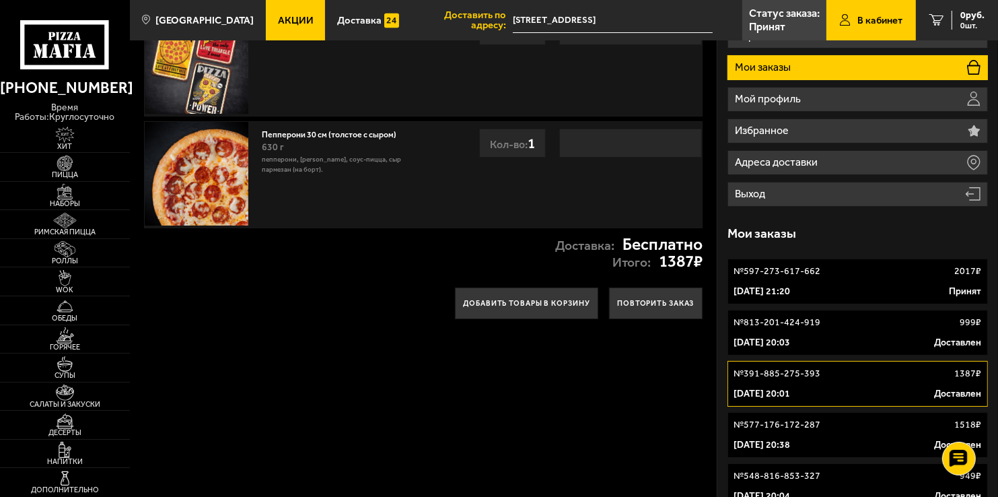
click at [843, 442] on div "13 марта 2021 г. 20:38 Доставлен" at bounding box center [858, 444] width 248 height 13
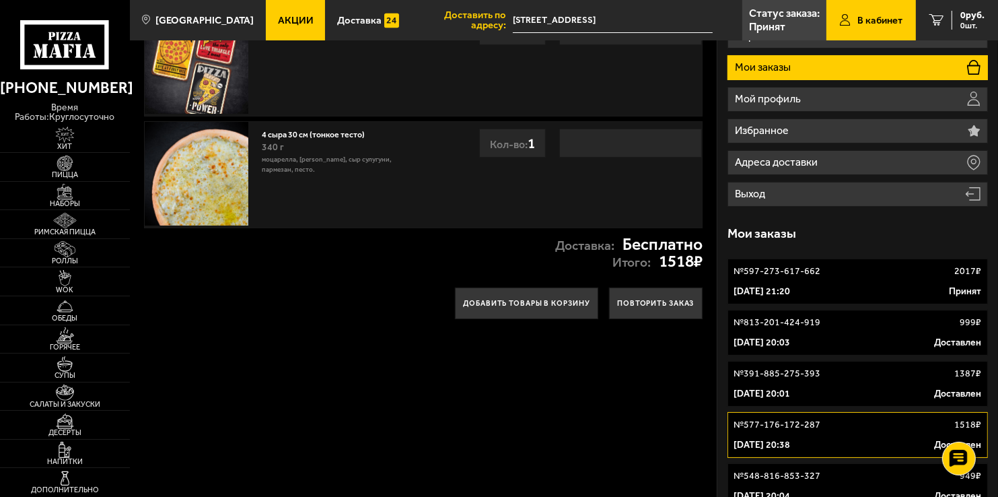
click at [869, 276] on div "№ 597-273-617-662 2017 ₽" at bounding box center [858, 271] width 248 height 13
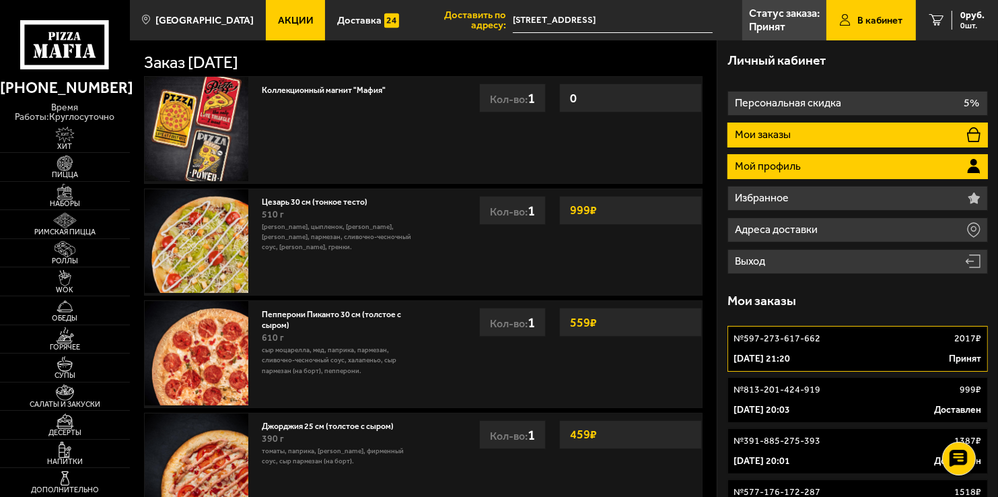
click at [837, 166] on li "Мой профиль" at bounding box center [858, 166] width 260 height 25
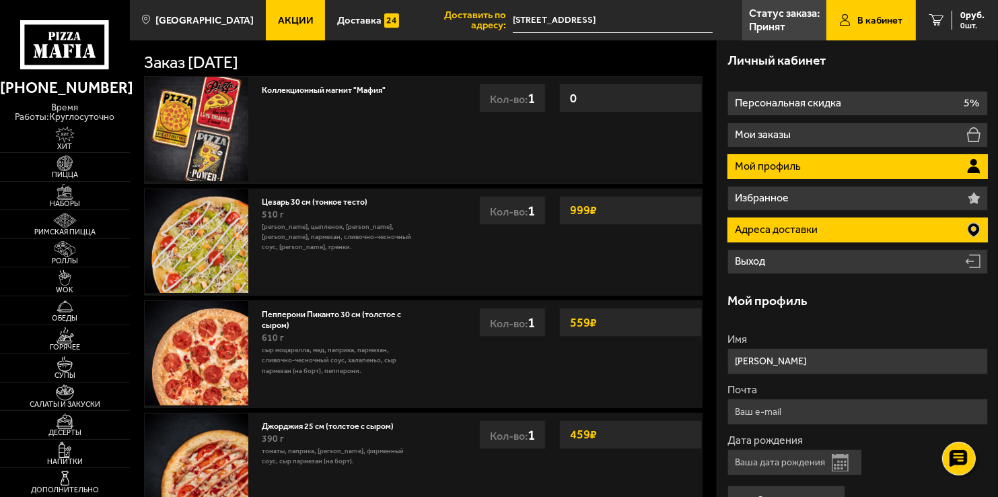
click at [811, 233] on p "Адреса доставки" at bounding box center [777, 229] width 85 height 11
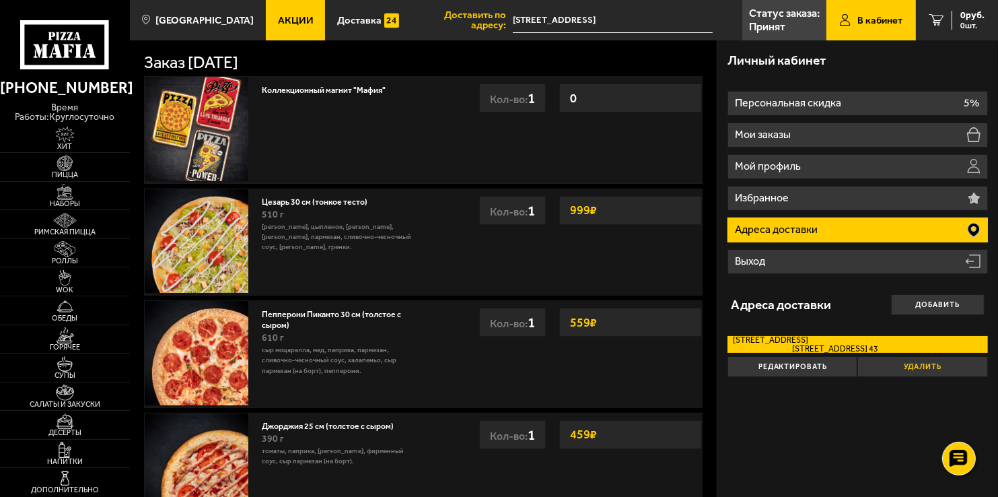
click at [915, 365] on button "Удалить" at bounding box center [922, 366] width 130 height 21
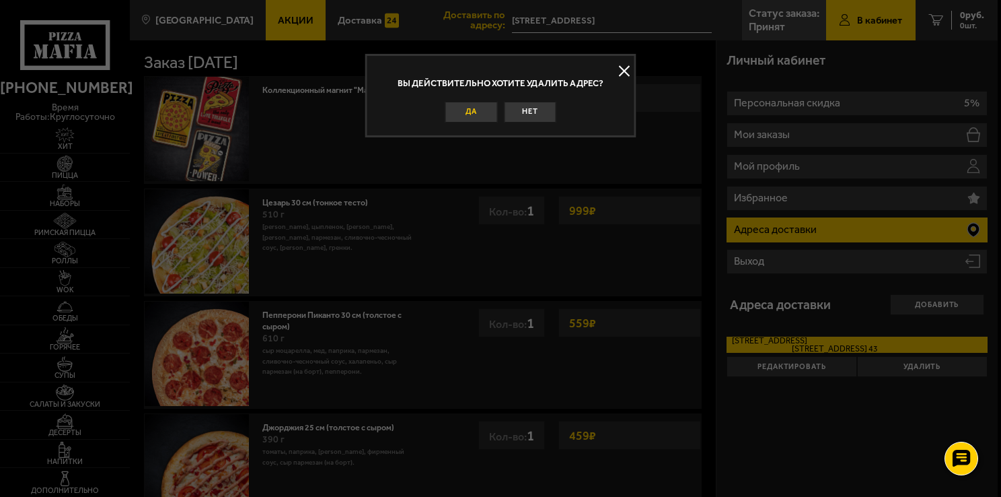
click at [479, 112] on button "Да" at bounding box center [472, 112] width 52 height 21
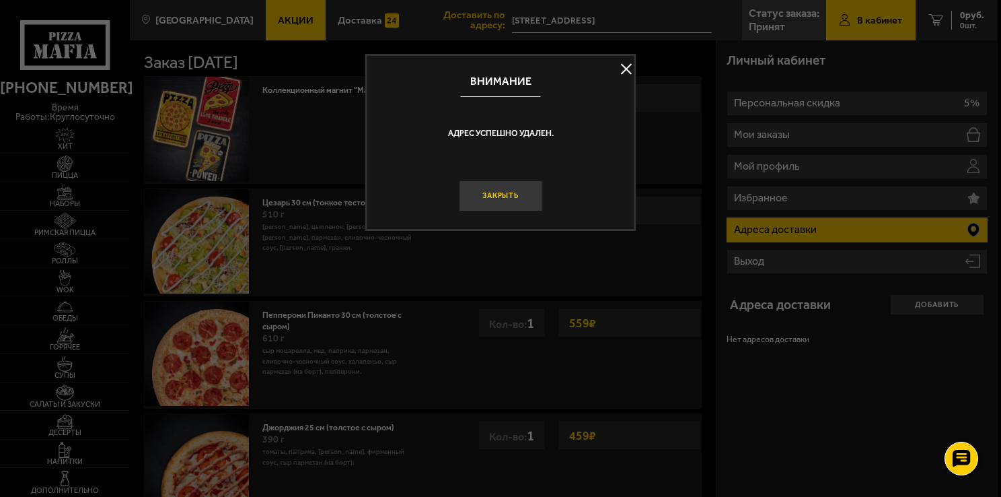
click at [505, 197] on button "Закрыть" at bounding box center [500, 196] width 83 height 32
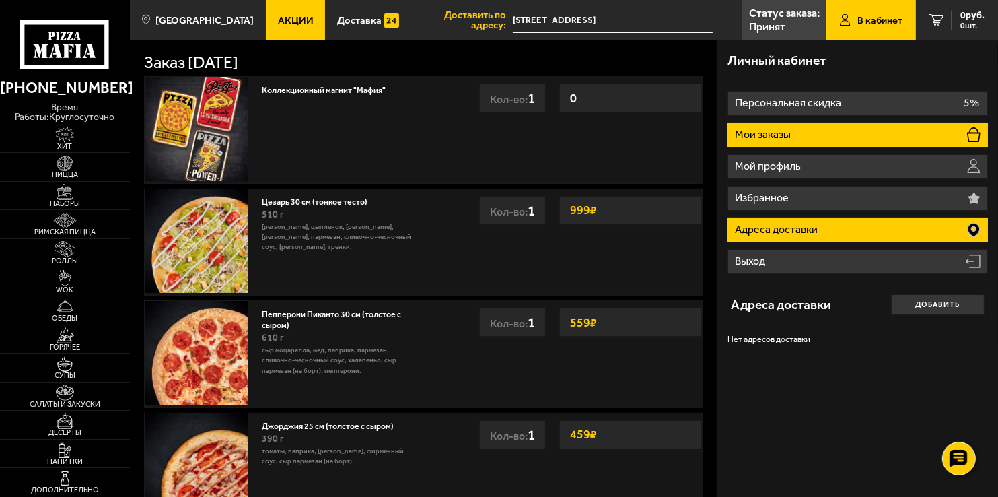
click at [807, 134] on li "Мои заказы" at bounding box center [858, 134] width 260 height 25
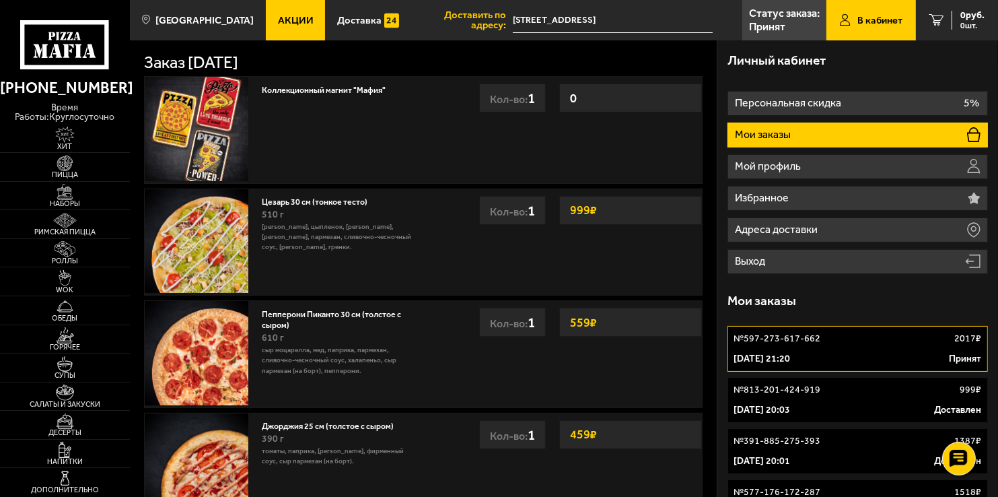
click at [829, 350] on link "№ 597-273-617-662 2017 ₽ 27 августа 2025 г. 21:20 Принят" at bounding box center [858, 349] width 260 height 46
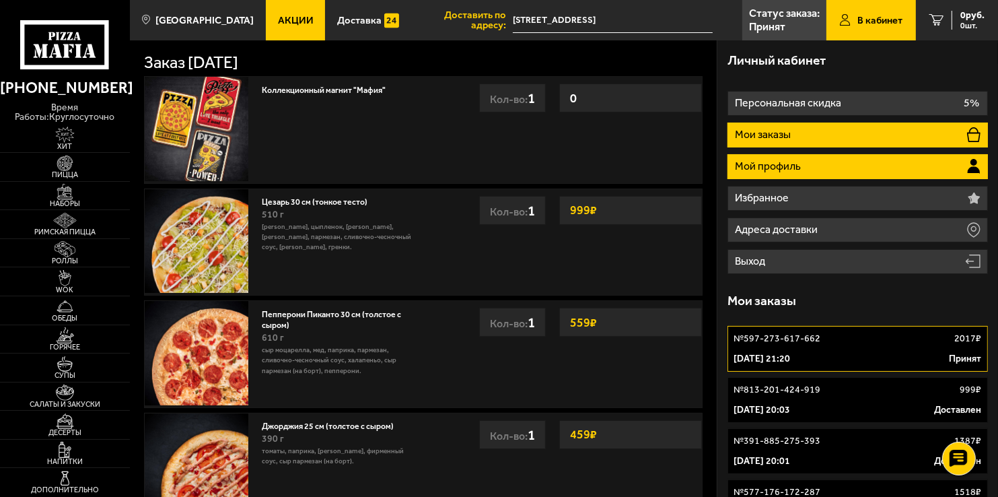
click at [850, 166] on li "Мой профиль" at bounding box center [858, 166] width 260 height 25
